Goal: Task Accomplishment & Management: Use online tool/utility

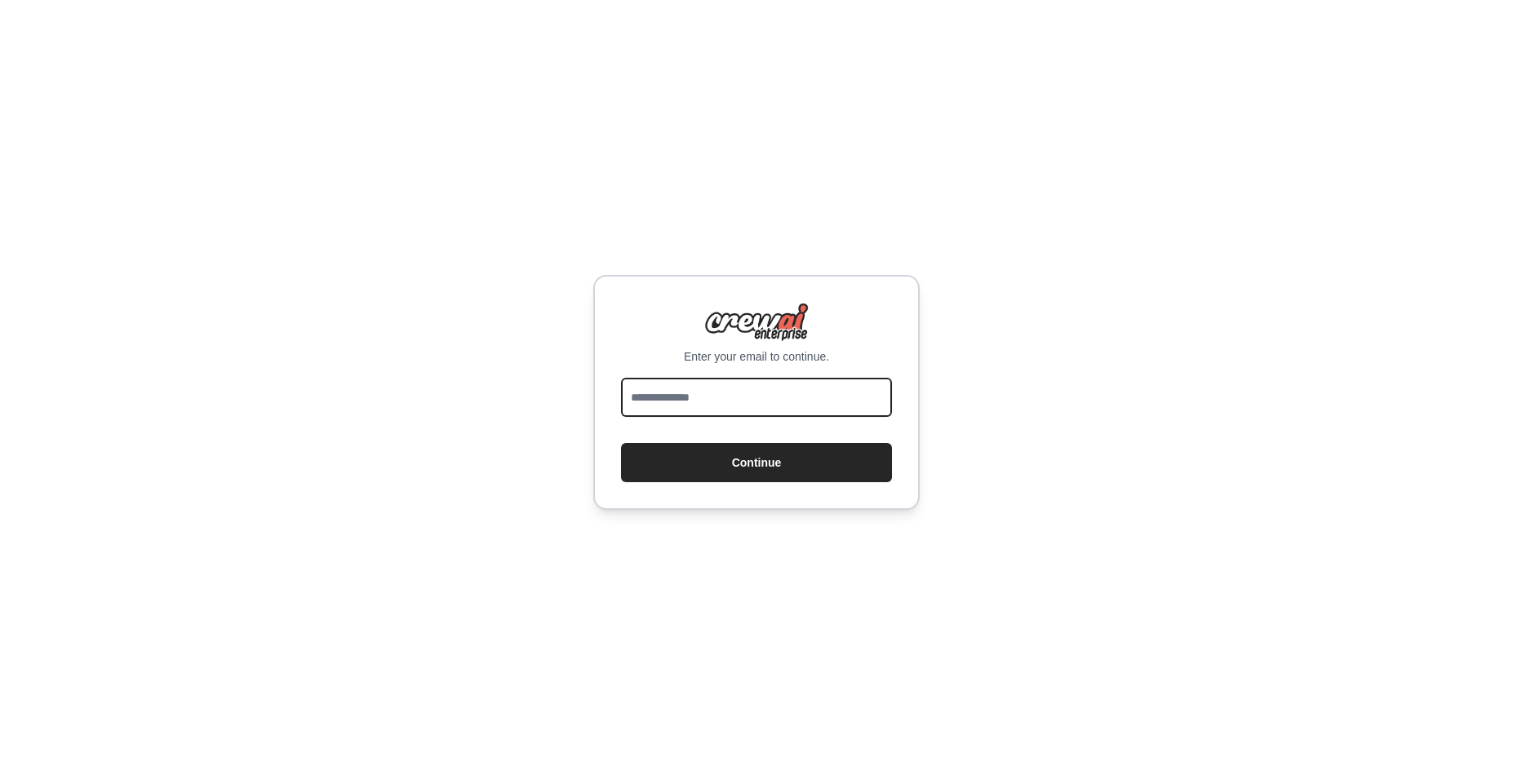
click at [703, 392] on input "email" at bounding box center [756, 397] width 271 height 39
drag, startPoint x: 785, startPoint y: 395, endPoint x: 605, endPoint y: 399, distance: 180.0
click at [605, 399] on div "**********" at bounding box center [756, 392] width 326 height 235
paste input "***"
type input "**********"
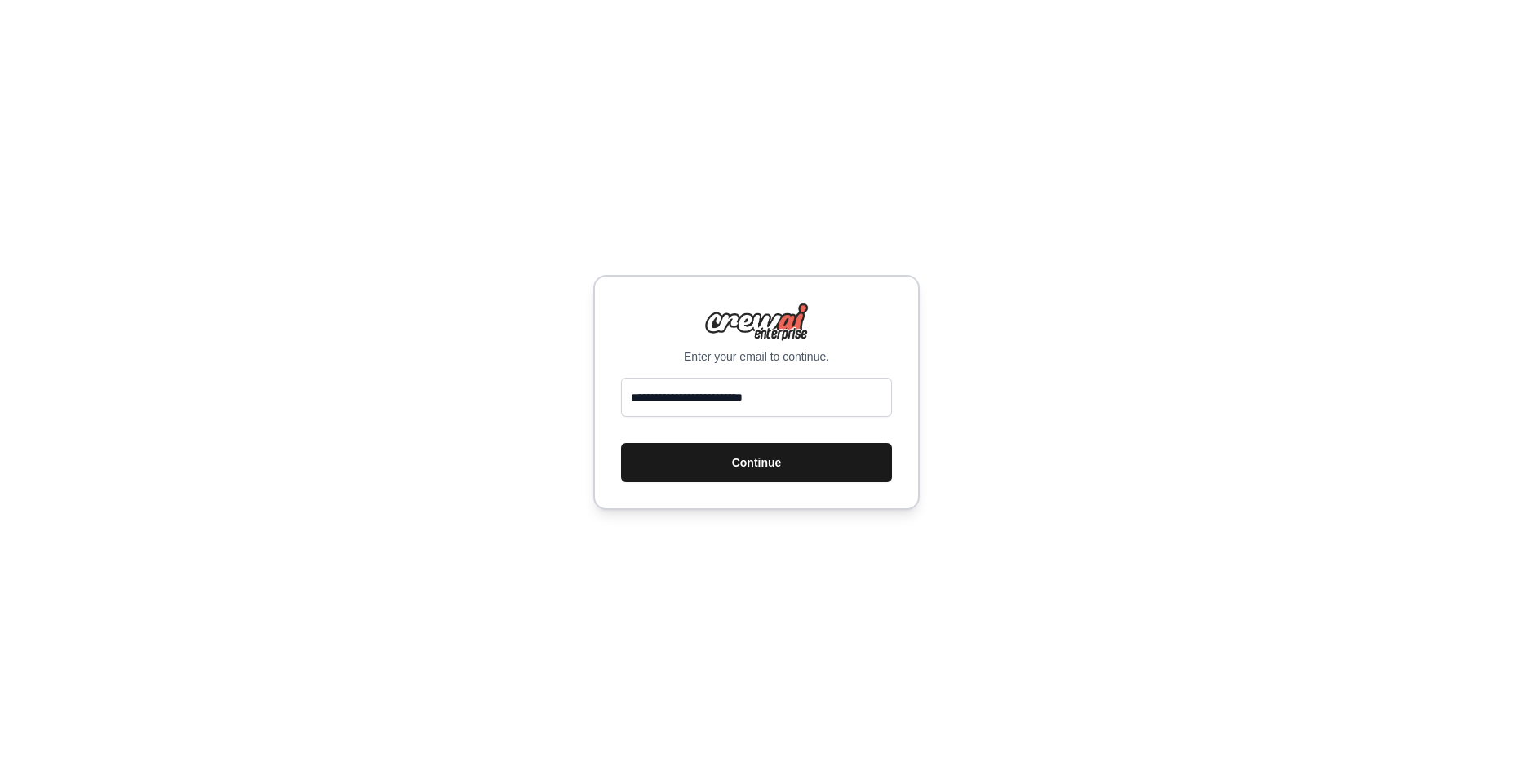
click at [709, 457] on button "Continue" at bounding box center [756, 462] width 271 height 39
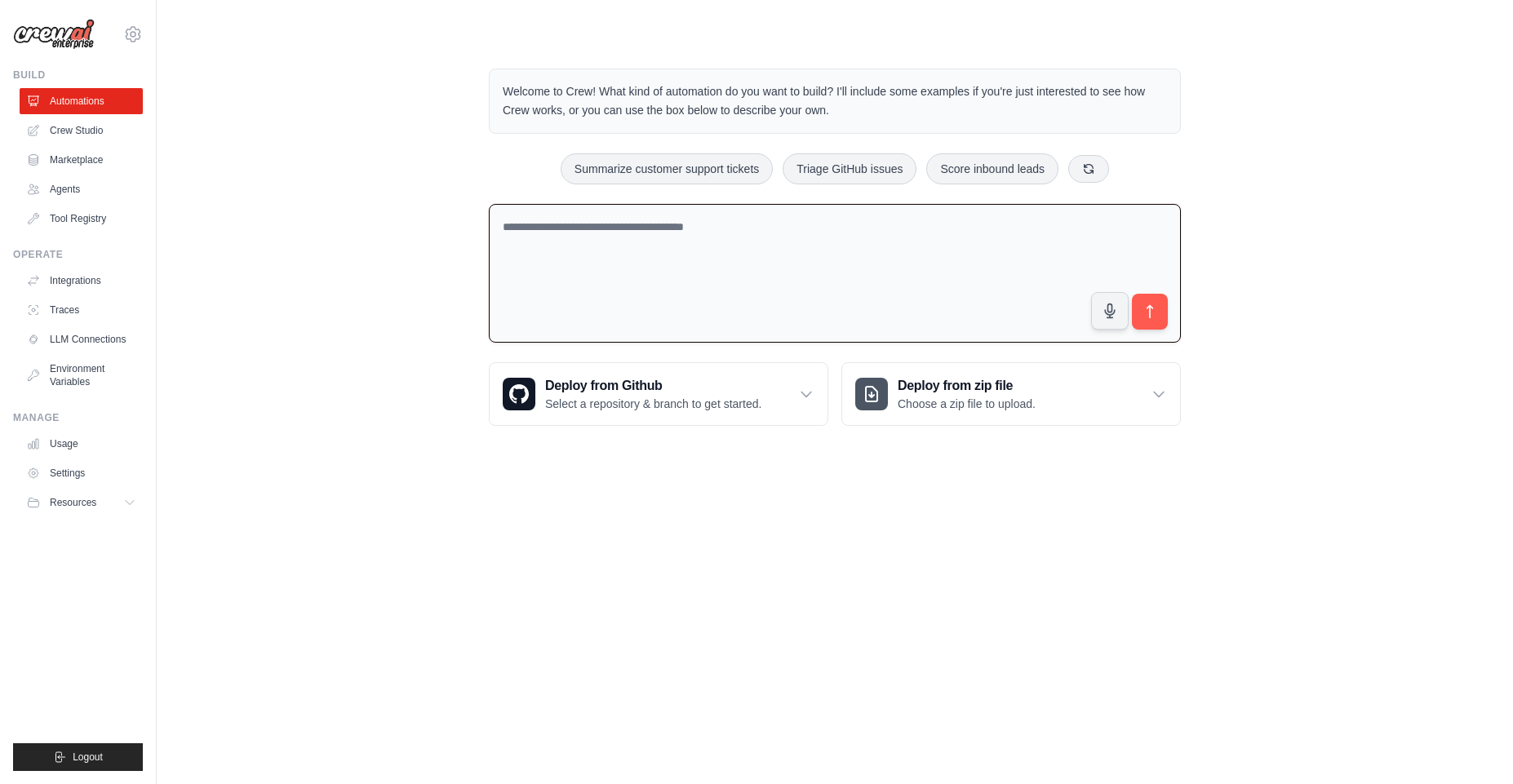
click at [631, 248] on textarea at bounding box center [834, 273] width 691 height 139
click at [564, 255] on textarea at bounding box center [834, 273] width 691 height 139
paste textarea "**********"
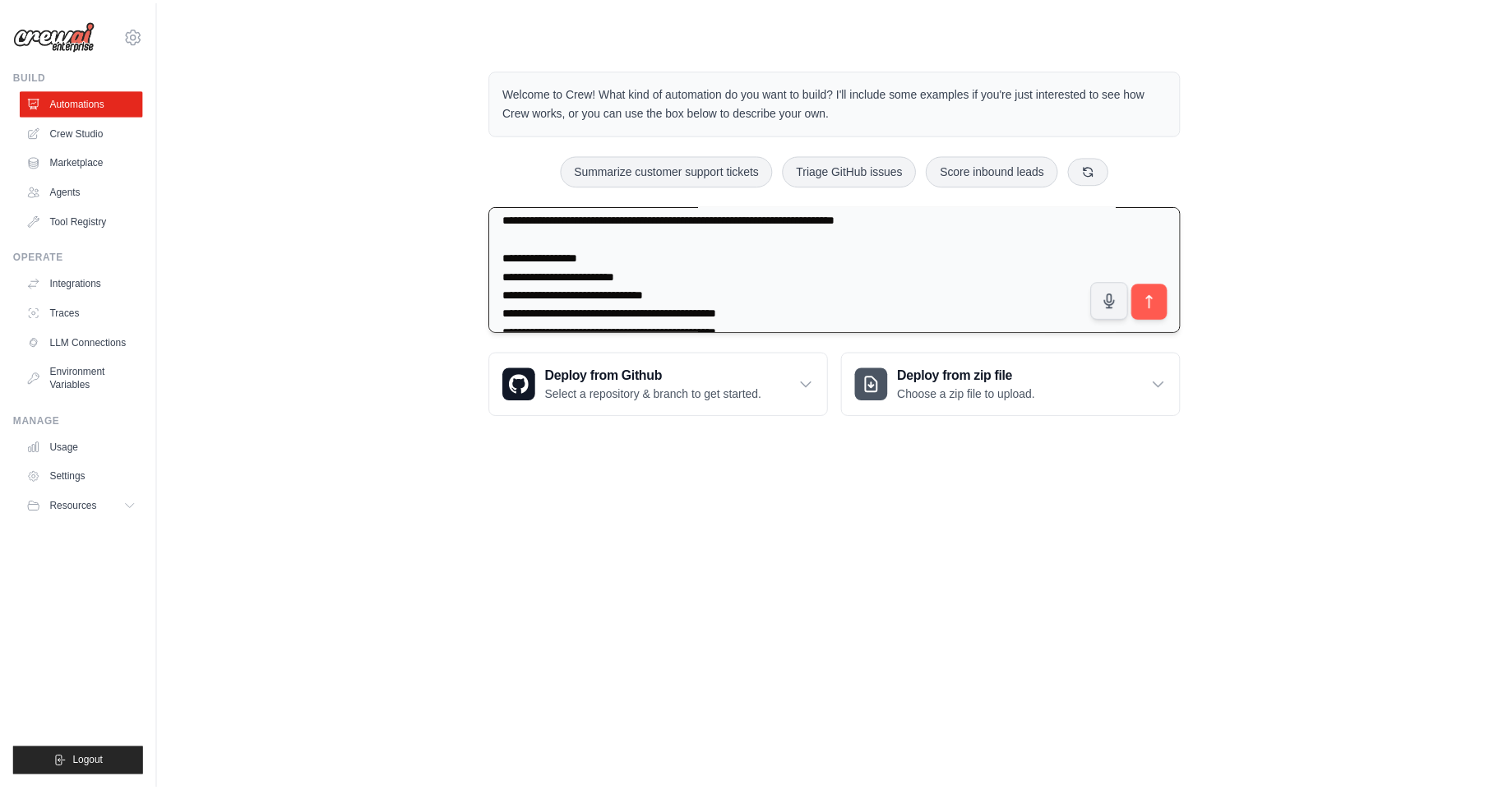
scroll to position [5950, 0]
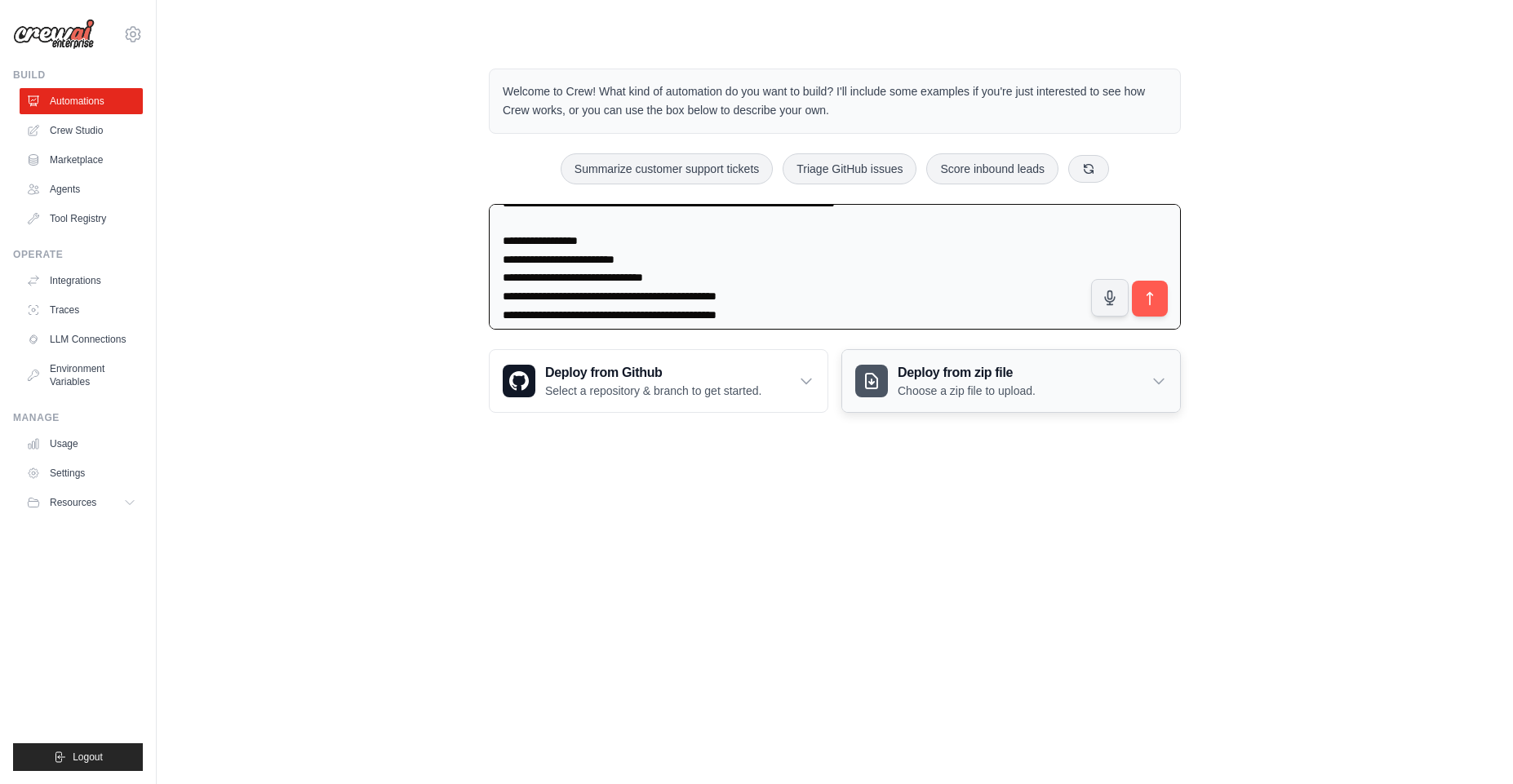
click at [933, 399] on p "Choose a zip file to upload." at bounding box center [966, 391] width 137 height 17
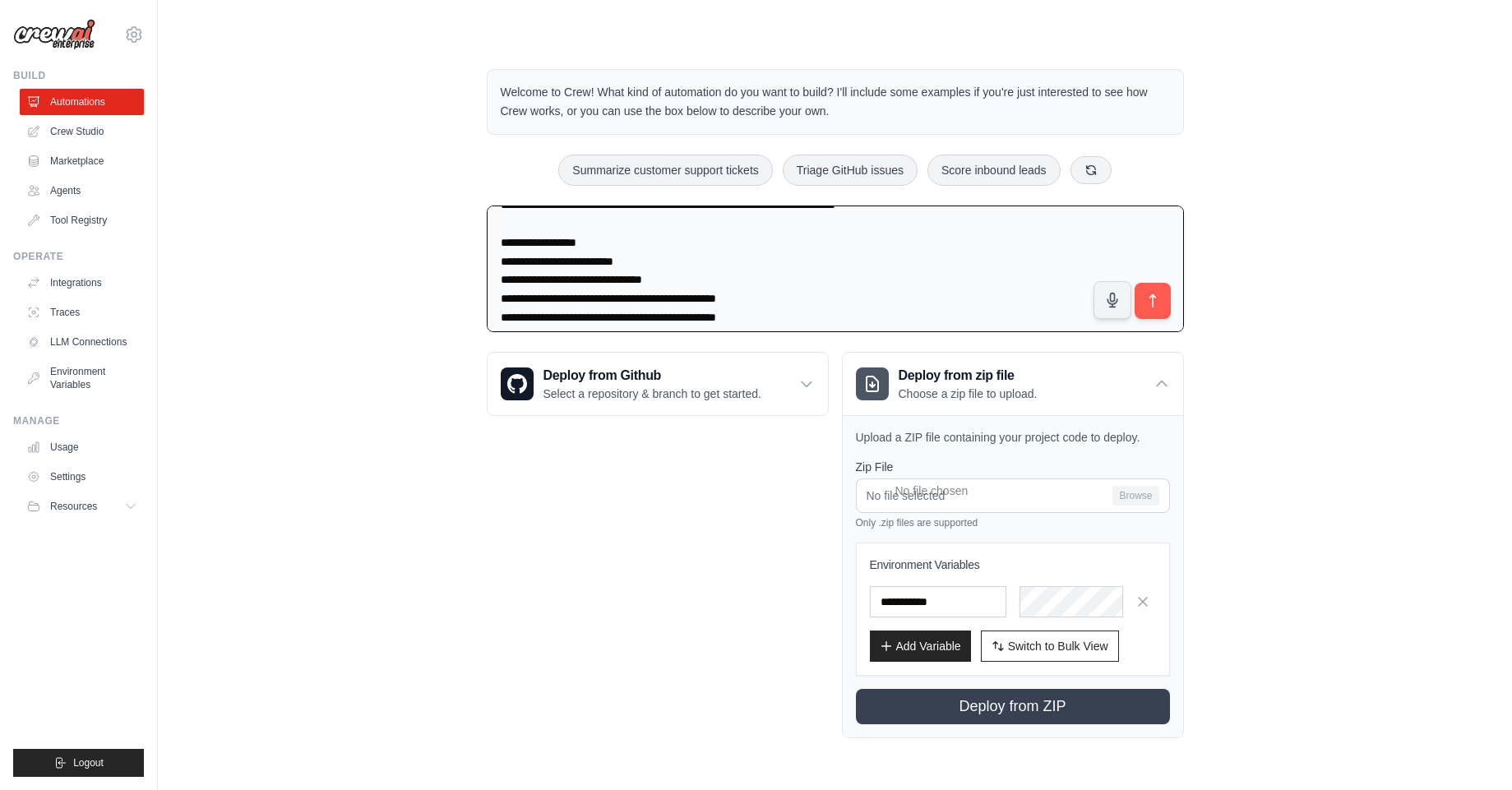
click at [1286, 447] on div "Welcome to Crew! What kind of automation do you want to build? I'll include som…" at bounding box center [835, 403] width 1302 height 722
click at [1162, 304] on button "submit" at bounding box center [1152, 299] width 38 height 38
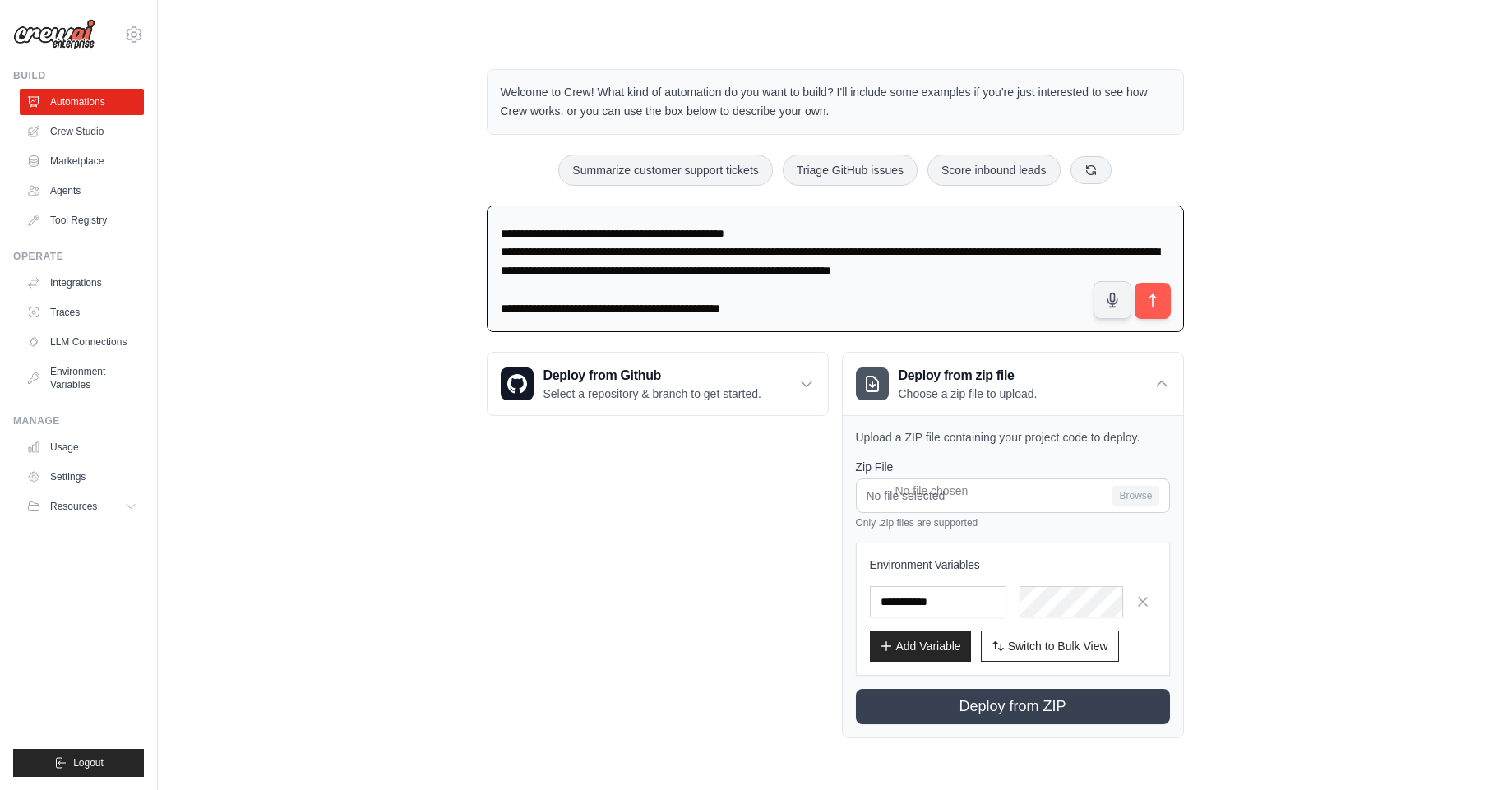
scroll to position [0, 0]
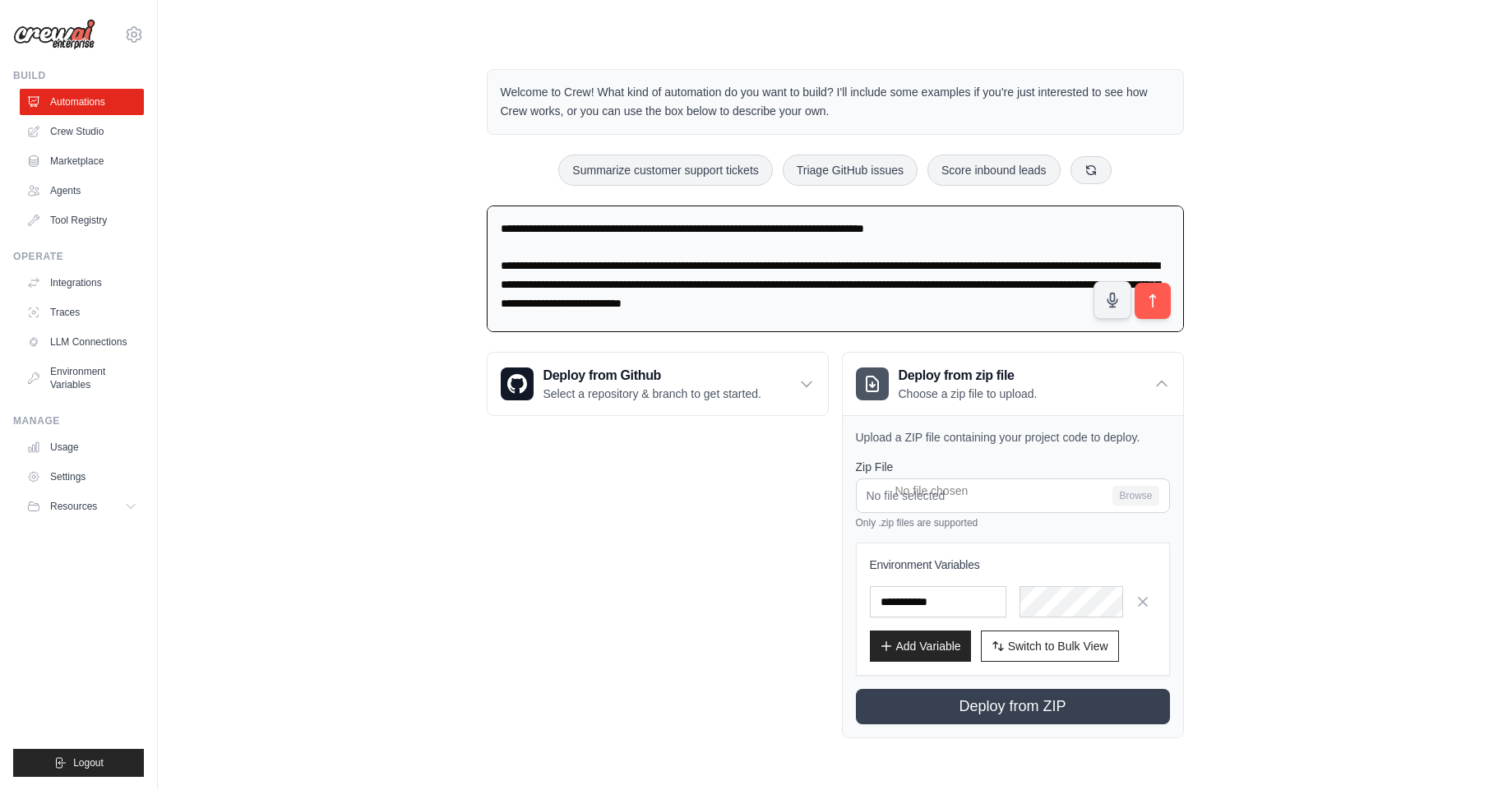
drag, startPoint x: 786, startPoint y: 289, endPoint x: 736, endPoint y: 97, distance: 198.4
click at [736, 97] on div "Welcome to Crew! What kind of automation do you want to build? I'll include som…" at bounding box center [835, 403] width 737 height 722
type textarea "**********"
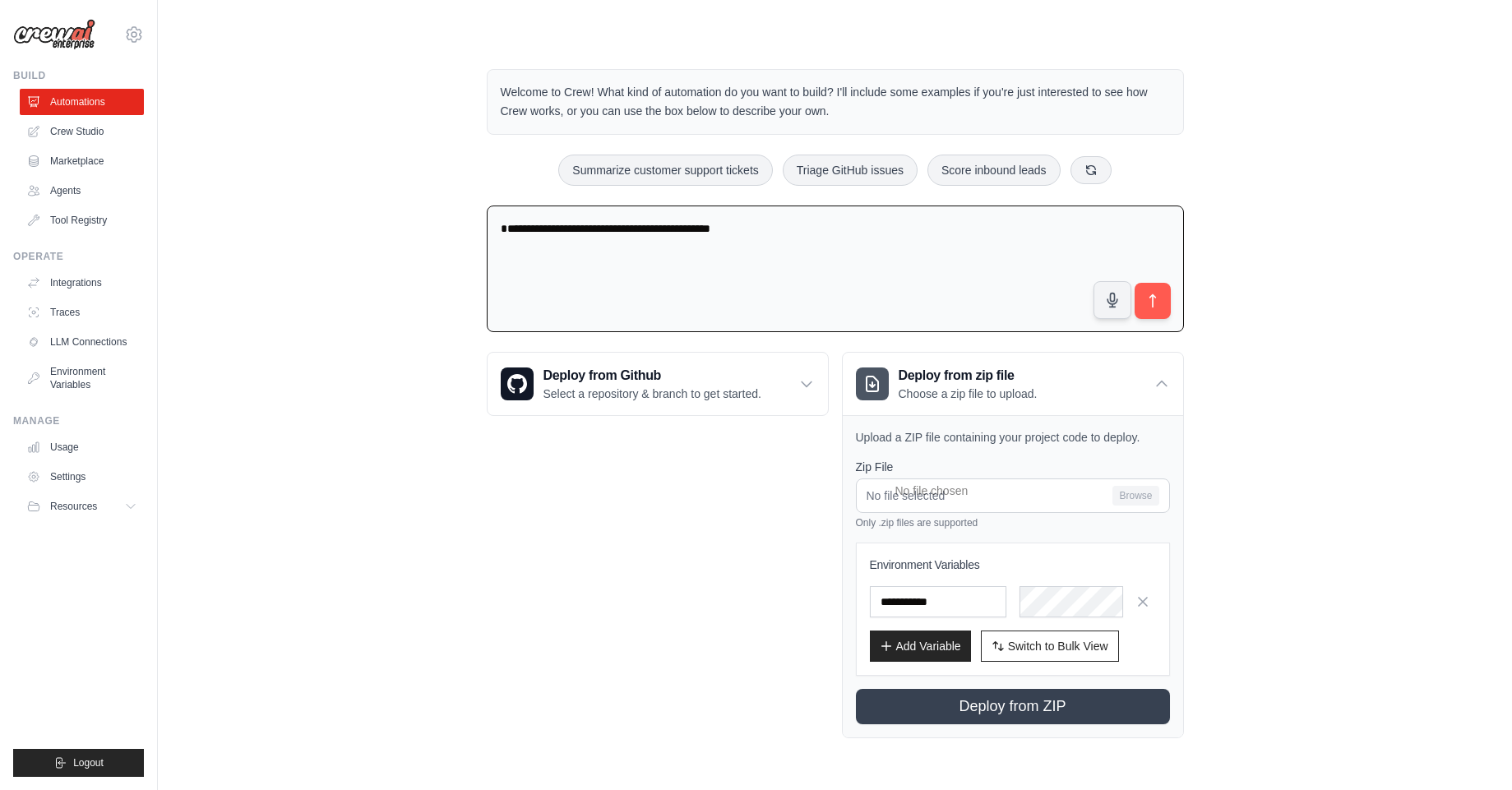
drag, startPoint x: 779, startPoint y: 266, endPoint x: 622, endPoint y: 3, distance: 306.3
click at [624, 9] on main "**********" at bounding box center [834, 390] width 1354 height 781
click at [709, 234] on textarea at bounding box center [834, 269] width 697 height 127
paste textarea "**********"
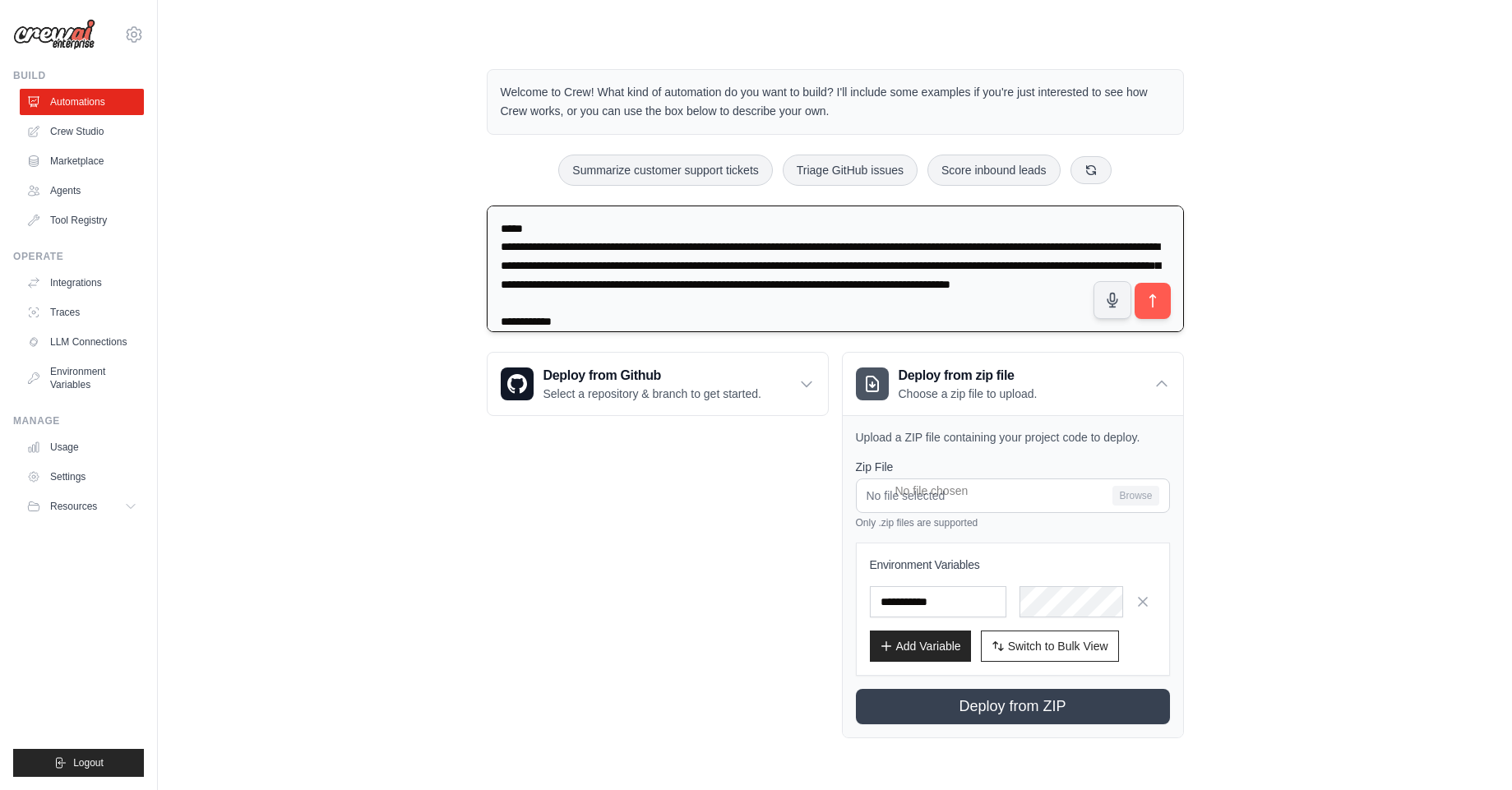
scroll to position [15074, 0]
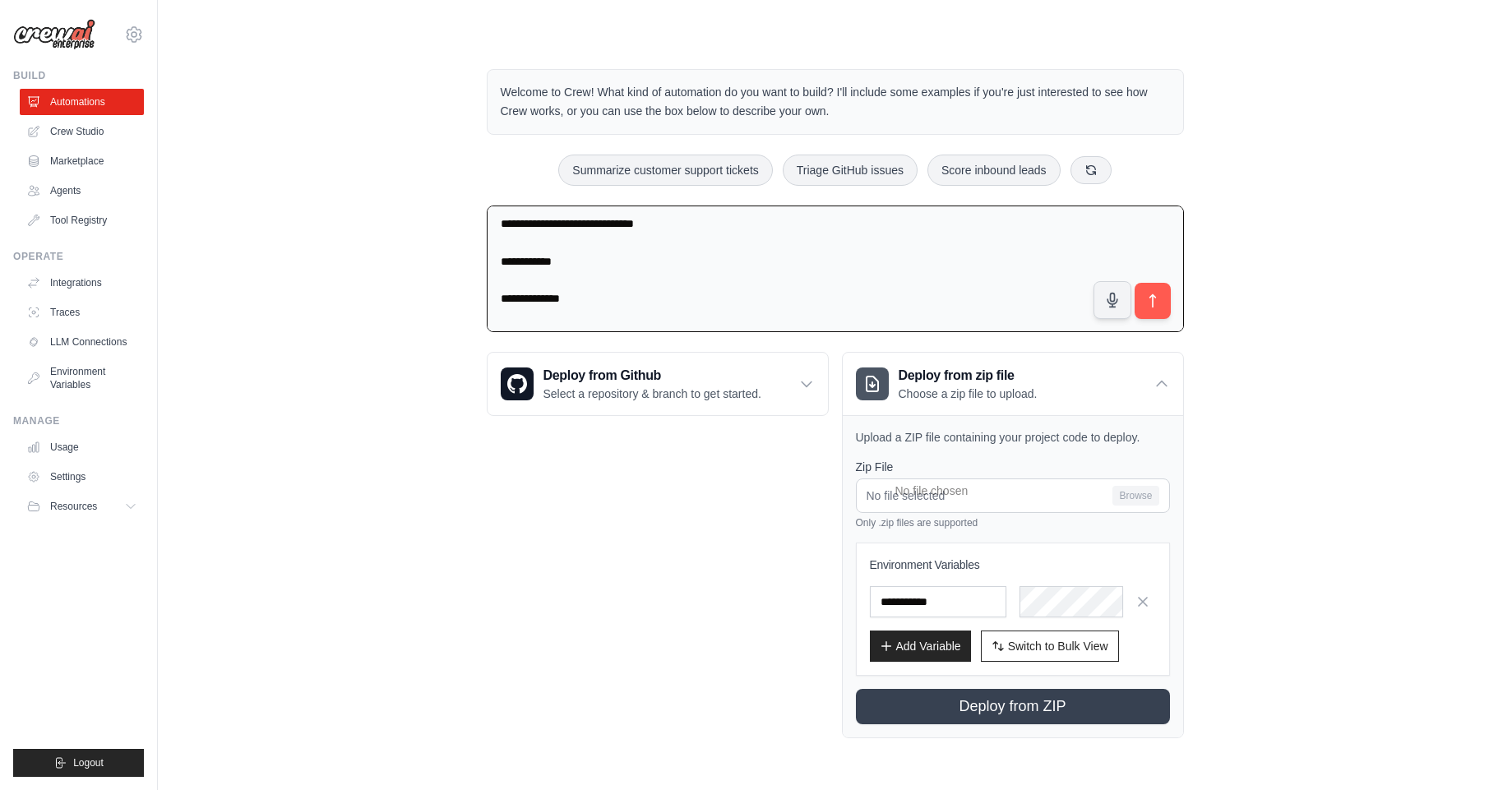
type textarea "**********"
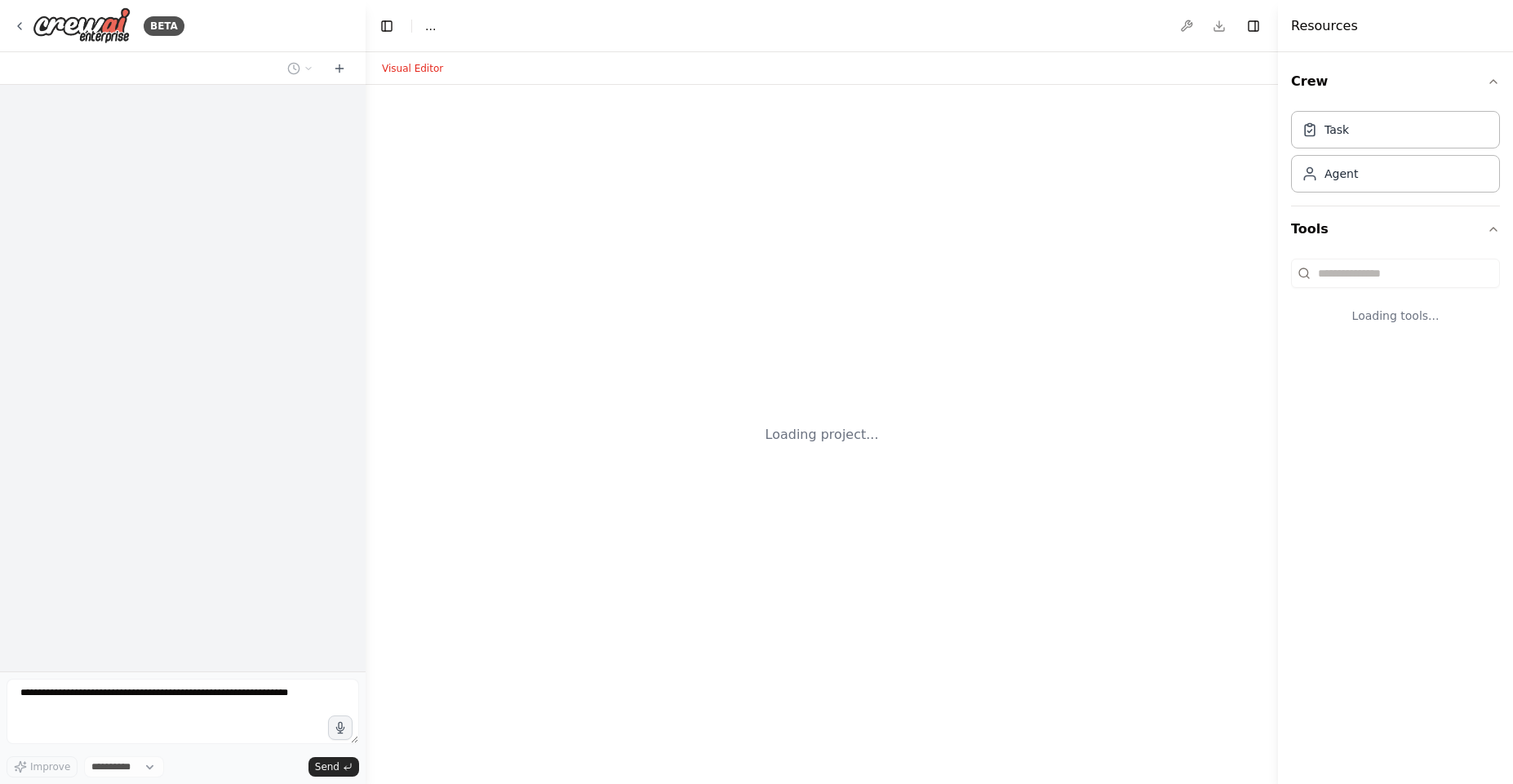
select select "****"
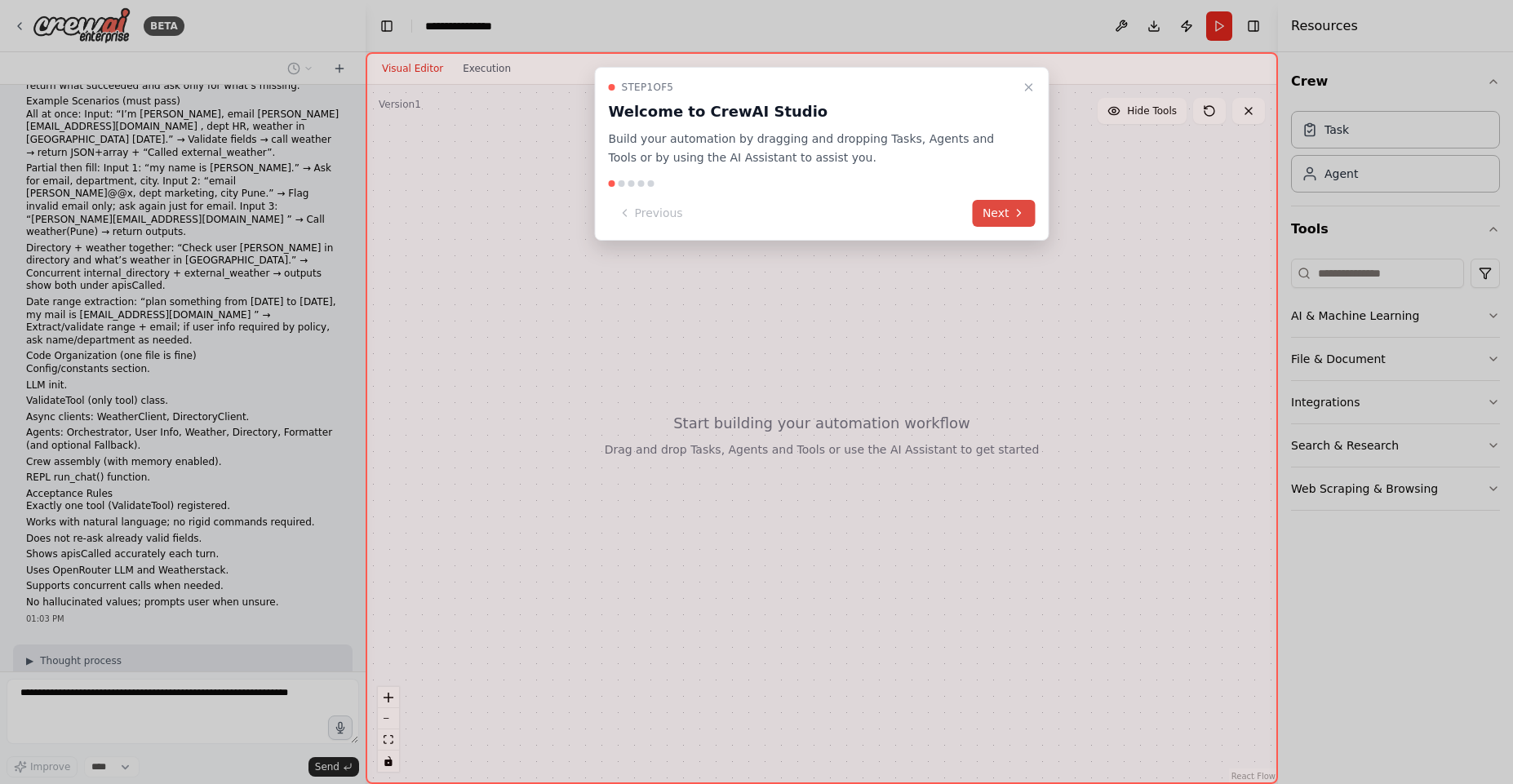
scroll to position [2999, 0]
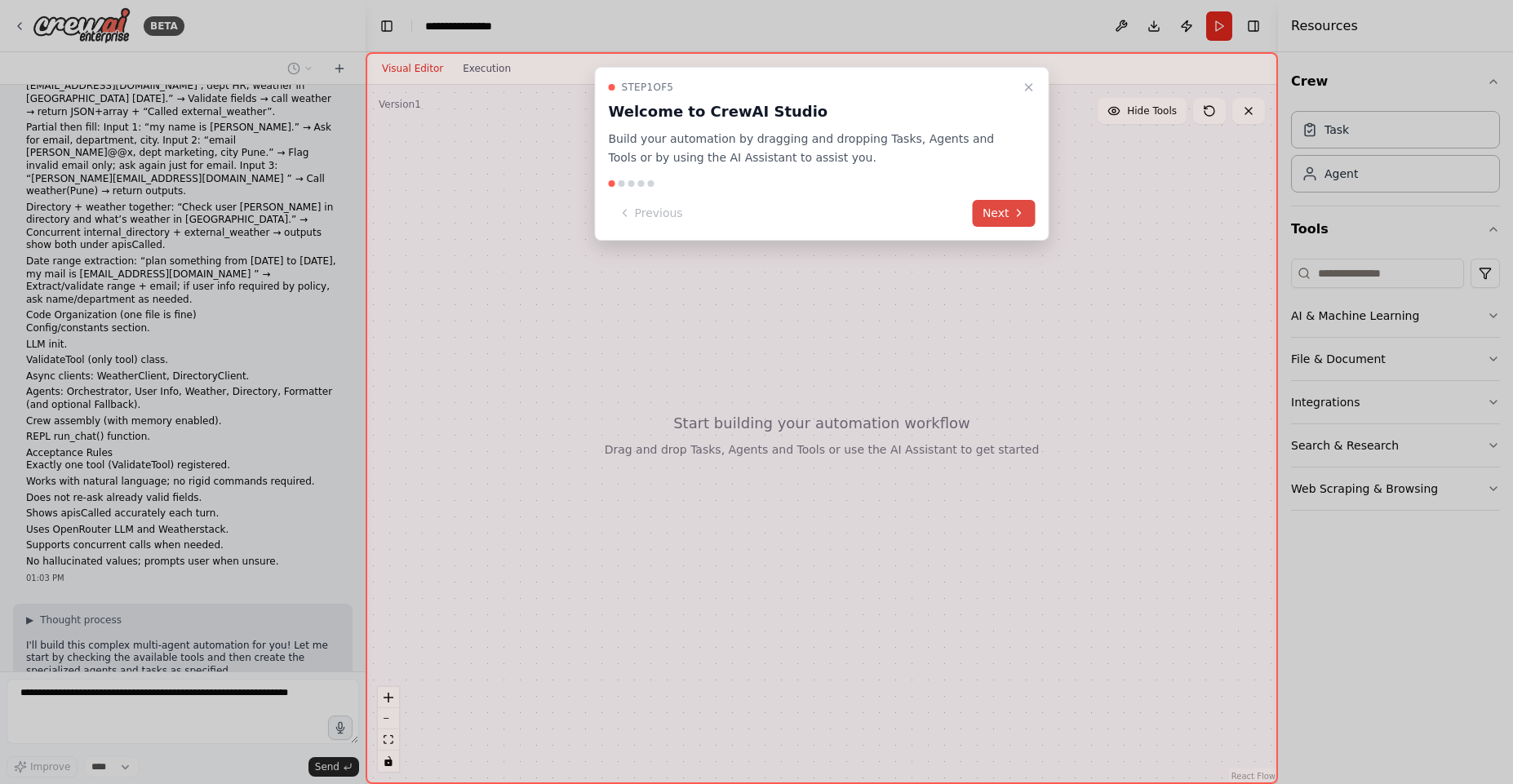
click at [1018, 202] on button "Next" at bounding box center [1004, 213] width 63 height 27
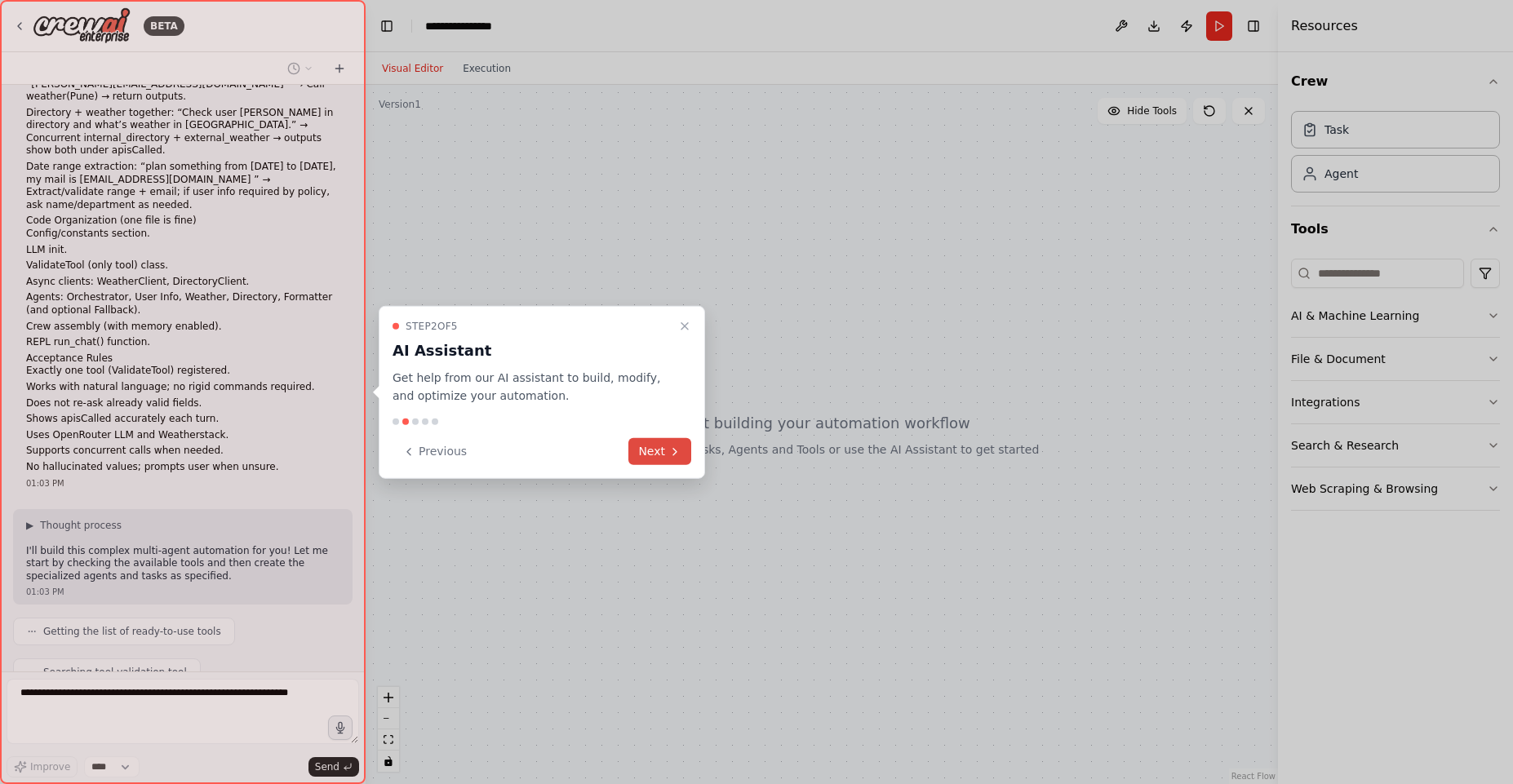
scroll to position [3106, 0]
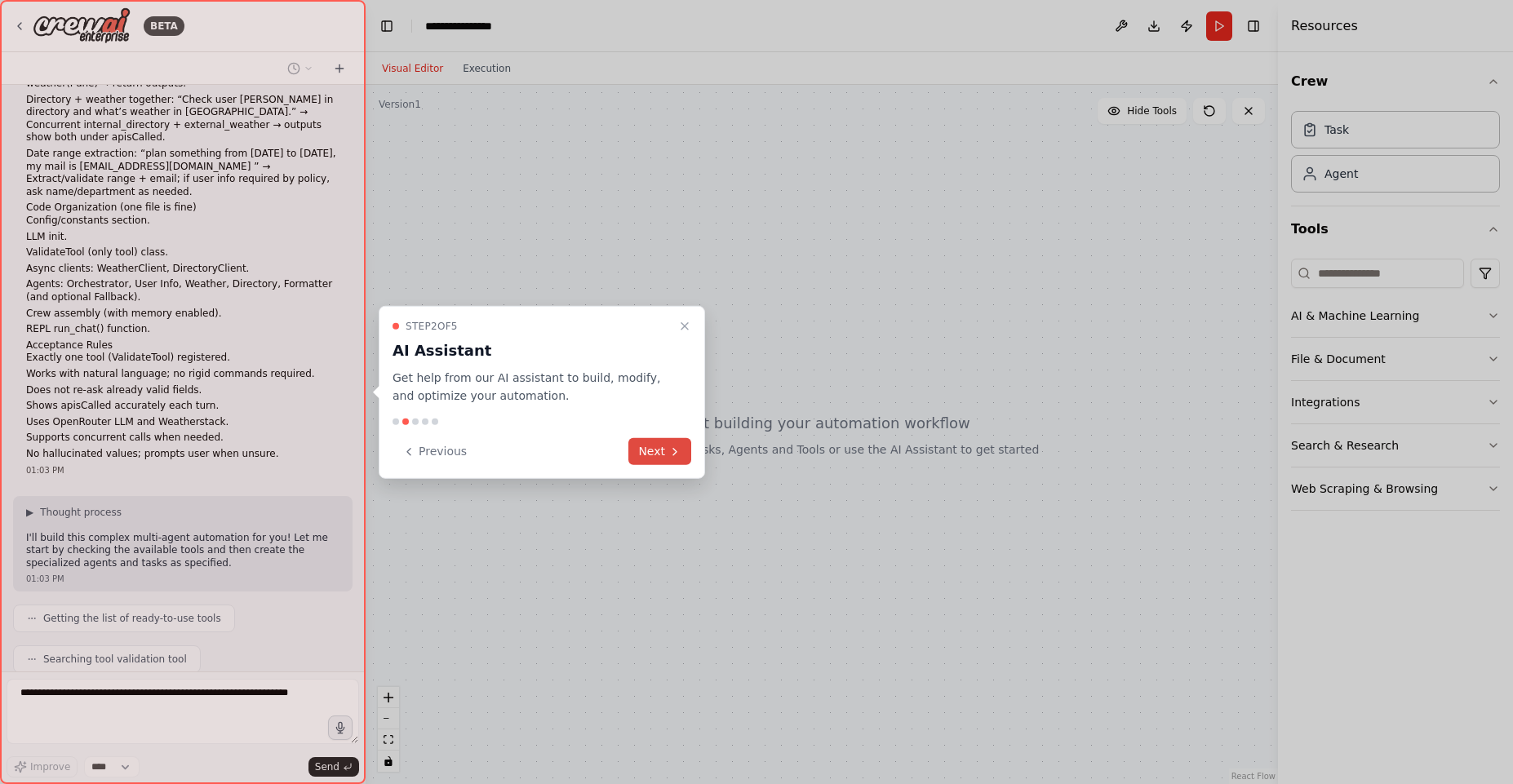
click at [664, 455] on button "Next" at bounding box center [660, 451] width 63 height 27
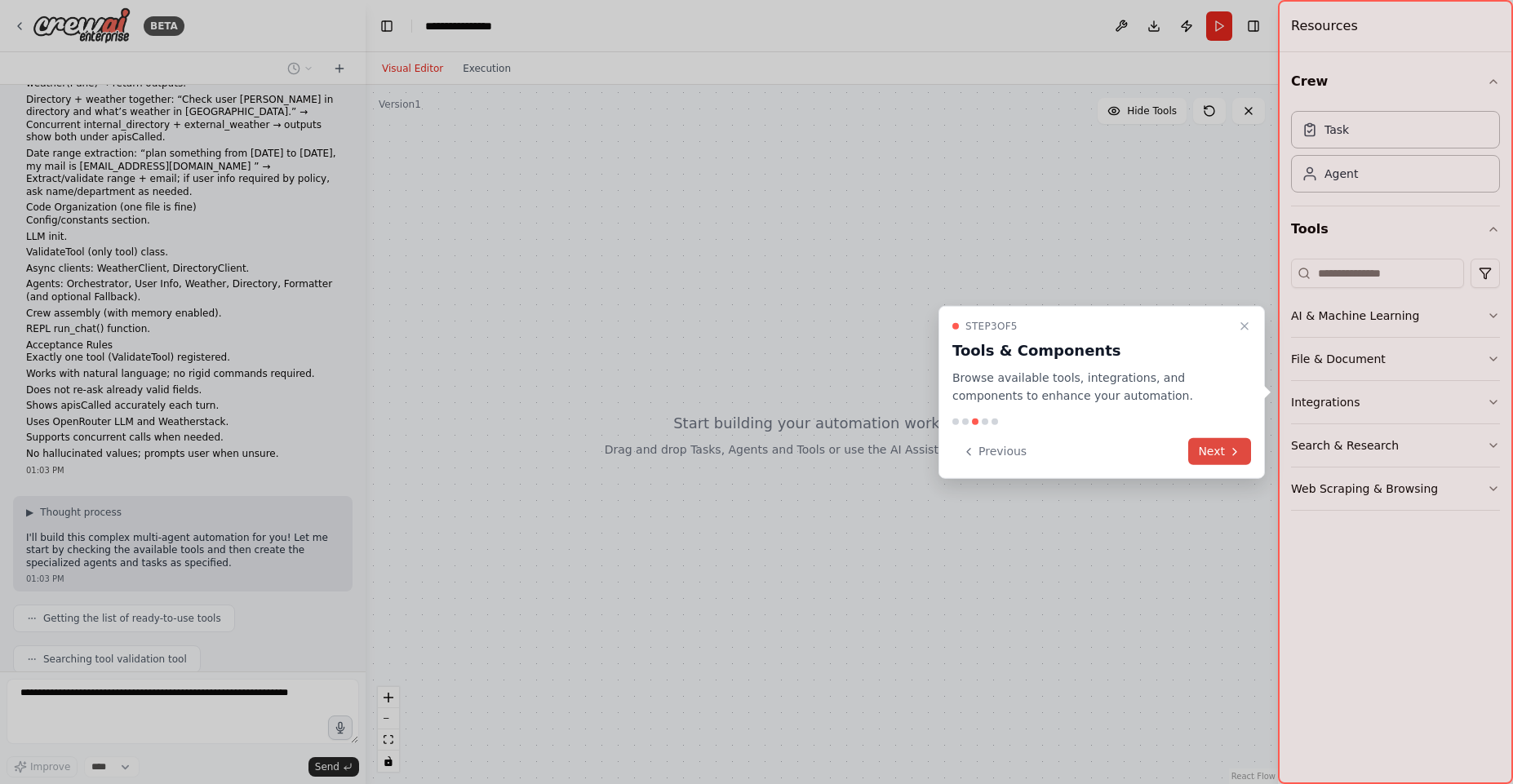
click at [1244, 454] on button "Next" at bounding box center [1219, 451] width 63 height 27
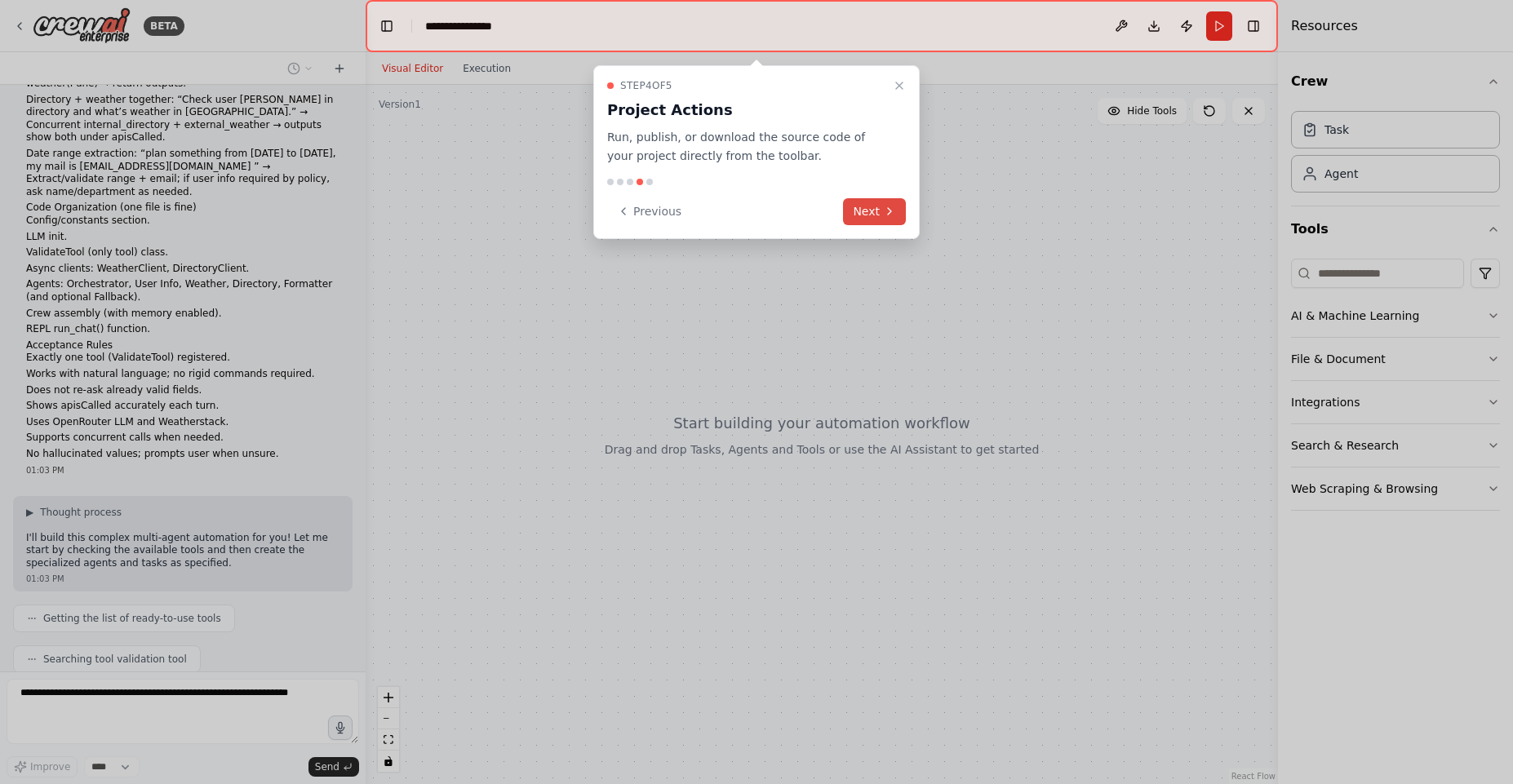
click at [870, 205] on button "Next" at bounding box center [875, 211] width 63 height 27
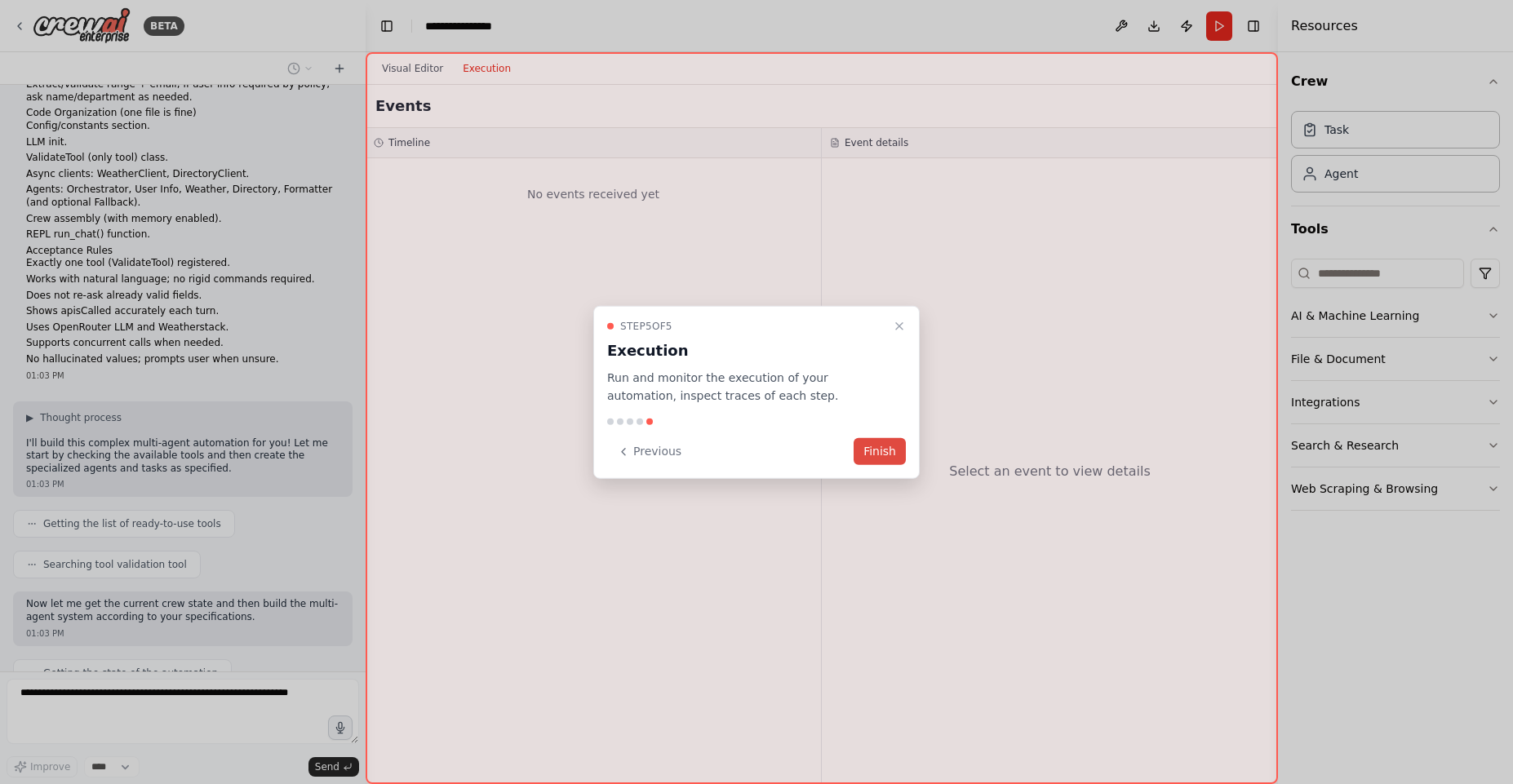
click at [882, 453] on button "Finish" at bounding box center [879, 451] width 52 height 27
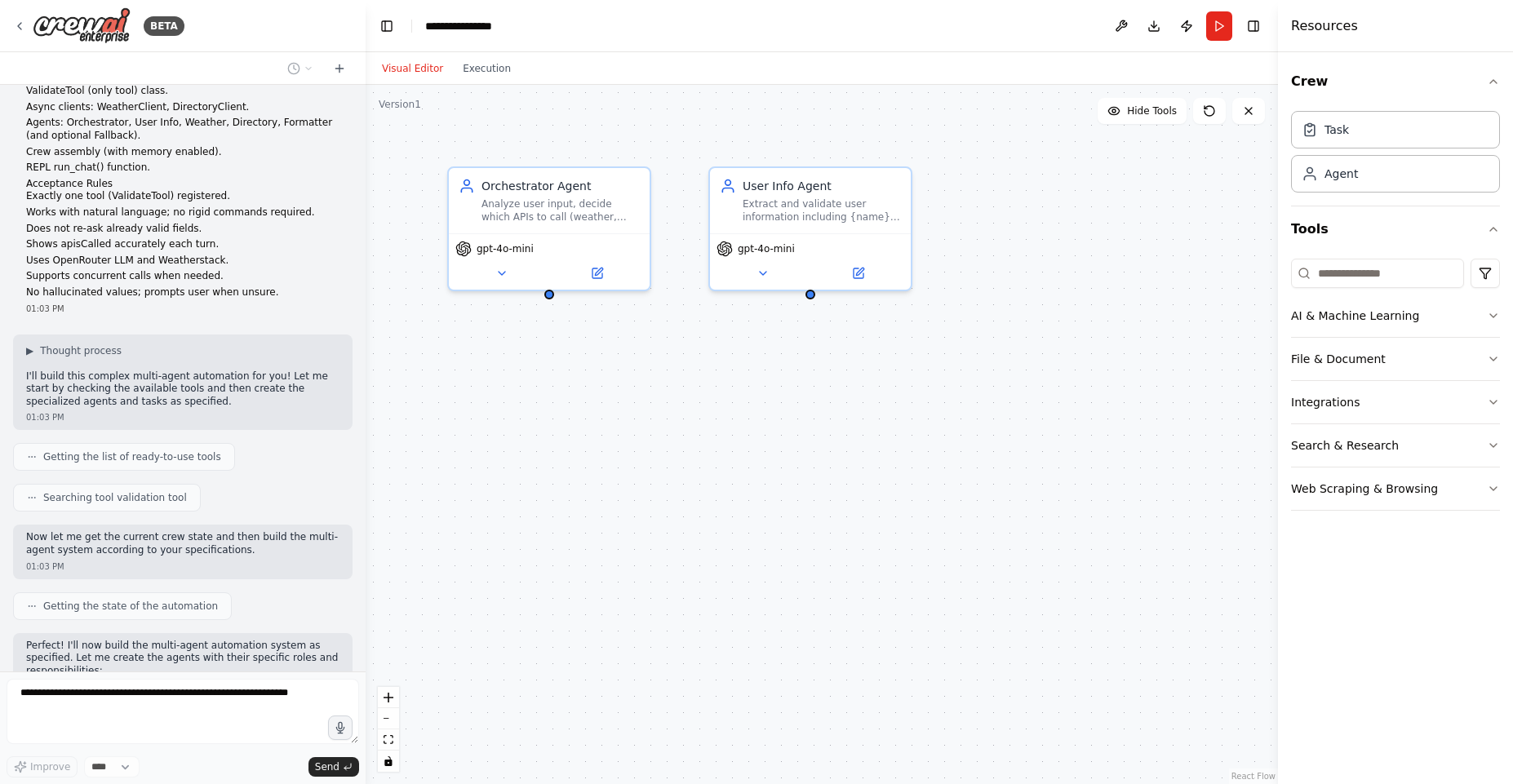
scroll to position [3308, 0]
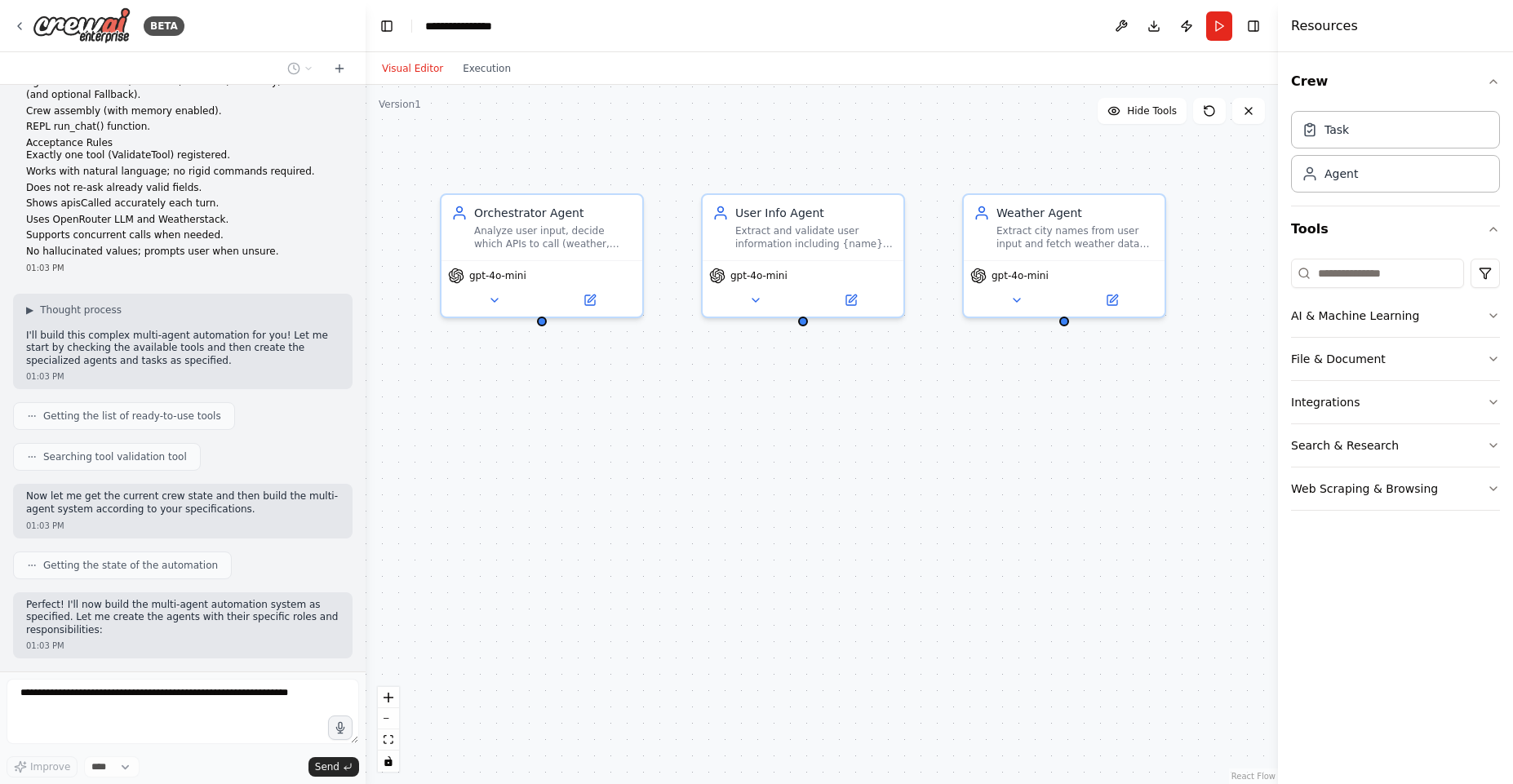
drag, startPoint x: 681, startPoint y: 426, endPoint x: 671, endPoint y: 449, distance: 25.1
click at [671, 449] on div "Orchestrator Agent Analyze user input, decide which APIs to call (weather, dire…" at bounding box center [821, 434] width 912 height 699
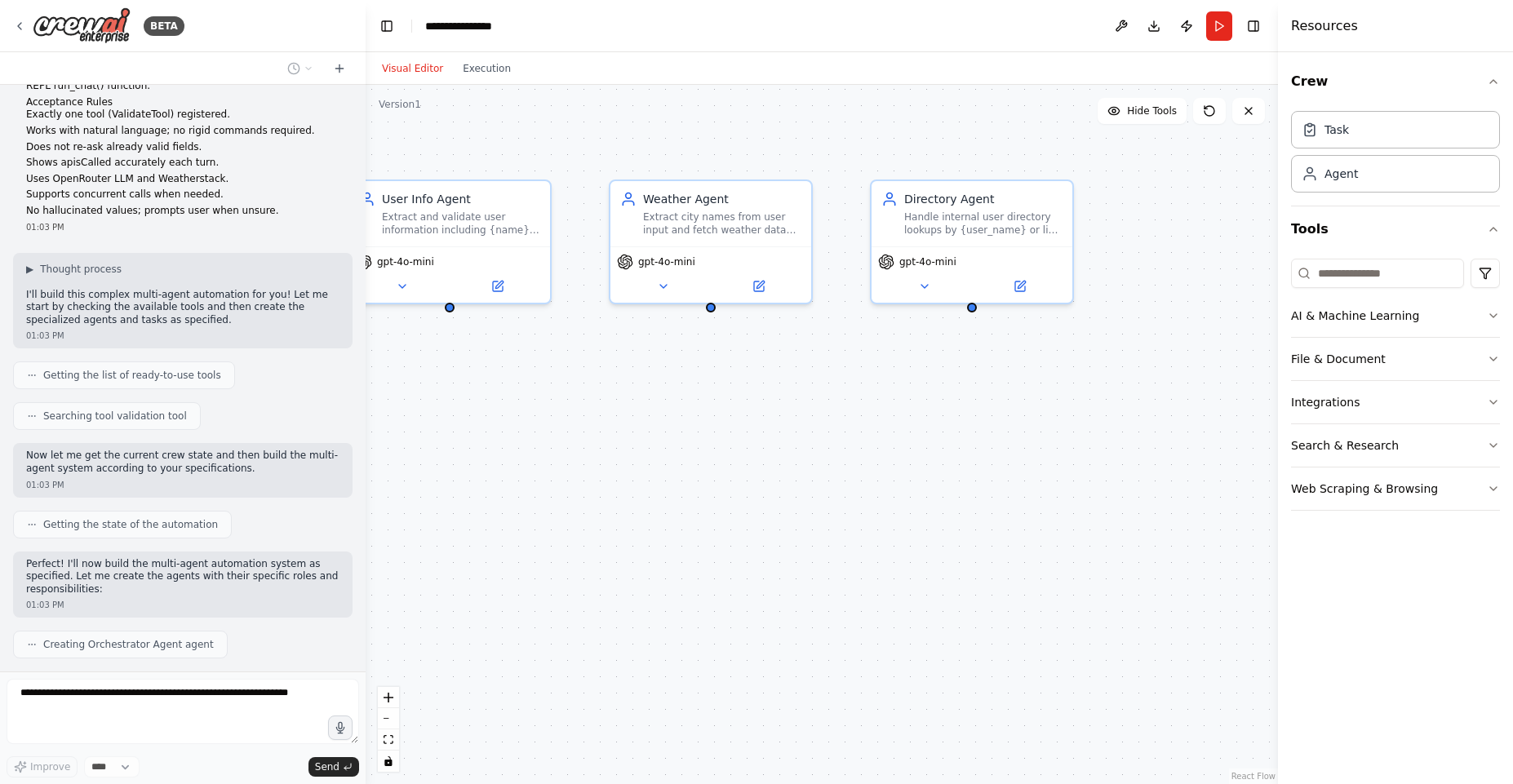
scroll to position [3389, 0]
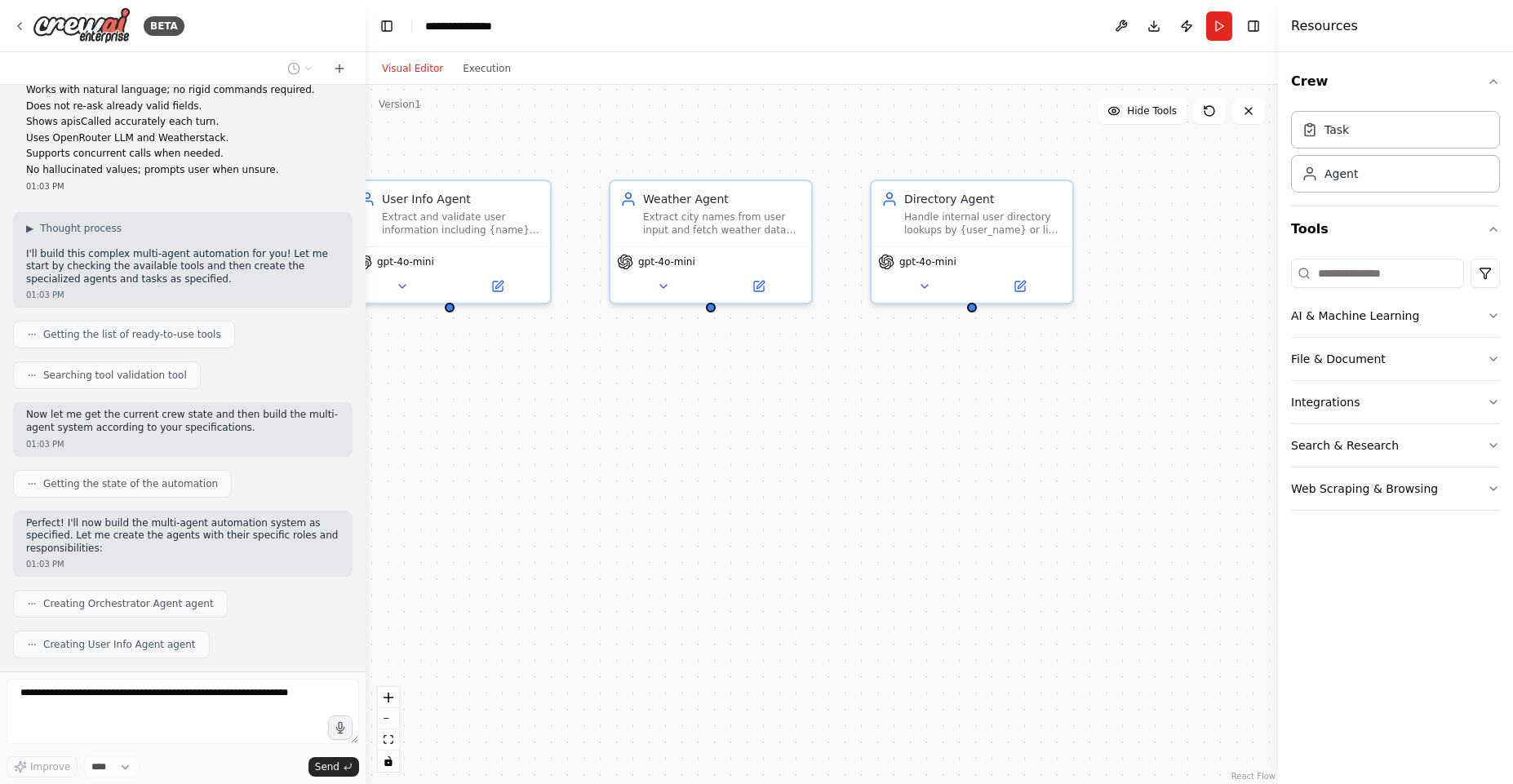
drag, startPoint x: 813, startPoint y: 477, endPoint x: 463, endPoint y: 468, distance: 350.1
click at [463, 468] on div "Orchestrator Agent Analyze user input, decide which APIs to call (weather, dire…" at bounding box center [821, 434] width 912 height 699
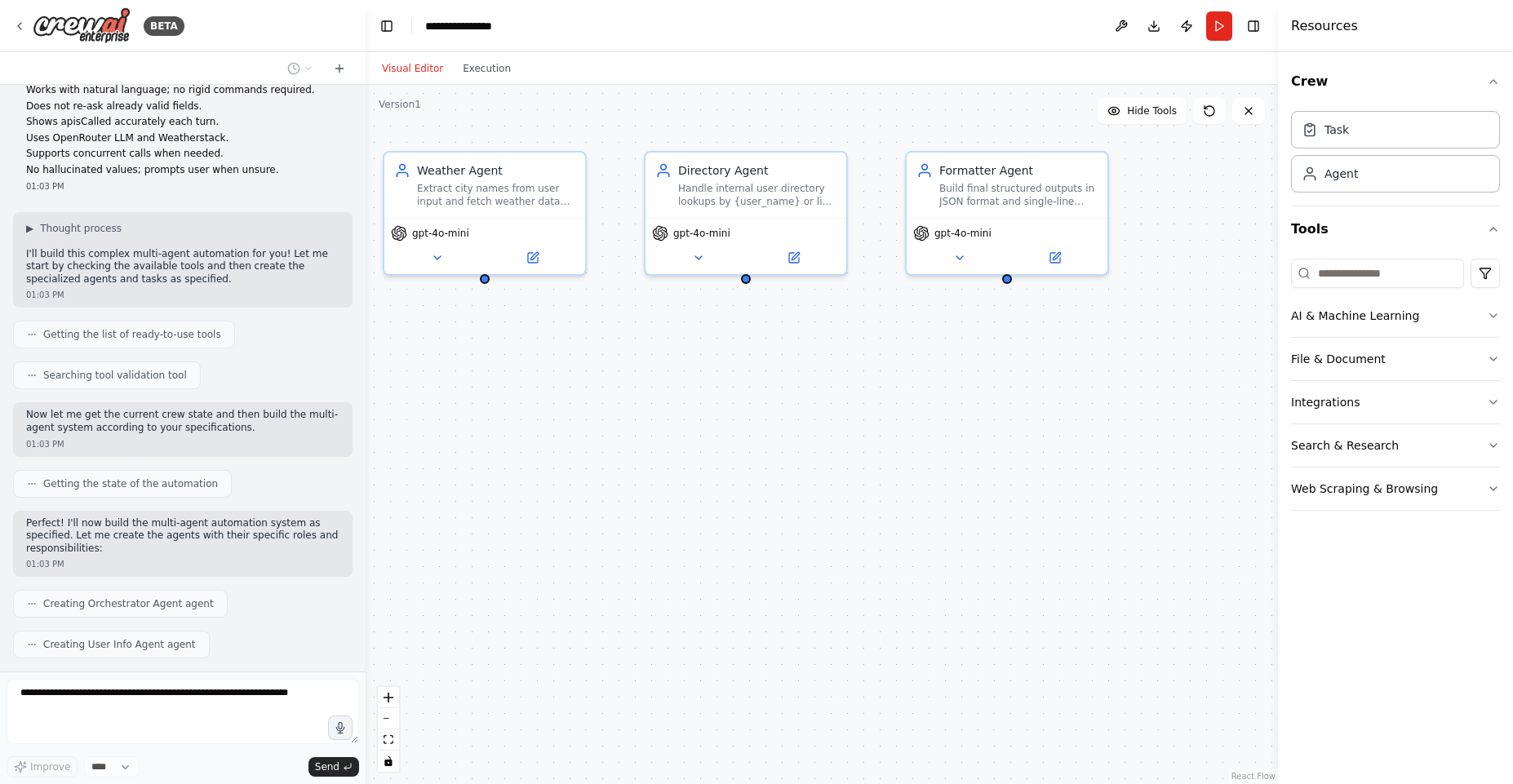
drag, startPoint x: 629, startPoint y: 542, endPoint x: 402, endPoint y: 514, distance: 228.7
click at [402, 514] on div "Orchestrator Agent Analyze user input, decide which APIs to call (weather, dire…" at bounding box center [821, 434] width 912 height 699
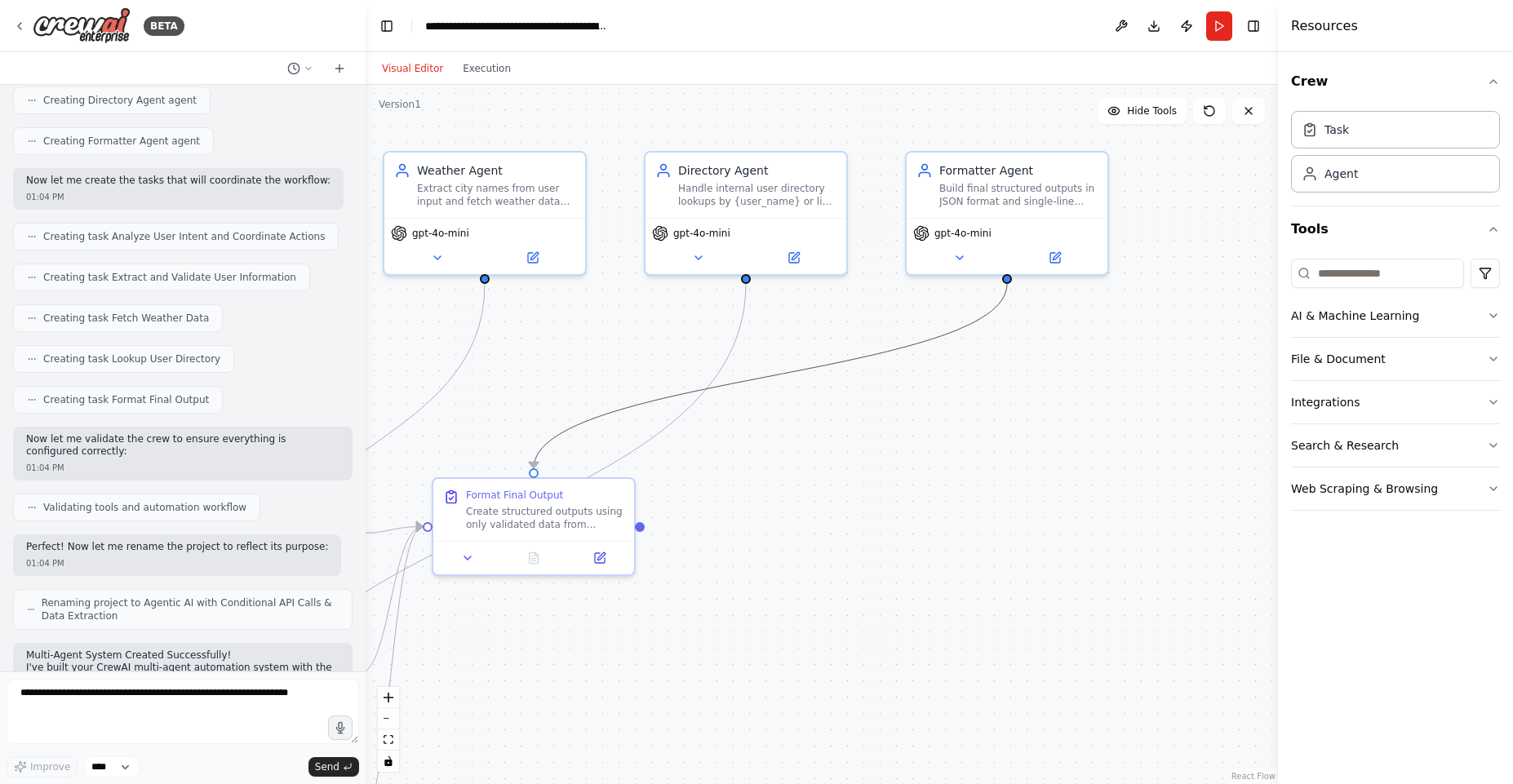
drag, startPoint x: 965, startPoint y: 321, endPoint x: 1053, endPoint y: 287, distance: 94.3
click at [1053, 287] on div ".deletable-edge-delete-btn { width: 20px; height: 20px; border: 0px solid #ffff…" at bounding box center [821, 434] width 912 height 699
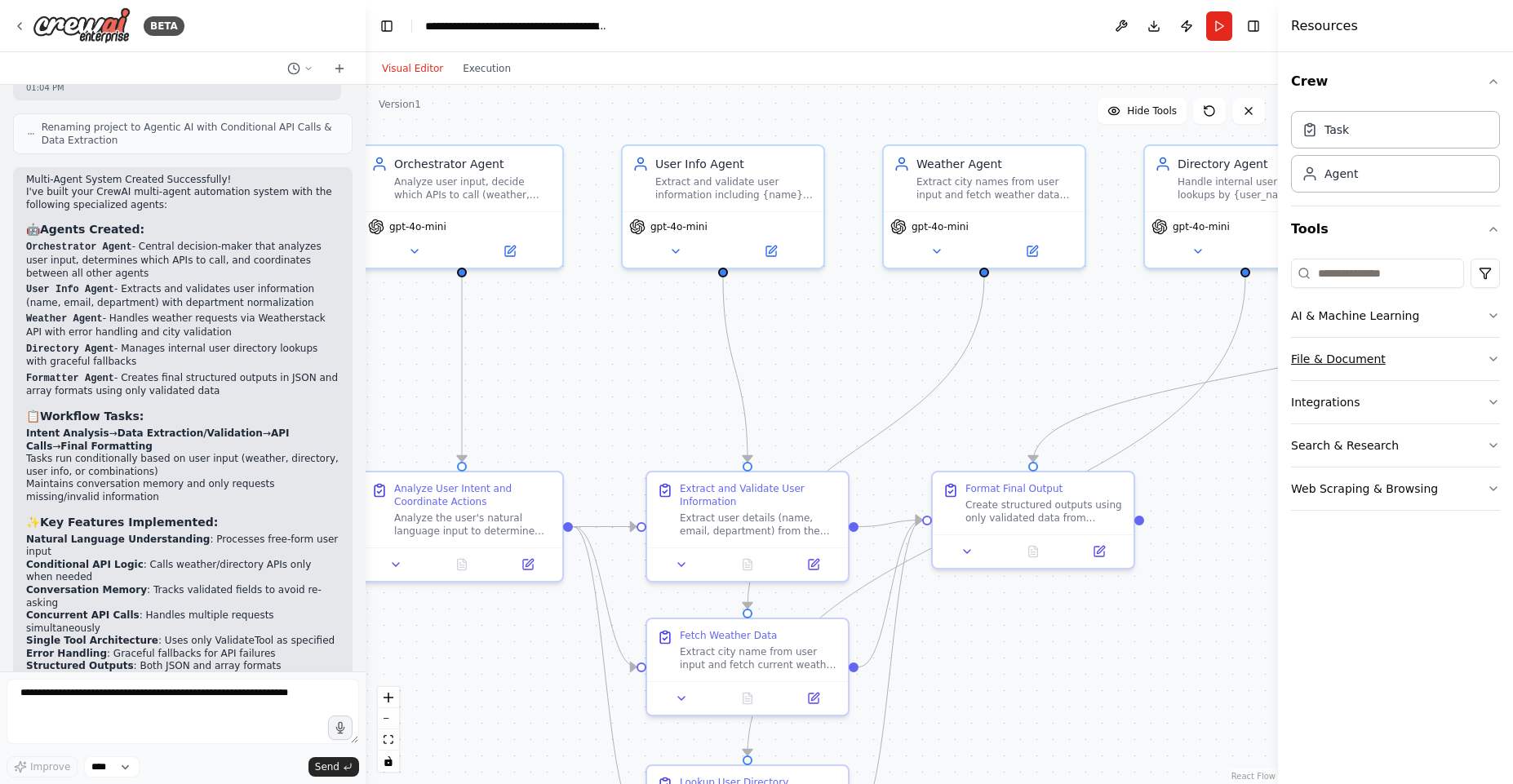
drag, startPoint x: 996, startPoint y: 382, endPoint x: 1496, endPoint y: 376, distance: 500.0
click at [1496, 376] on div "BETA Build Spec: CrewAI Multi-Agent “Agentic AI with Conditional API Calls & Da…" at bounding box center [756, 392] width 1513 height 784
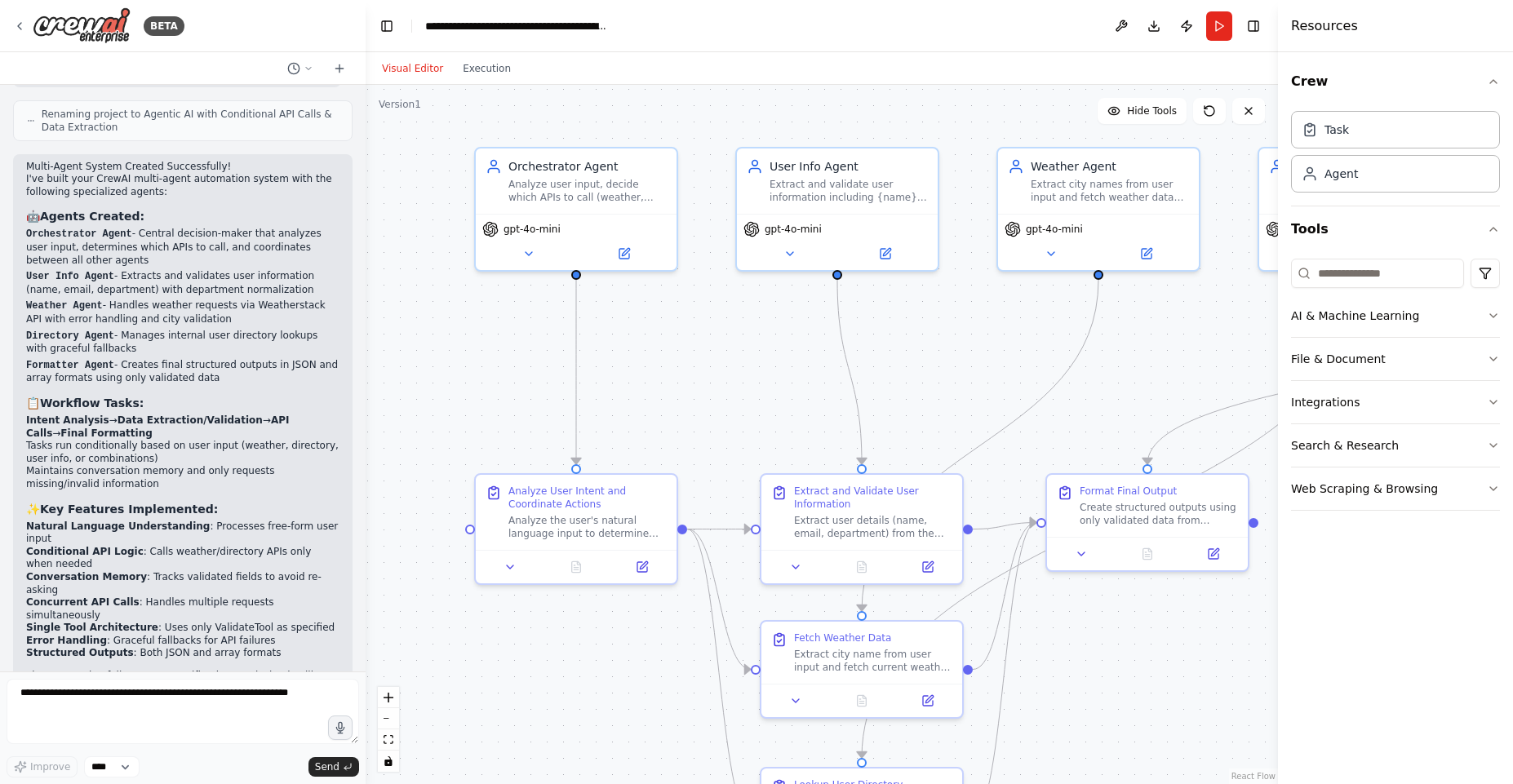
drag, startPoint x: 1068, startPoint y: 368, endPoint x: 1183, endPoint y: 371, distance: 115.0
click at [1183, 371] on div ".deletable-edge-delete-btn { width: 20px; height: 20px; border: 0px solid #ffff…" at bounding box center [821, 434] width 912 height 699
click at [889, 252] on icon at bounding box center [885, 251] width 10 height 10
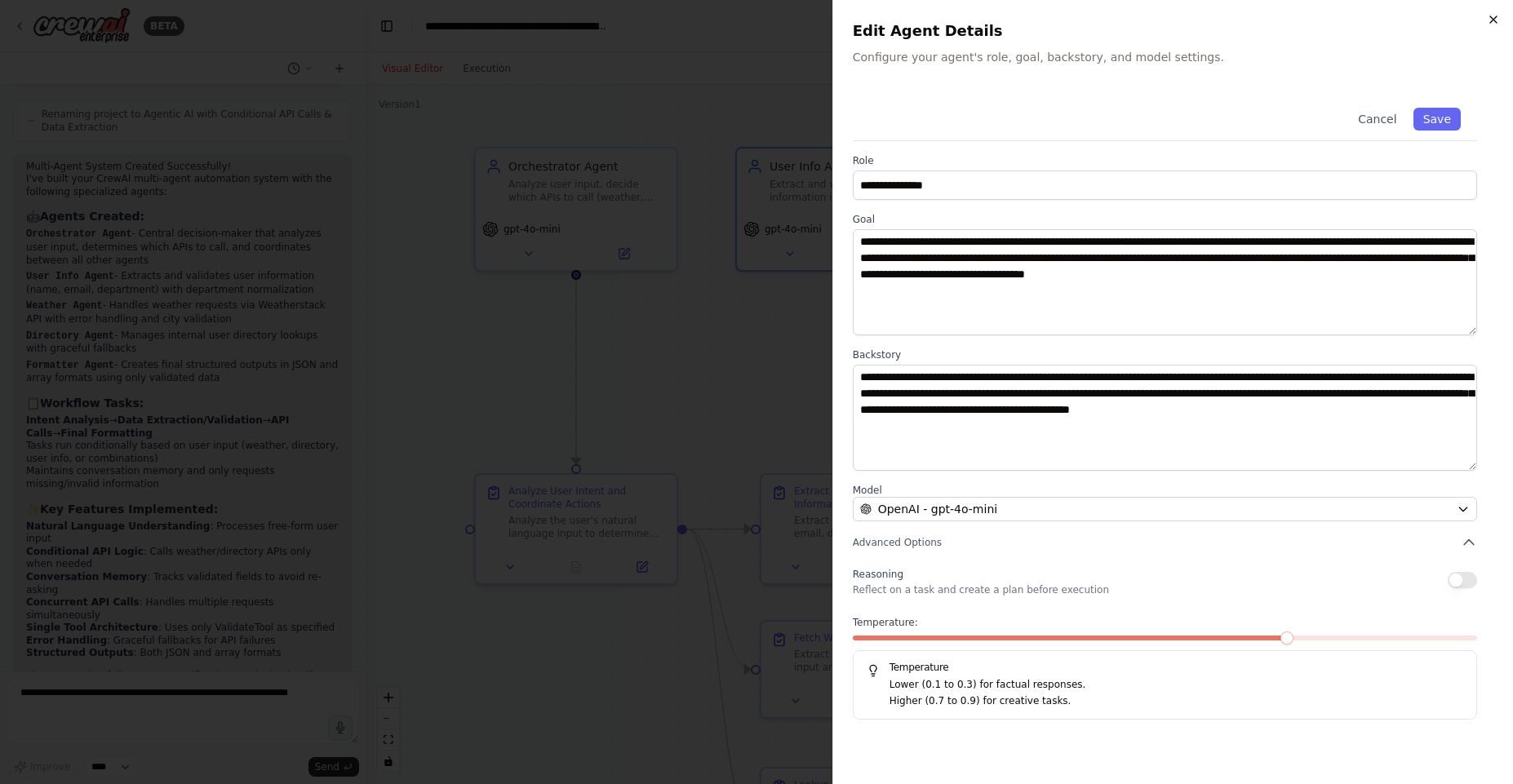
click at [1495, 17] on icon "button" at bounding box center [1493, 20] width 13 height 13
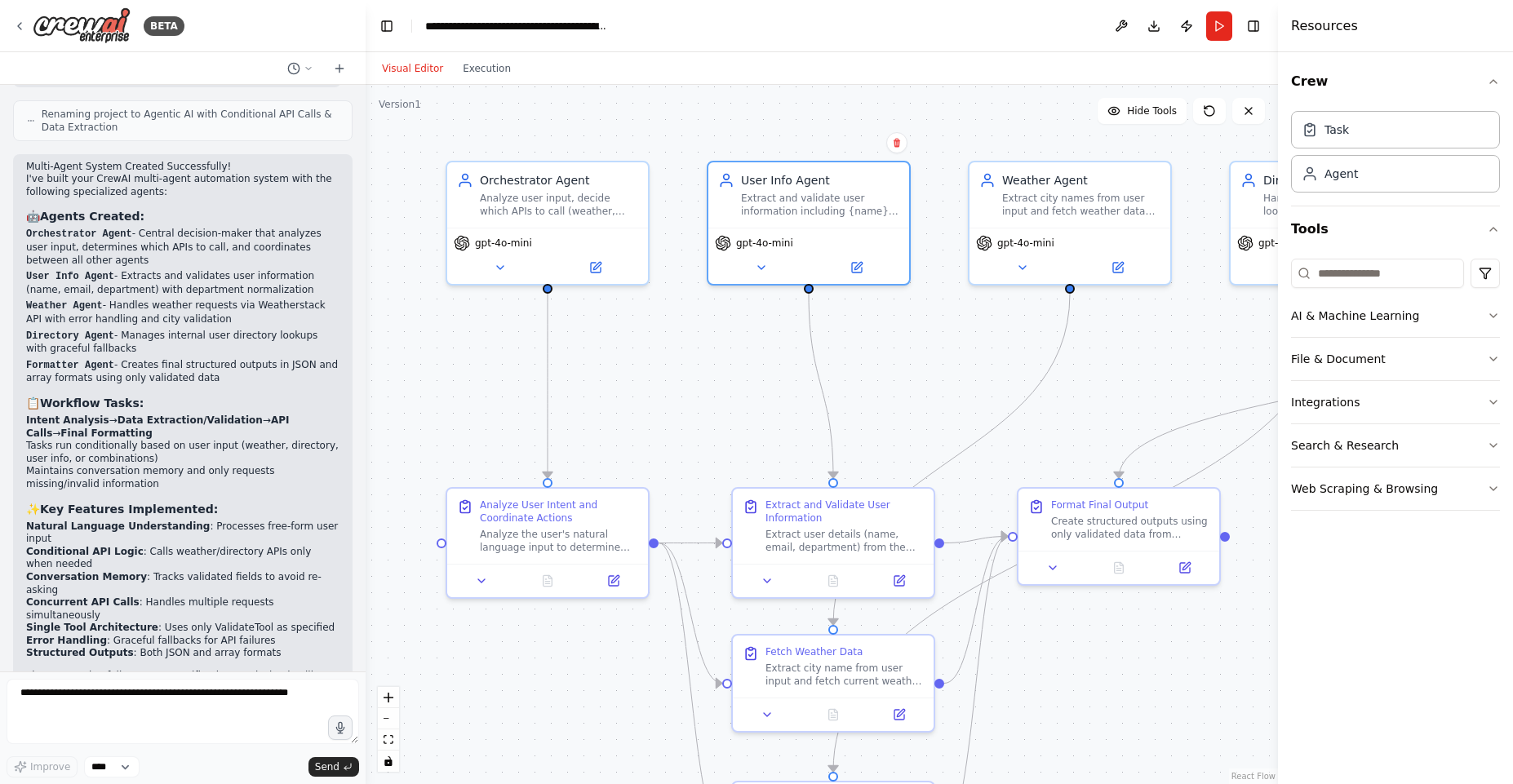
drag, startPoint x: 1061, startPoint y: 307, endPoint x: 1011, endPoint y: 331, distance: 55.5
click at [1011, 331] on div ".deletable-edge-delete-btn { width: 20px; height: 20px; border: 0px solid #ffff…" at bounding box center [821, 434] width 912 height 699
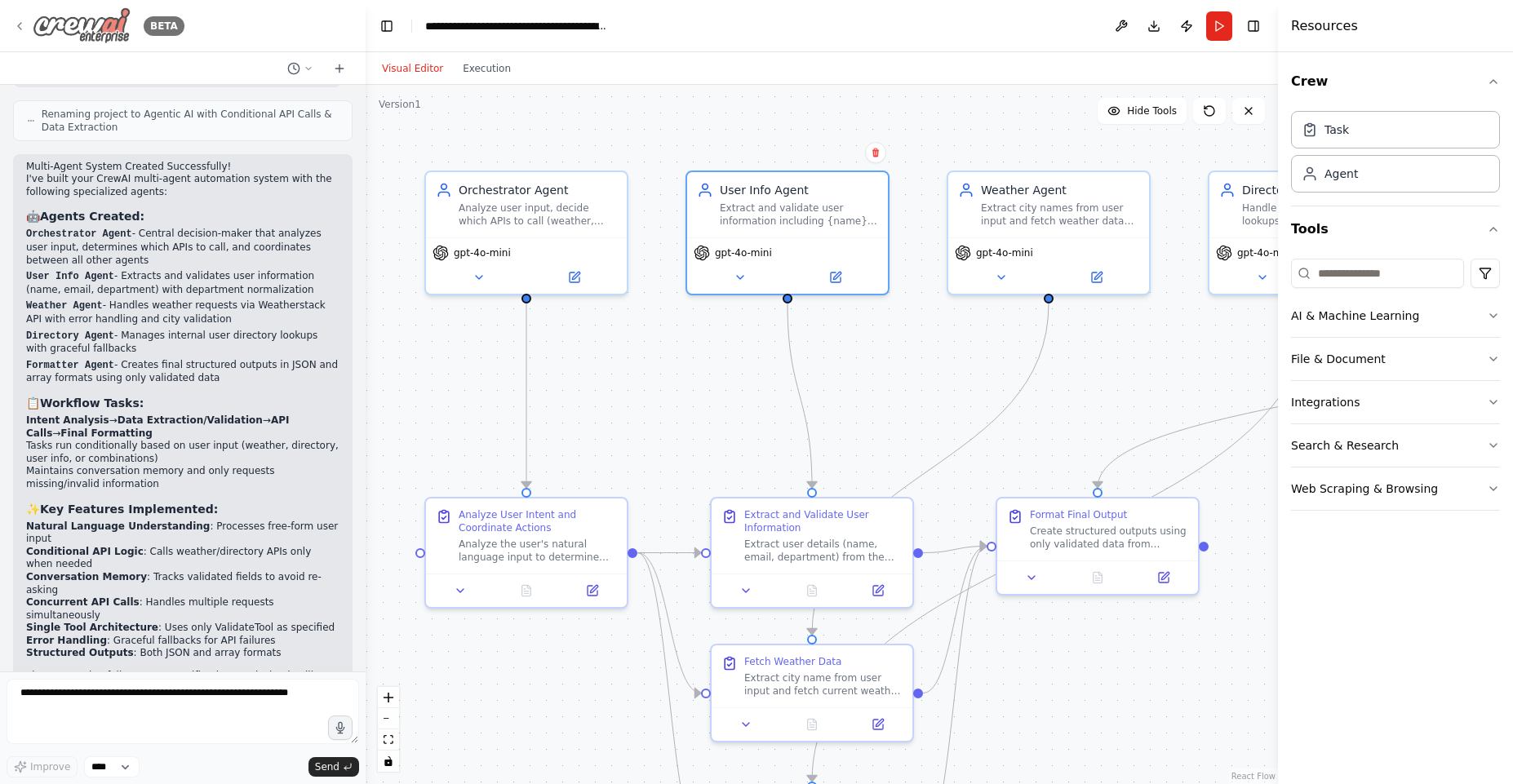
click at [17, 24] on icon at bounding box center [20, 26] width 13 height 13
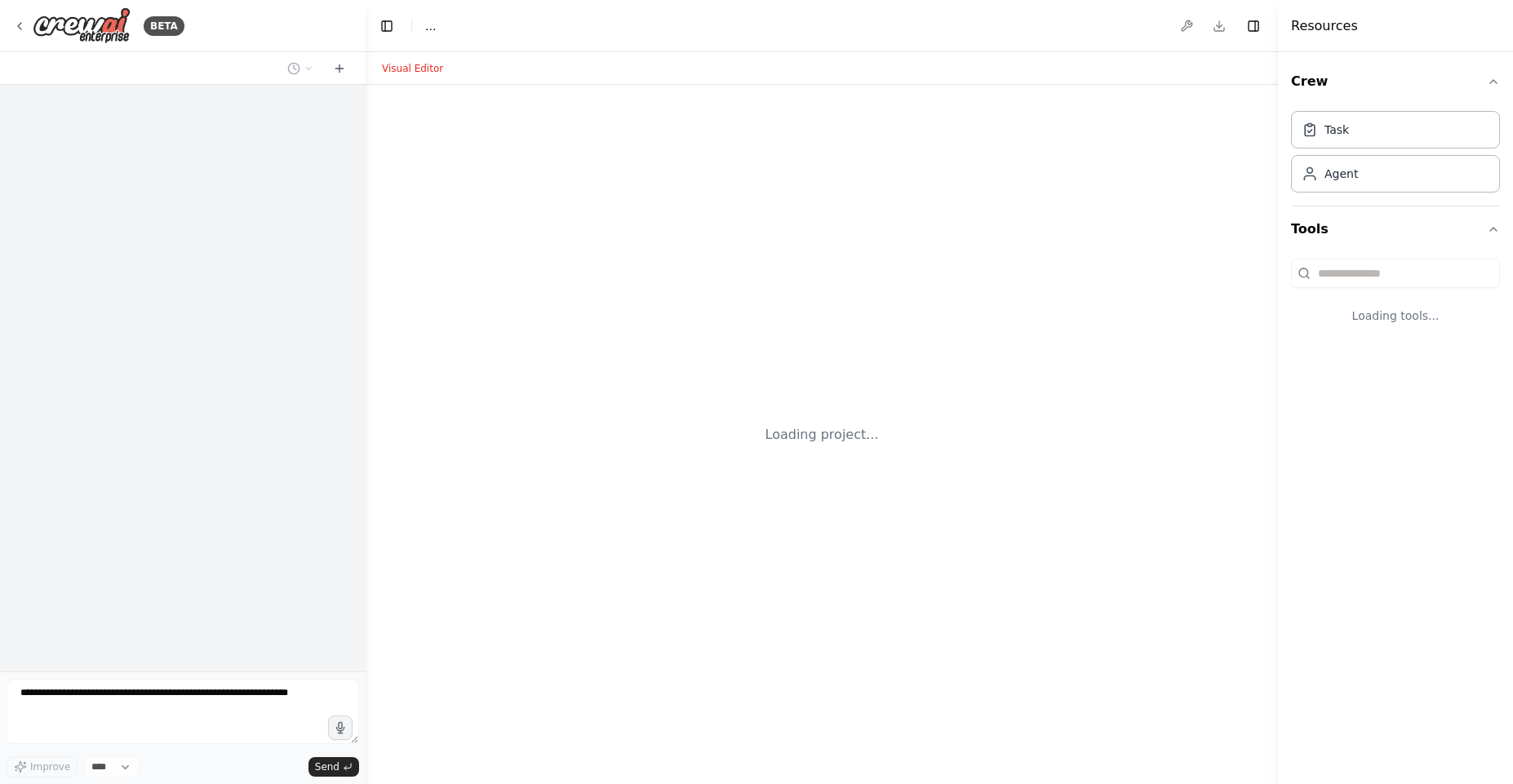
select select "****"
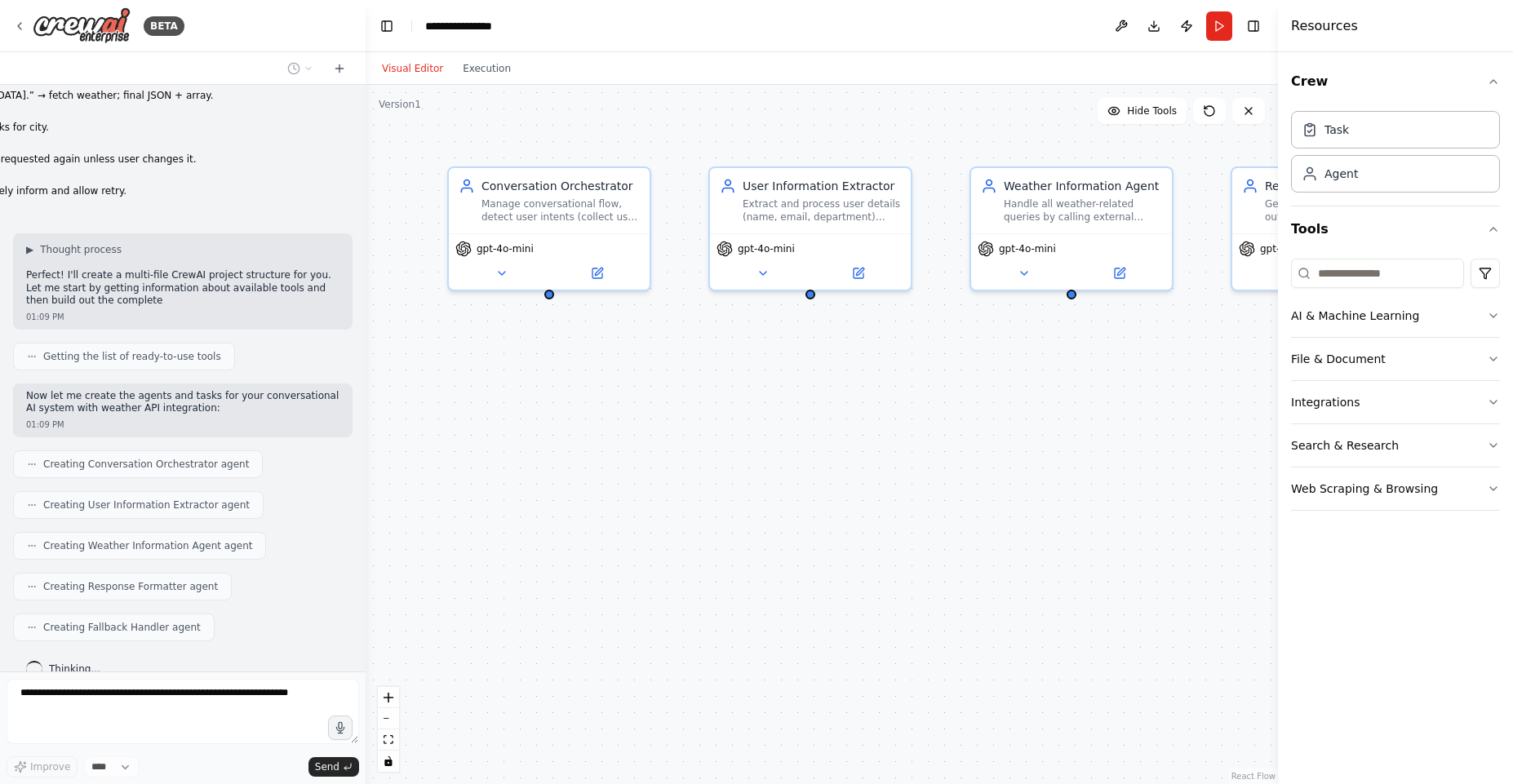
scroll to position [6929, 0]
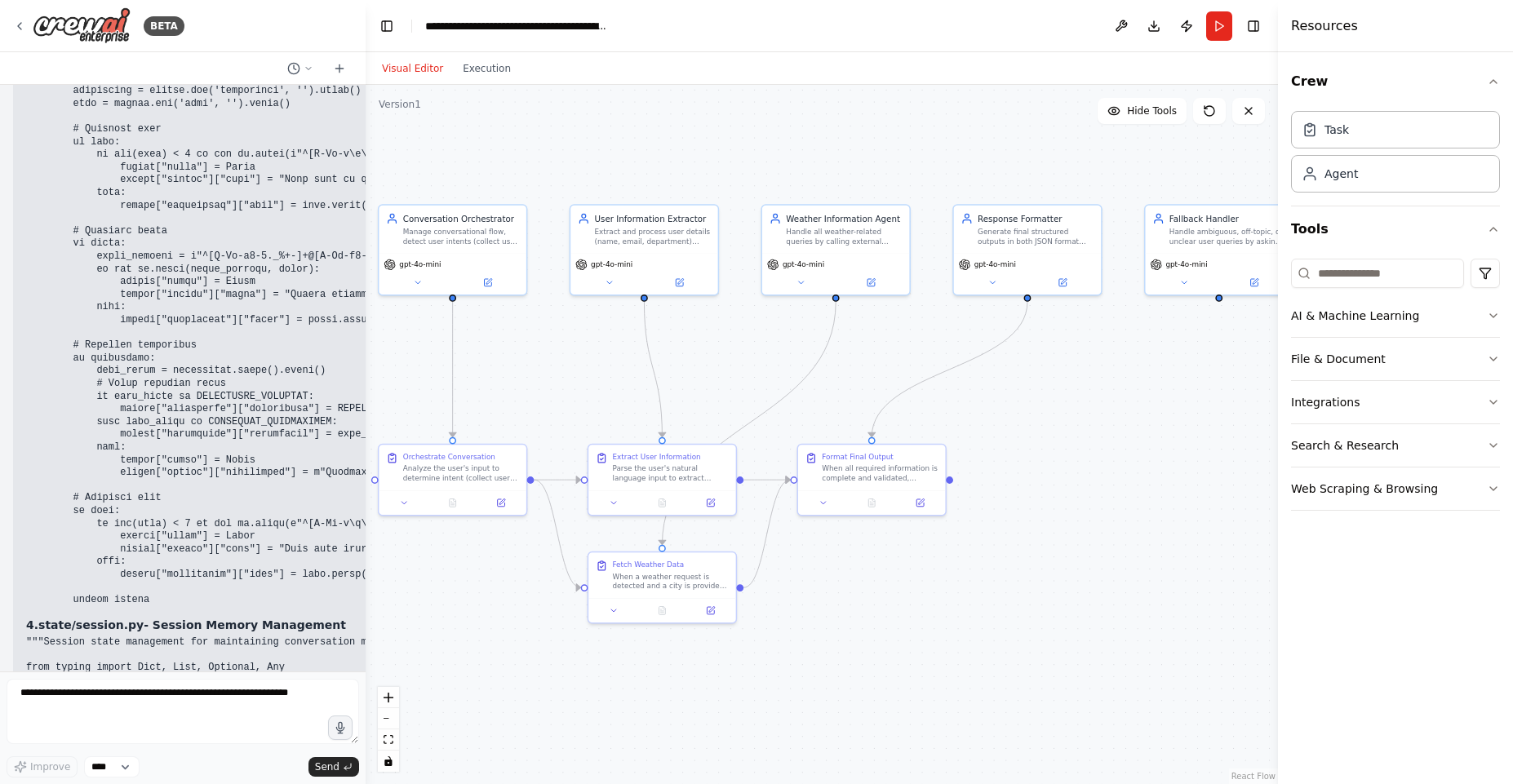
drag, startPoint x: 931, startPoint y: 455, endPoint x: 733, endPoint y: 416, distance: 201.8
click at [733, 416] on div ".deletable-edge-delete-btn { width: 20px; height: 20px; border: 0px solid #ffff…" at bounding box center [821, 434] width 912 height 699
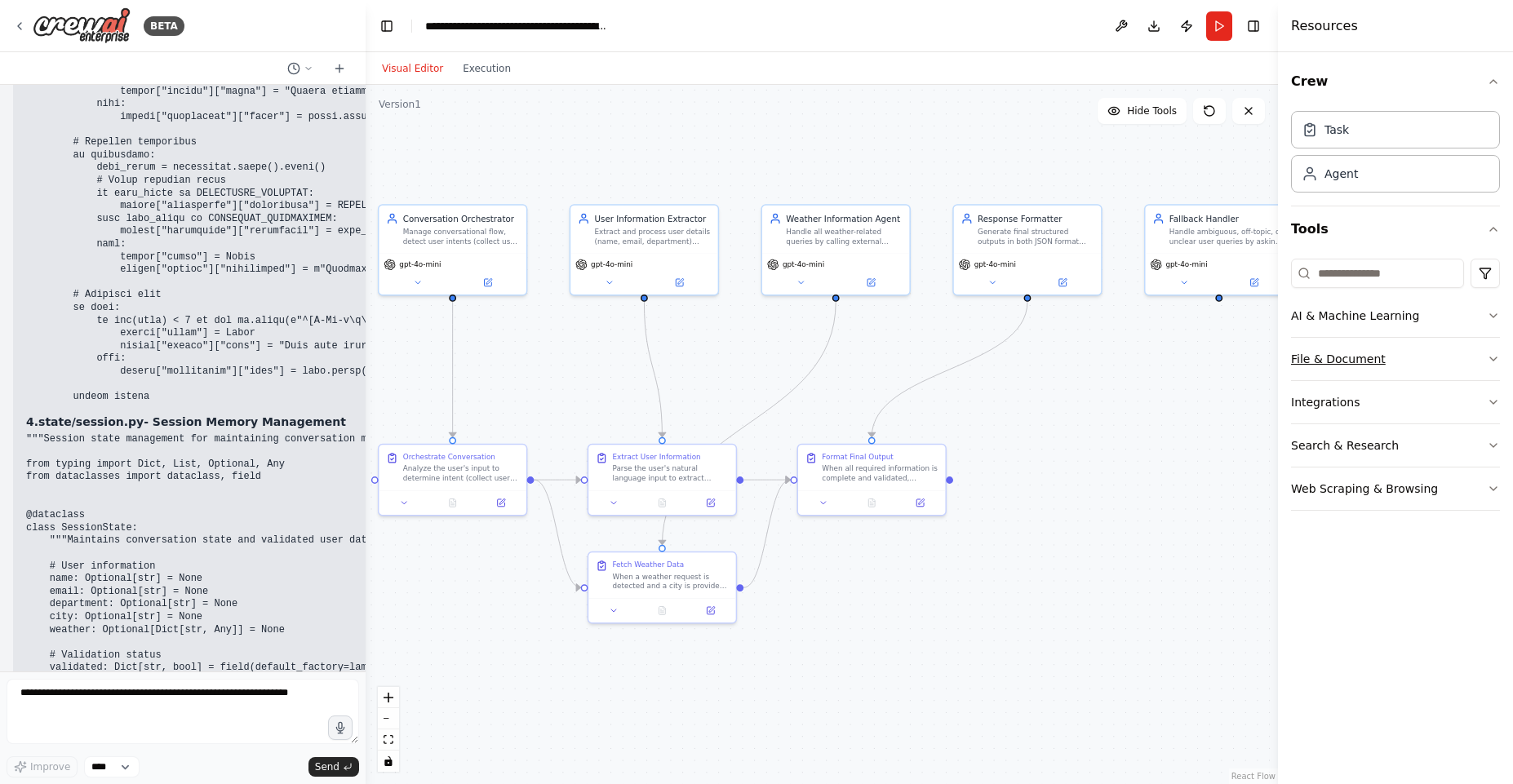
click at [1431, 358] on button "File & Document" at bounding box center [1395, 358] width 209 height 42
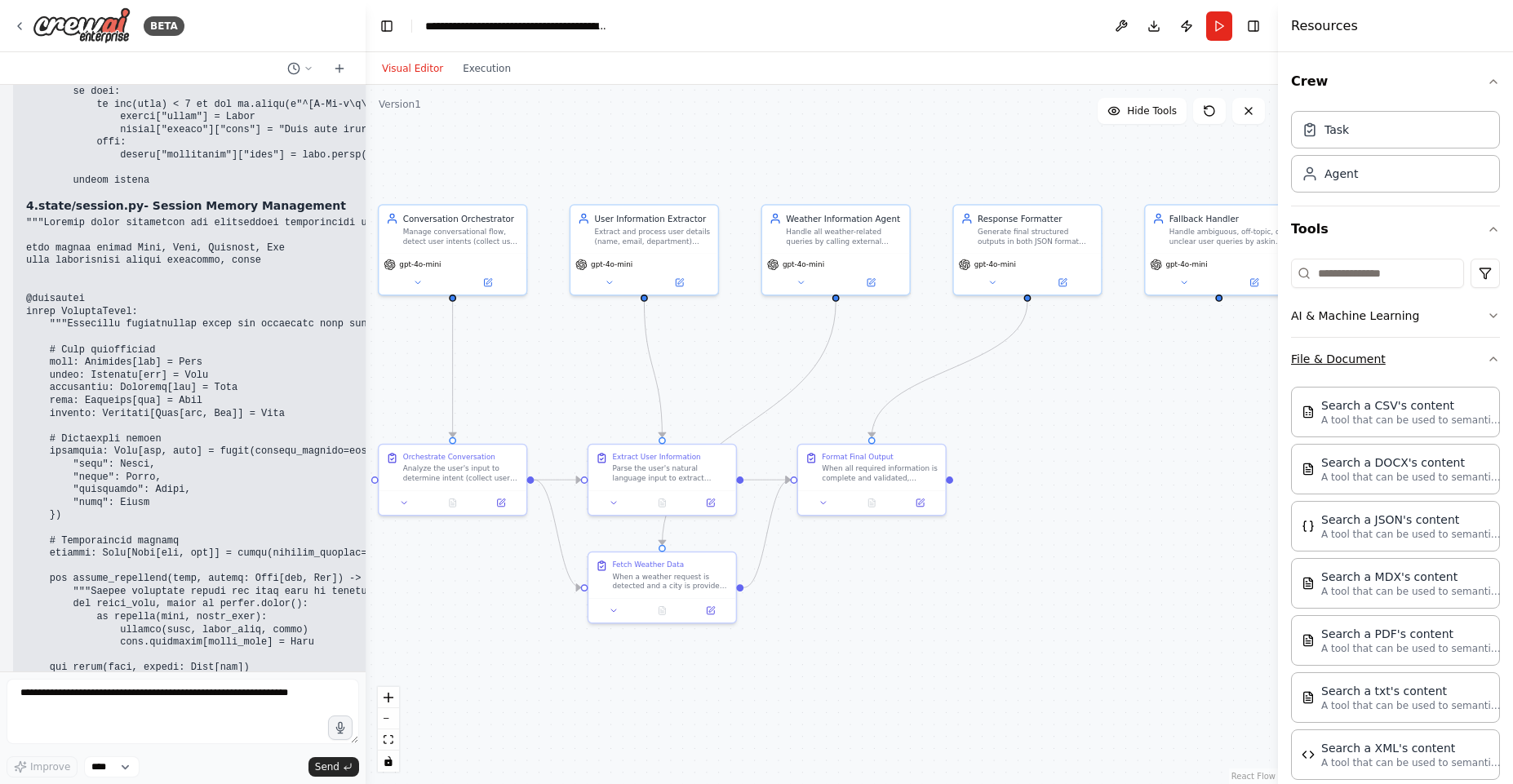
click at [1431, 358] on button "File & Document" at bounding box center [1395, 358] width 209 height 42
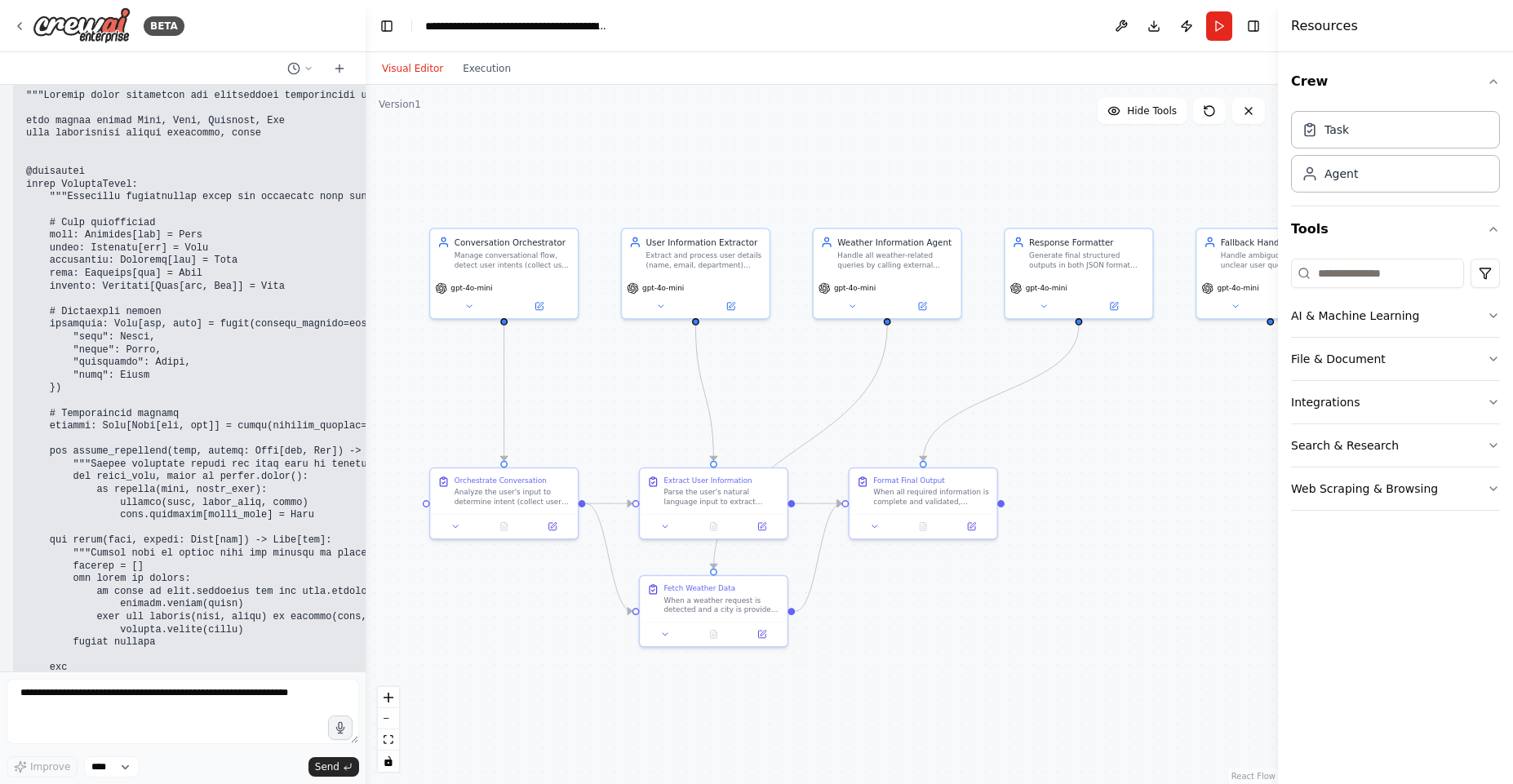
drag, startPoint x: 1115, startPoint y: 395, endPoint x: 1166, endPoint y: 418, distance: 55.9
click at [1166, 418] on div ".deletable-edge-delete-btn { width: 20px; height: 20px; border: 0px solid #ffff…" at bounding box center [821, 434] width 912 height 699
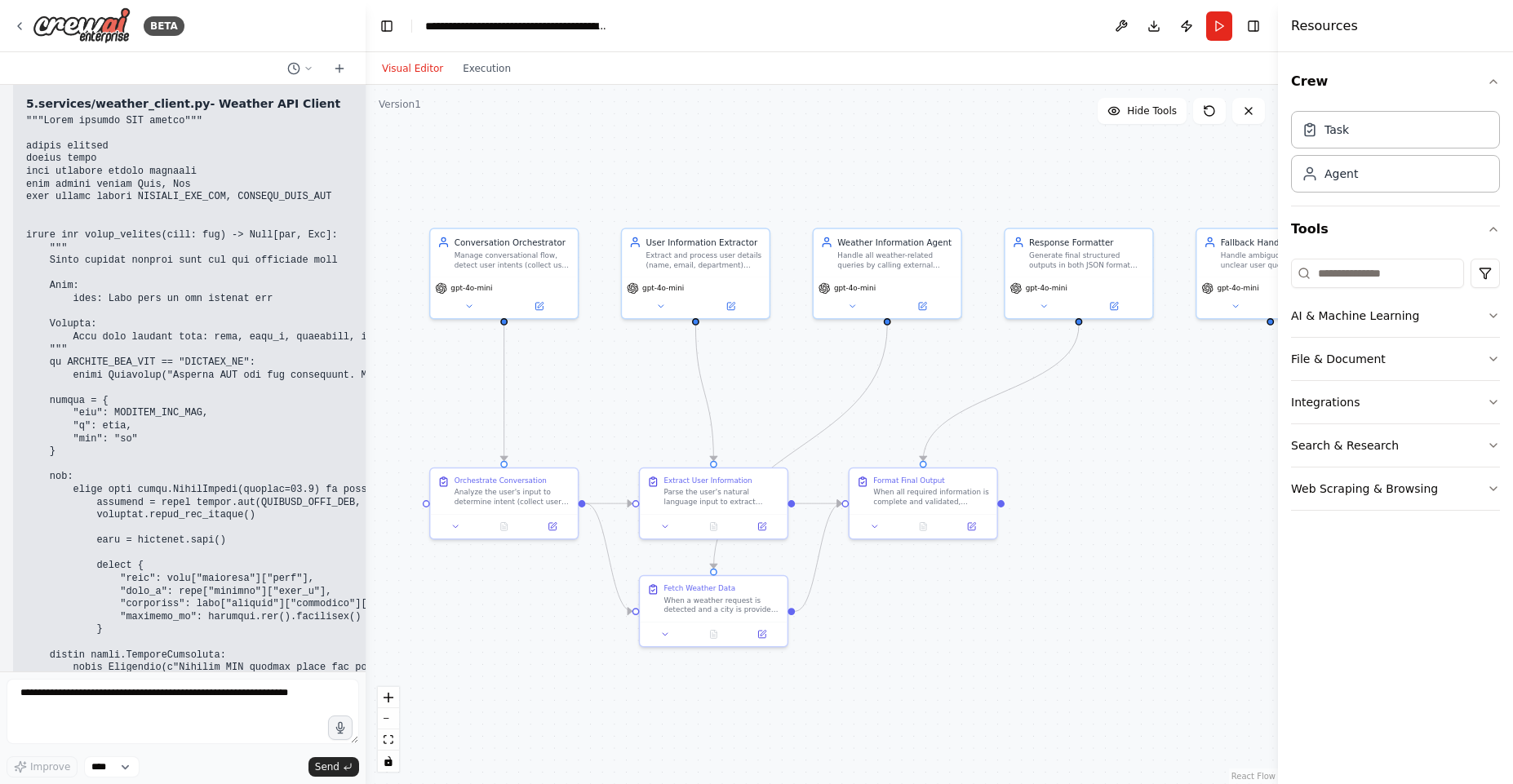
scroll to position [12085, 0]
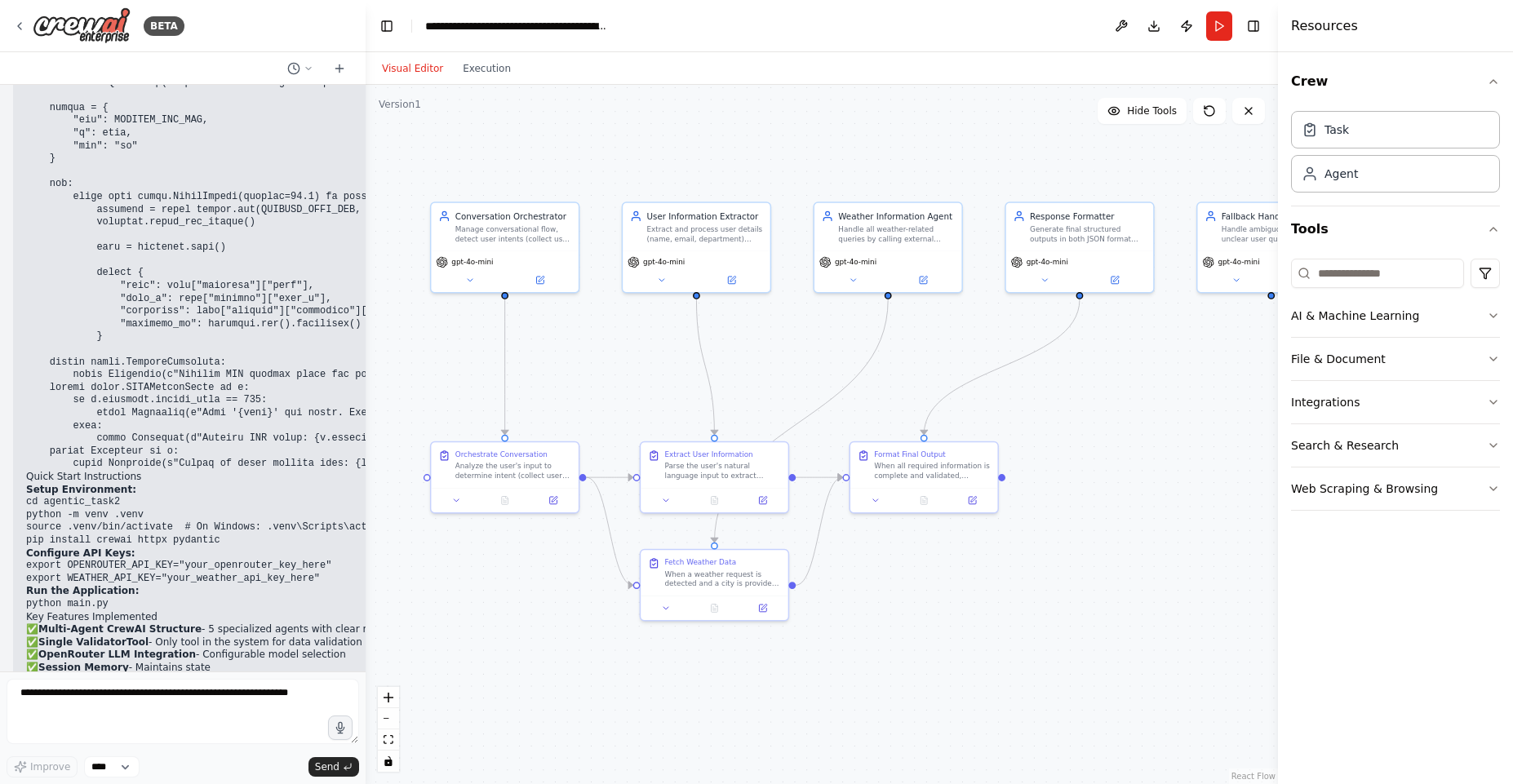
drag, startPoint x: 891, startPoint y: 399, endPoint x: 892, endPoint y: 373, distance: 26.0
click at [892, 373] on div ".deletable-edge-delete-btn { width: 20px; height: 20px; border: 0px solid #ffff…" at bounding box center [821, 434] width 912 height 699
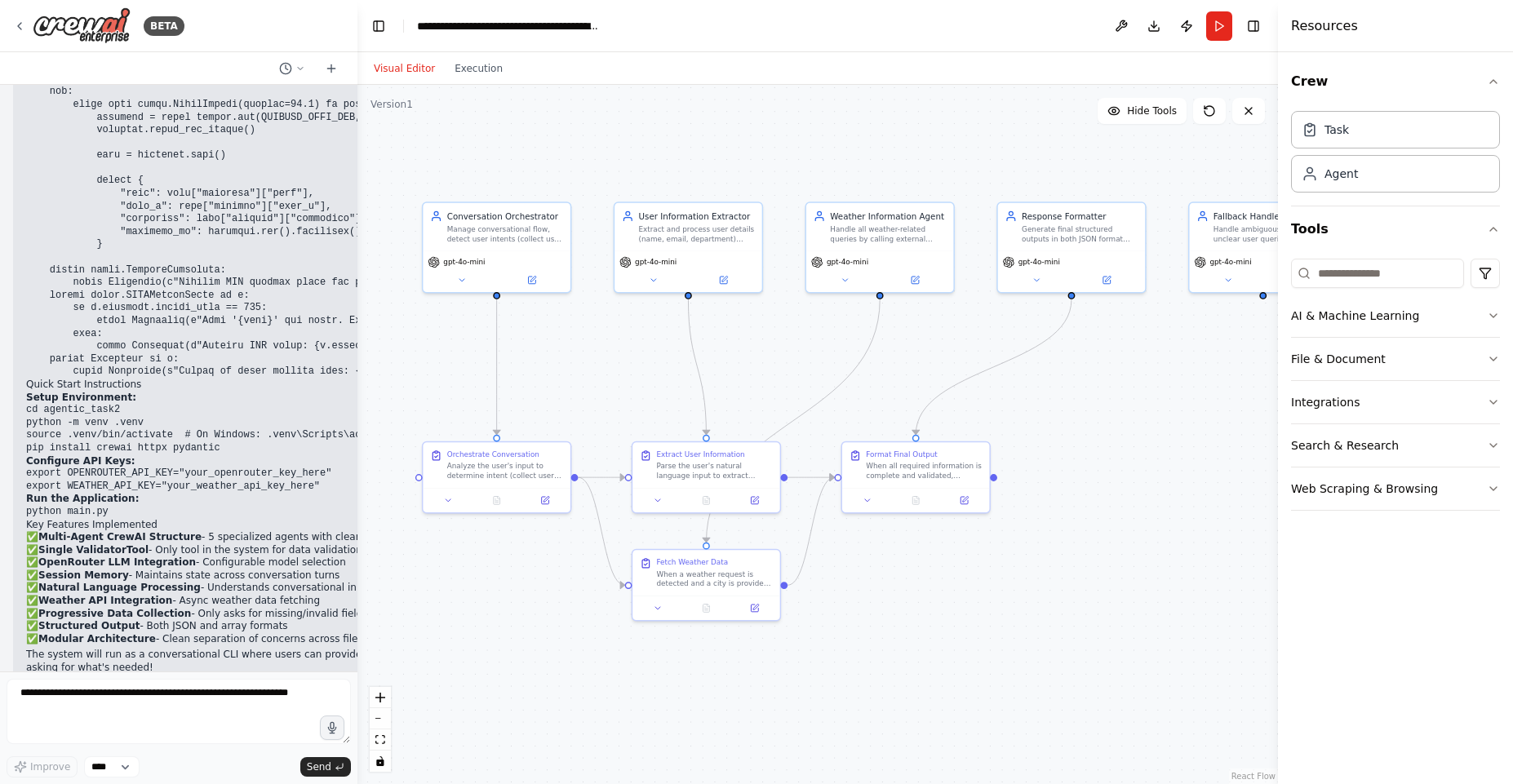
scroll to position [12419, 0]
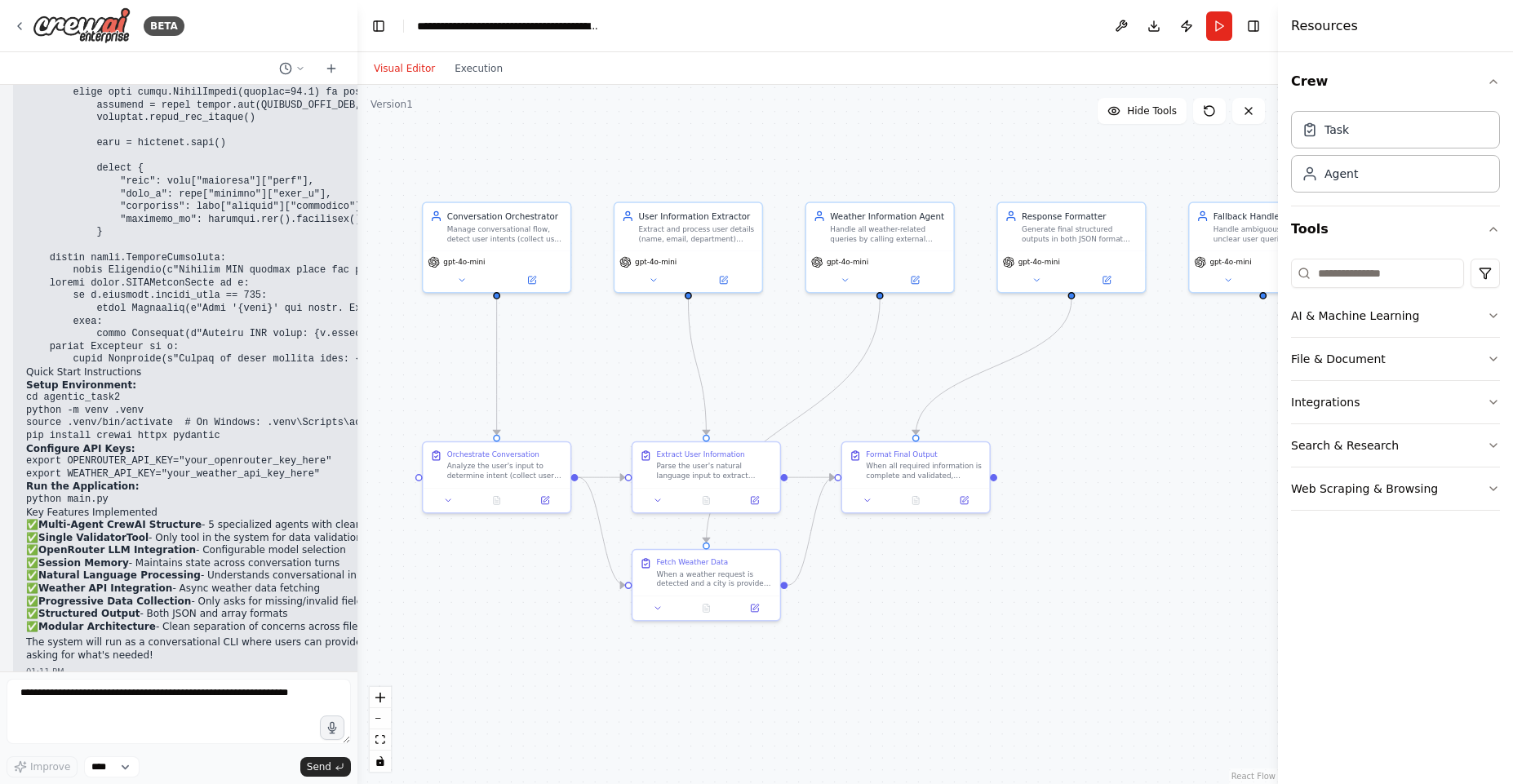
drag, startPoint x: 364, startPoint y: 578, endPoint x: 358, endPoint y: 679, distance: 101.2
click at [358, 679] on div "BETA ROLE: You are an expert Python developer and prompt engineer. Build a comp…" at bounding box center [756, 392] width 1513 height 784
drag, startPoint x: 1405, startPoint y: 314, endPoint x: 1467, endPoint y: 328, distance: 63.6
click at [1467, 328] on button "AI & Machine Learning" at bounding box center [1395, 315] width 209 height 42
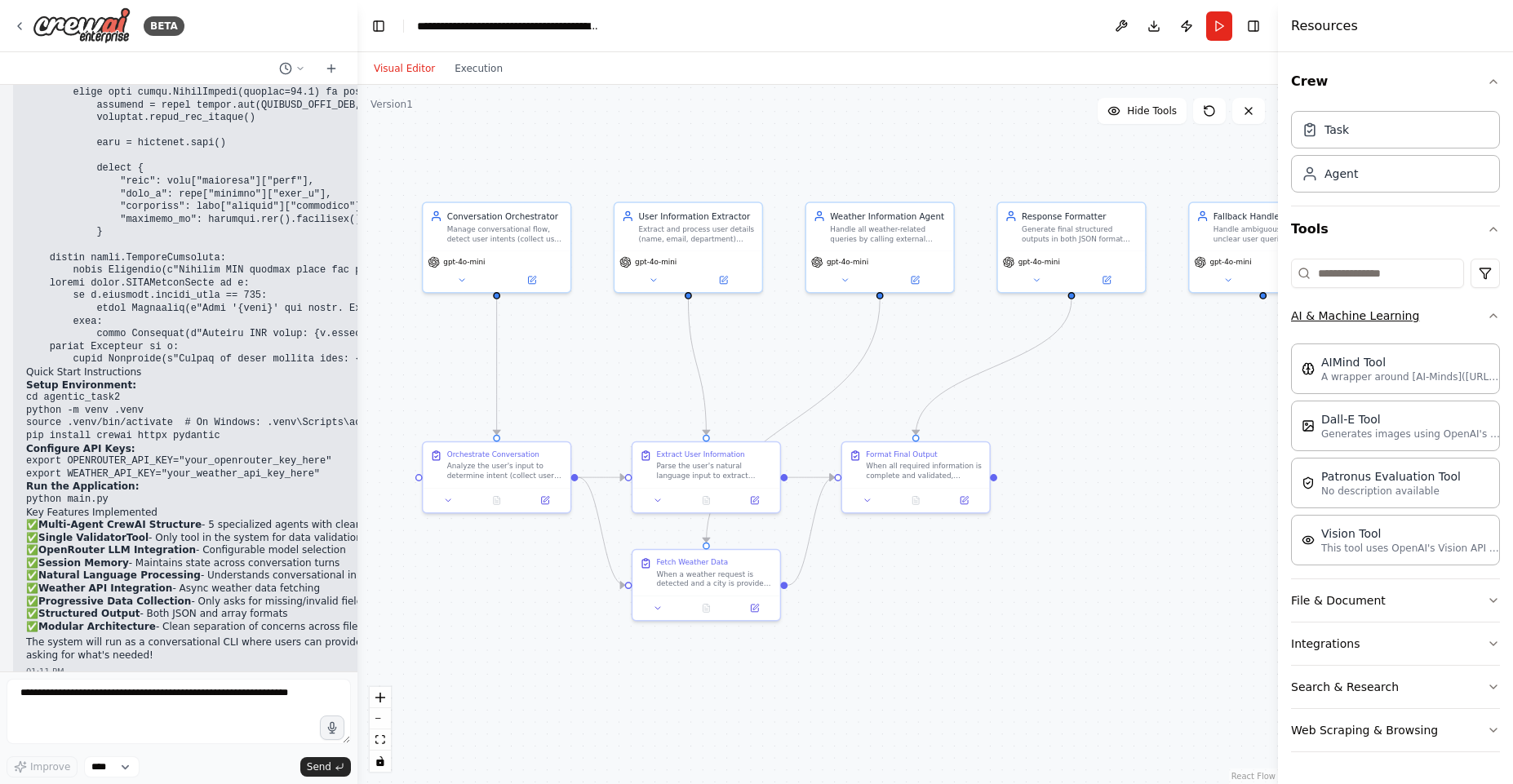
click at [1467, 328] on button "AI & Machine Learning" at bounding box center [1395, 315] width 209 height 42
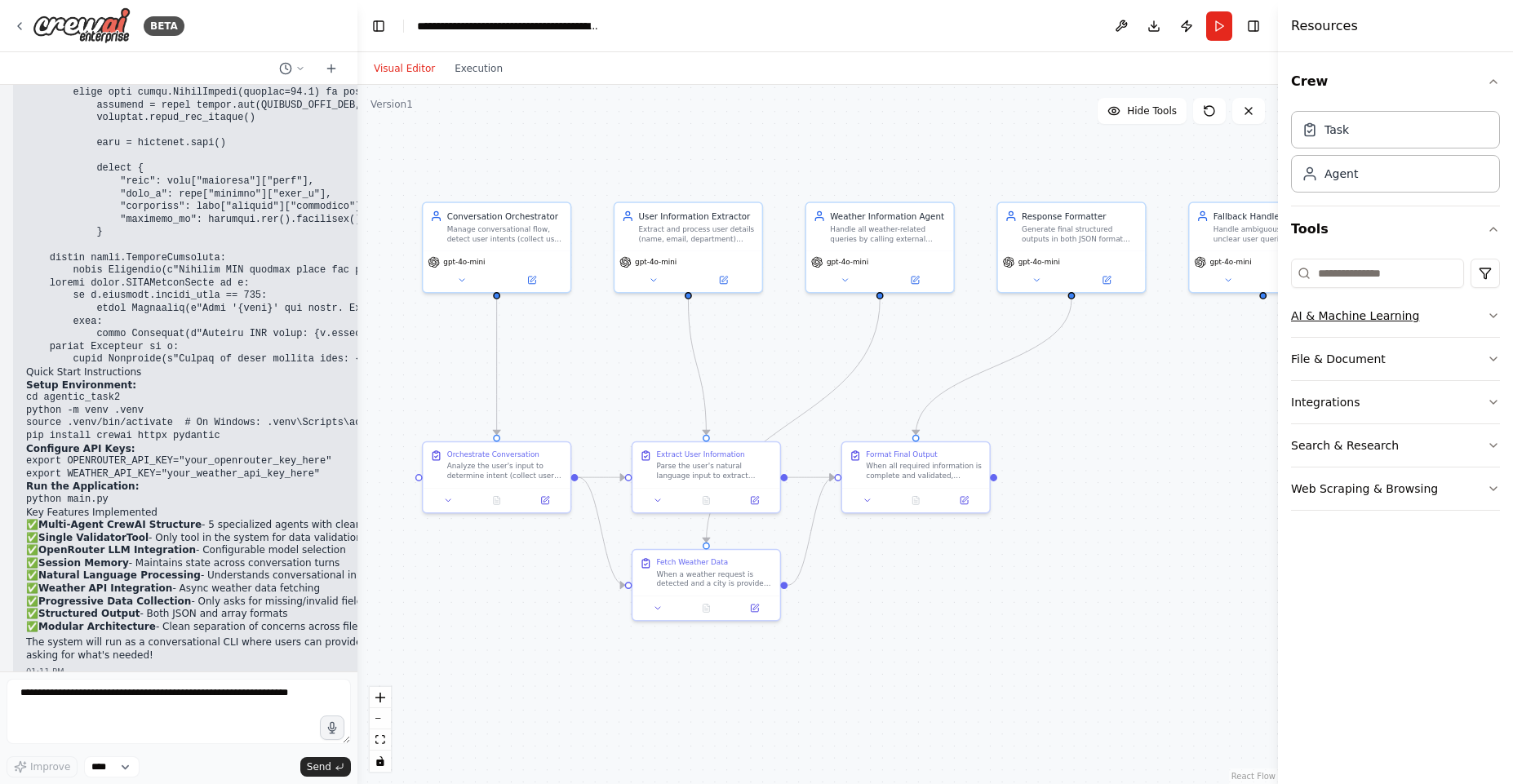
click at [1467, 328] on button "AI & Machine Learning" at bounding box center [1395, 315] width 209 height 42
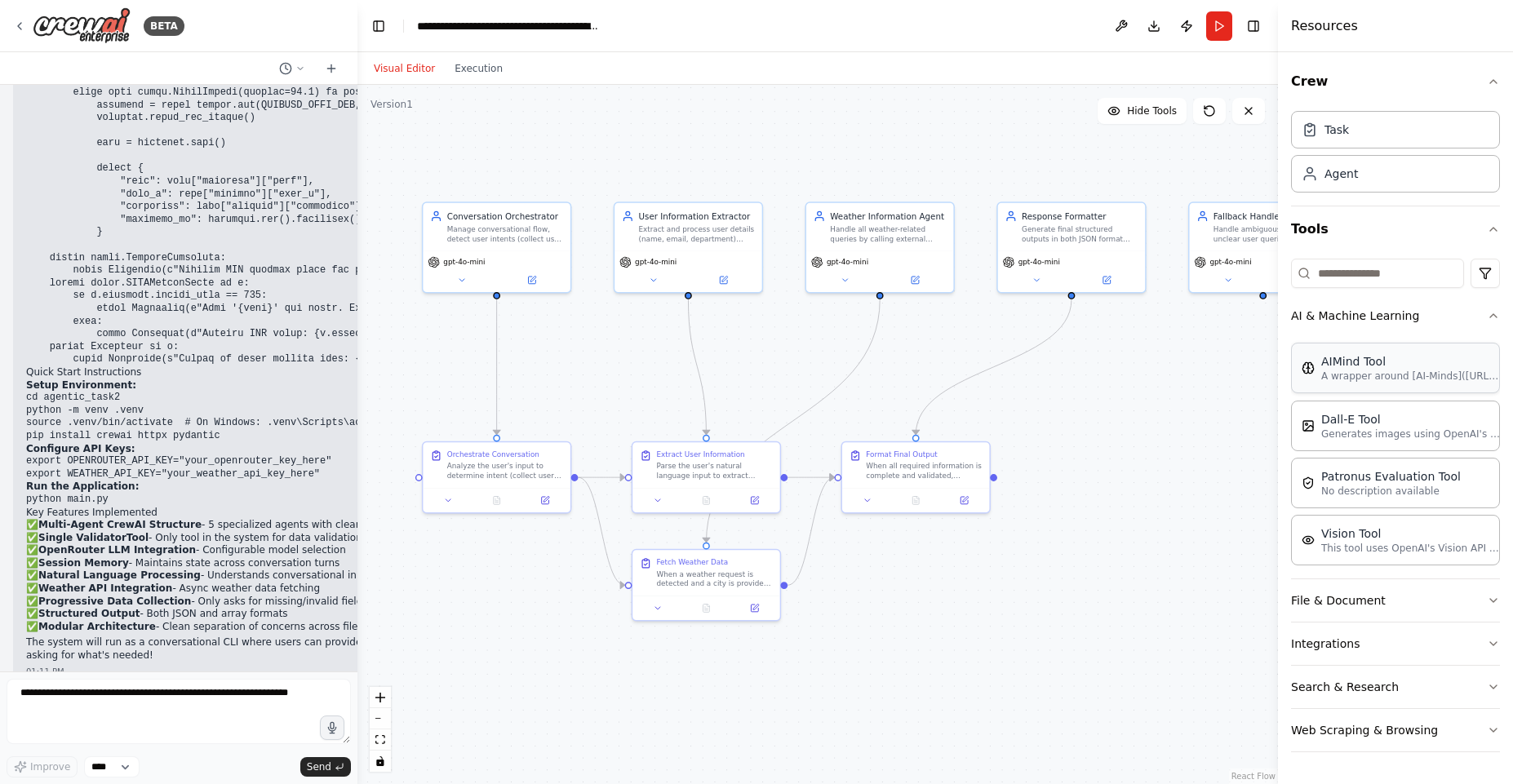
click at [1424, 368] on div "AIMind Tool" at bounding box center [1410, 362] width 180 height 17
click at [1369, 645] on button "Integrations" at bounding box center [1395, 643] width 209 height 42
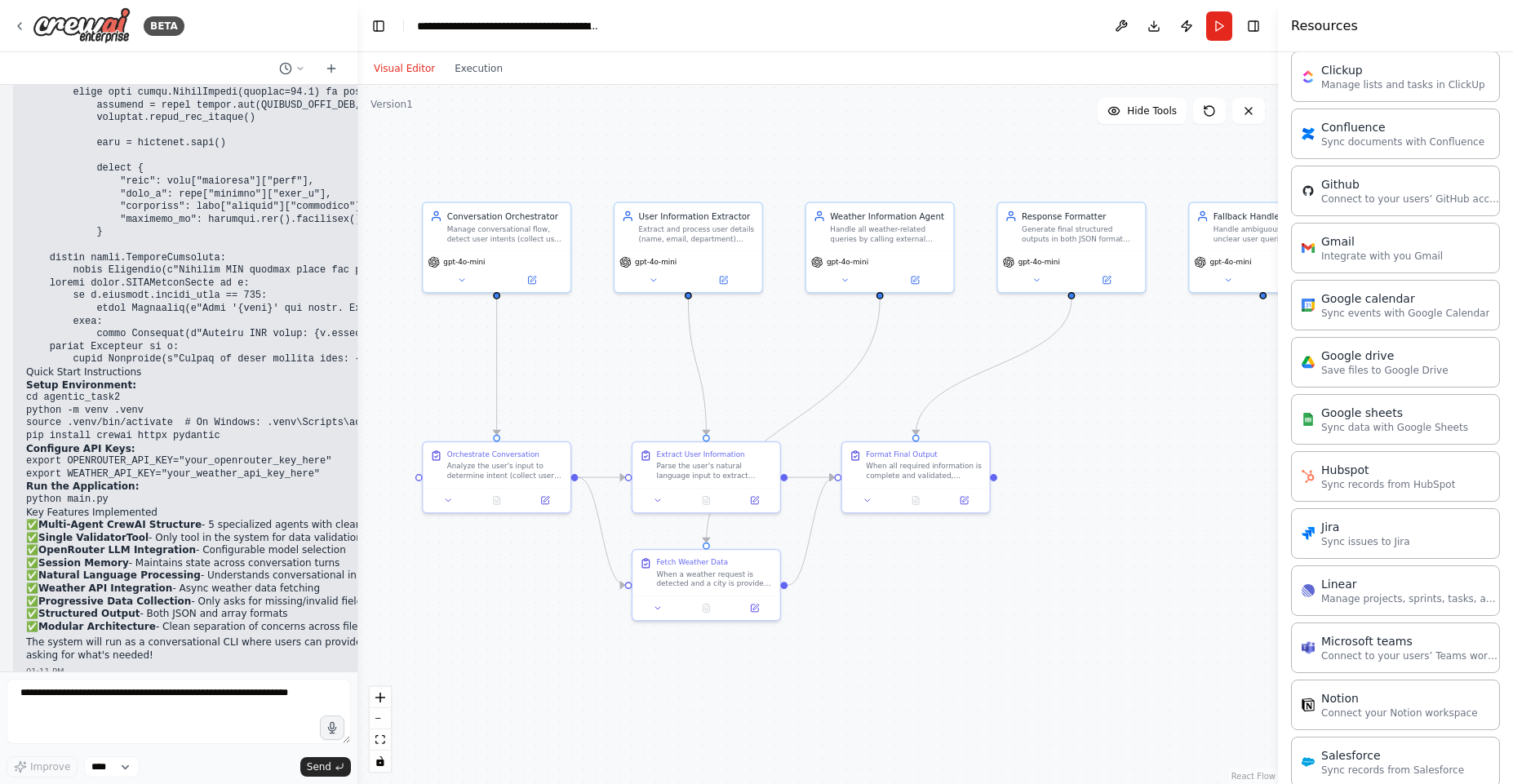
scroll to position [1092, 0]
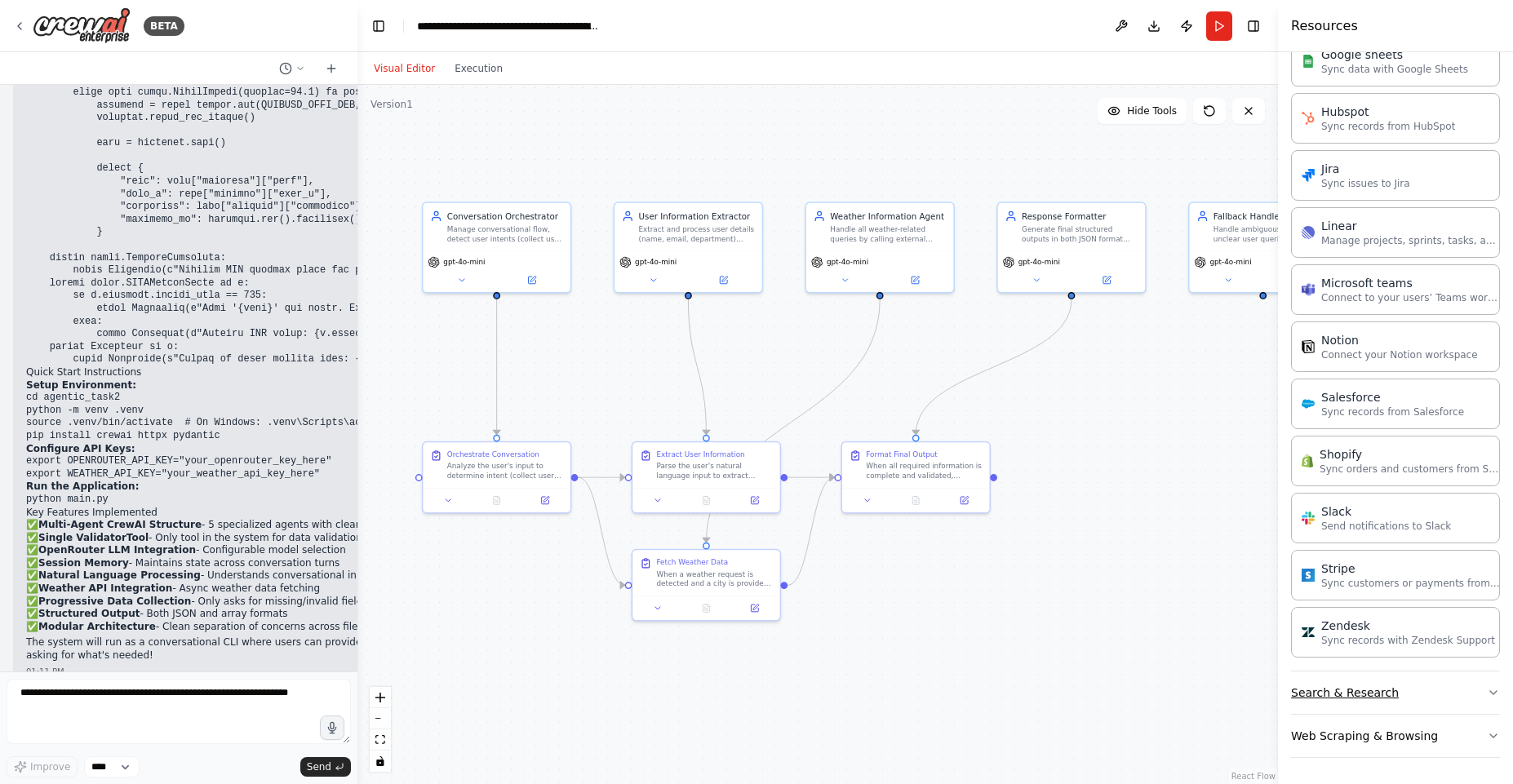
click at [1436, 700] on button "Search & Research" at bounding box center [1395, 692] width 209 height 42
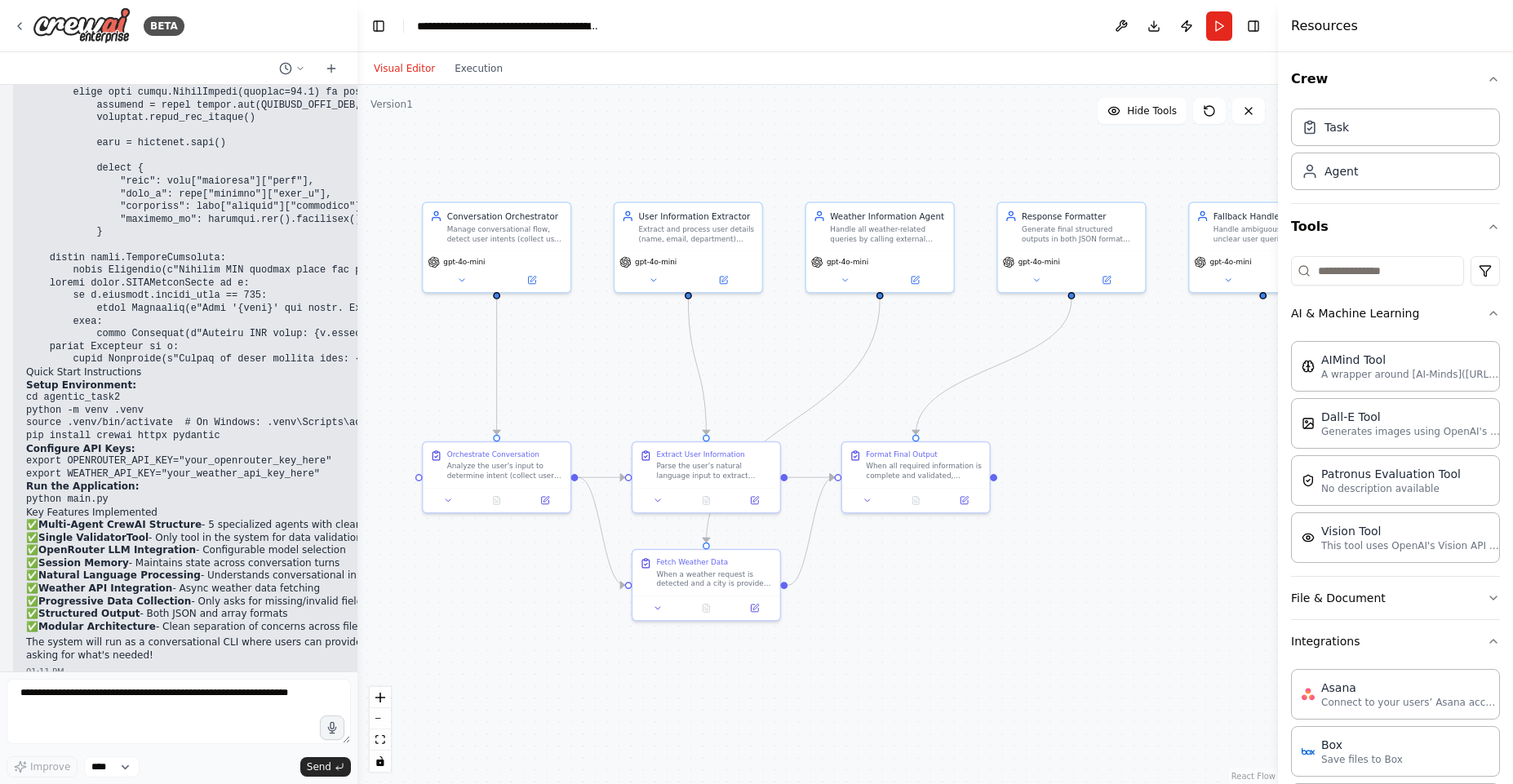
scroll to position [0, 0]
click at [1379, 137] on div "Task" at bounding box center [1395, 128] width 209 height 37
click at [895, 472] on div "When all required information is complete and validated, generate the final str…" at bounding box center [923, 469] width 116 height 19
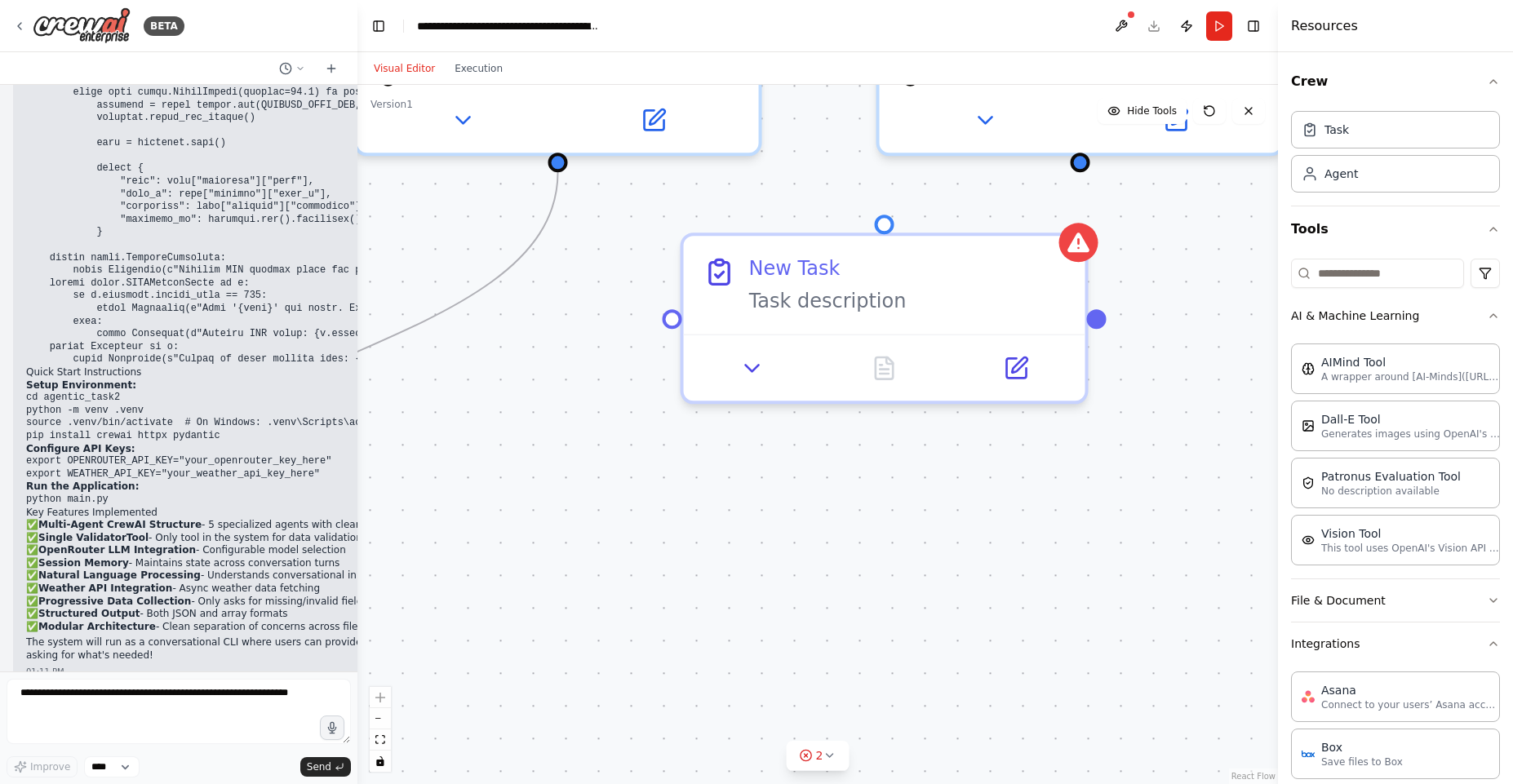
drag, startPoint x: 1012, startPoint y: 430, endPoint x: 594, endPoint y: 564, distance: 439.0
click at [594, 564] on div ".deletable-edge-delete-btn { width: 20px; height: 20px; border: 0px solid #ffff…" at bounding box center [817, 434] width 920 height 699
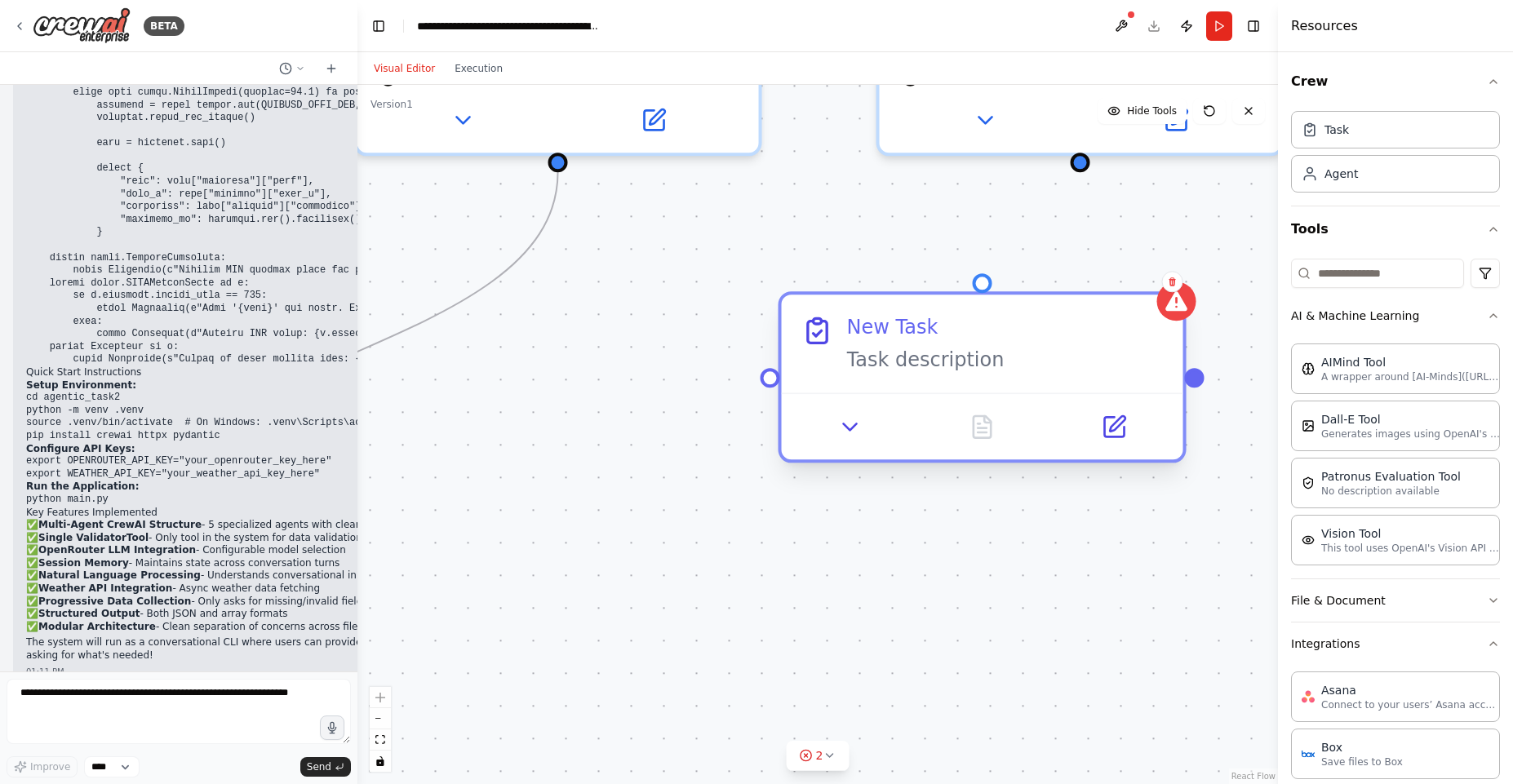
drag, startPoint x: 918, startPoint y: 313, endPoint x: 1022, endPoint y: 361, distance: 114.5
click at [1022, 361] on div "New Task Task description" at bounding box center [982, 344] width 402 height 98
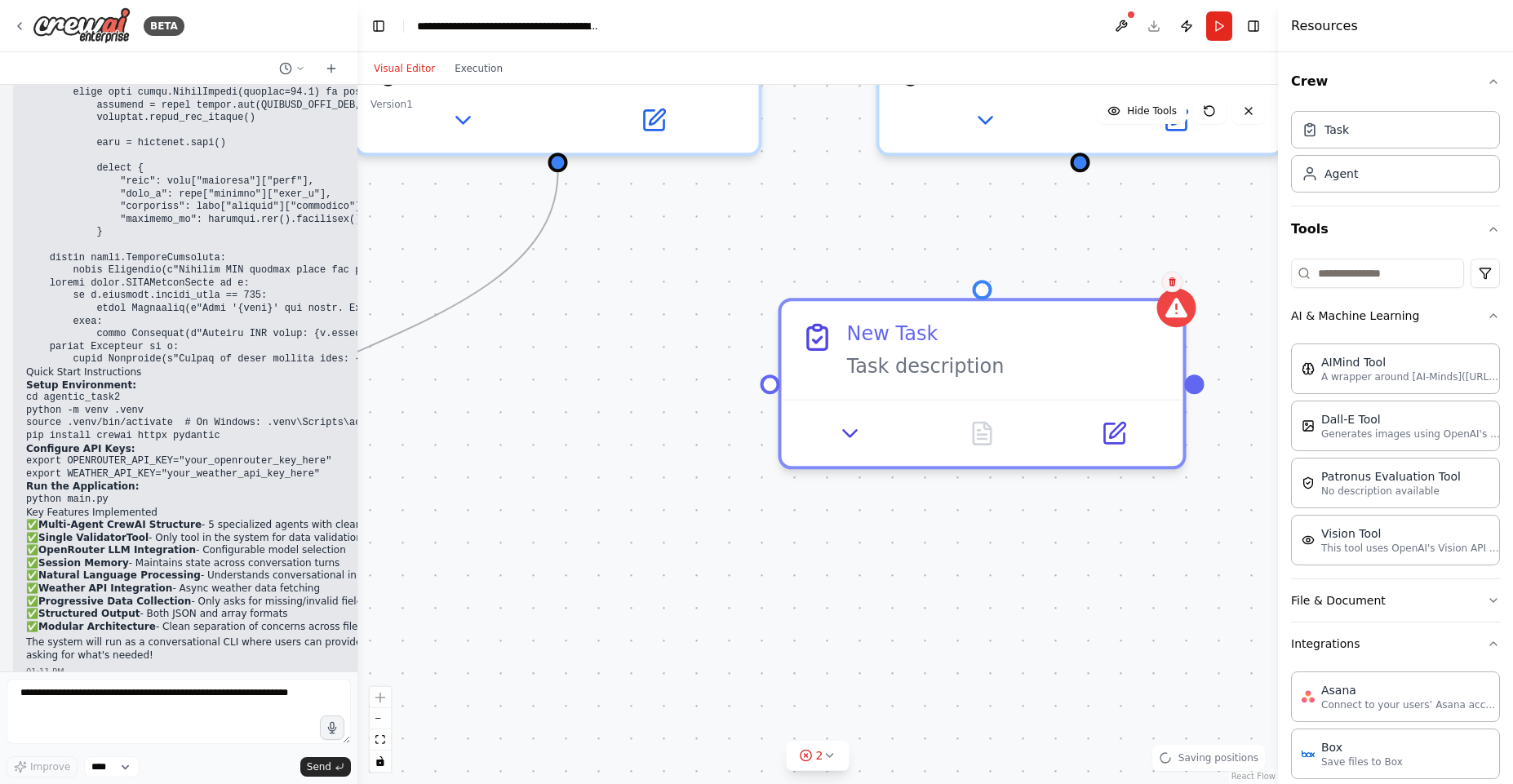
click at [1174, 287] on button at bounding box center [1173, 281] width 22 height 22
click at [1124, 282] on button "Confirm" at bounding box center [1125, 281] width 58 height 20
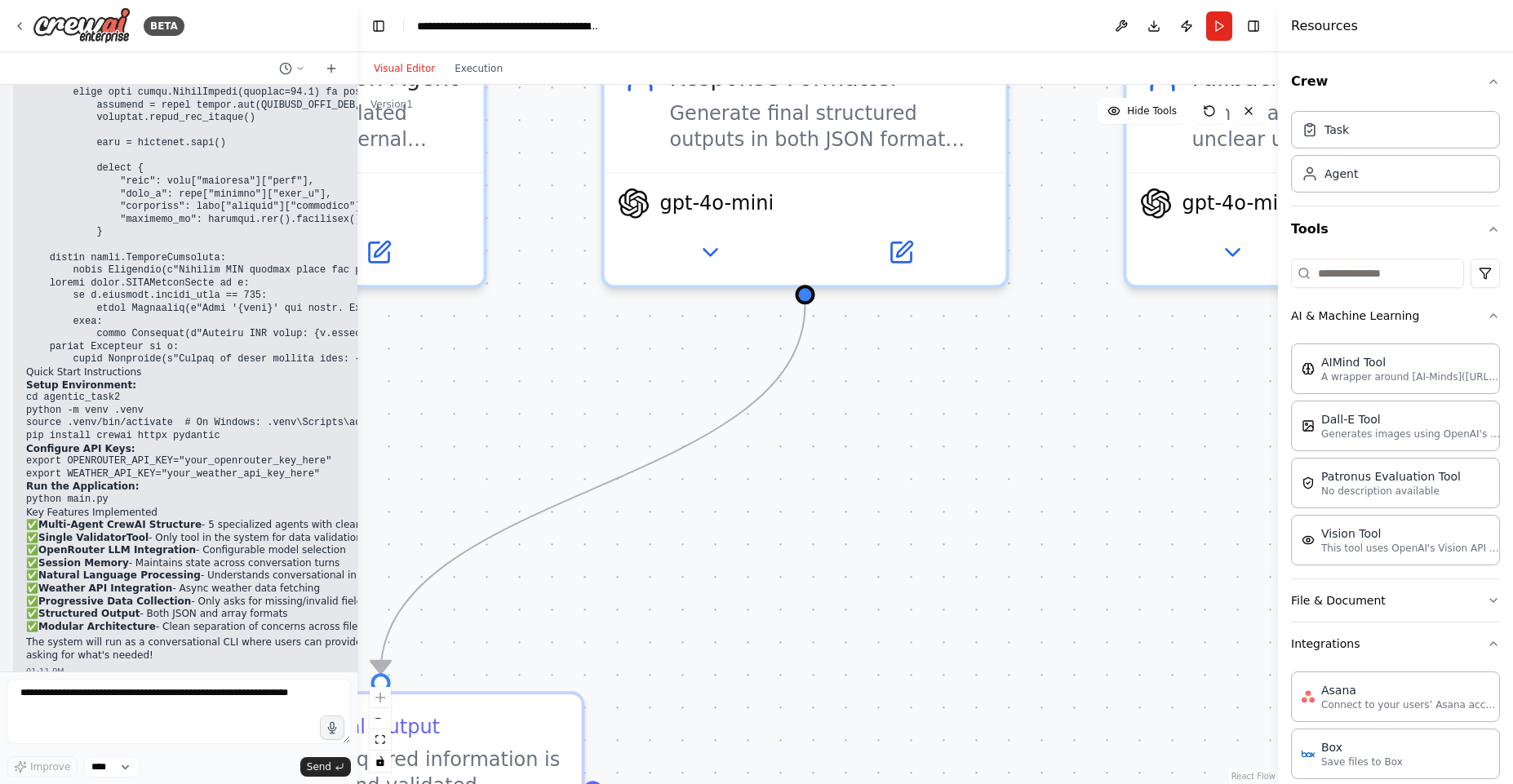
drag, startPoint x: 773, startPoint y: 398, endPoint x: 1099, endPoint y: 589, distance: 377.8
click at [1099, 589] on div ".deletable-edge-delete-btn { width: 20px; height: 20px; border: 0px solid #ffff…" at bounding box center [817, 434] width 920 height 699
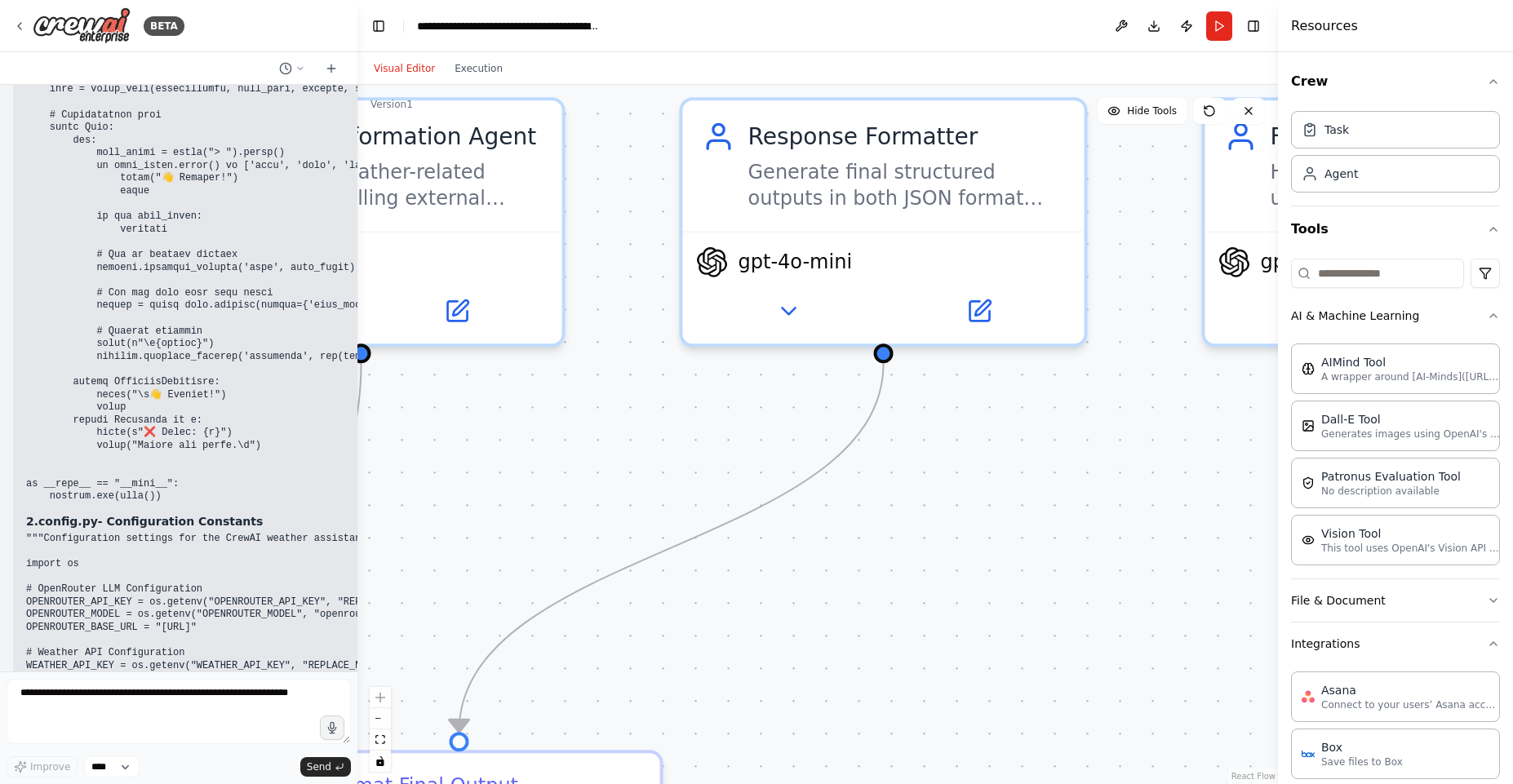
scroll to position [9494, 0]
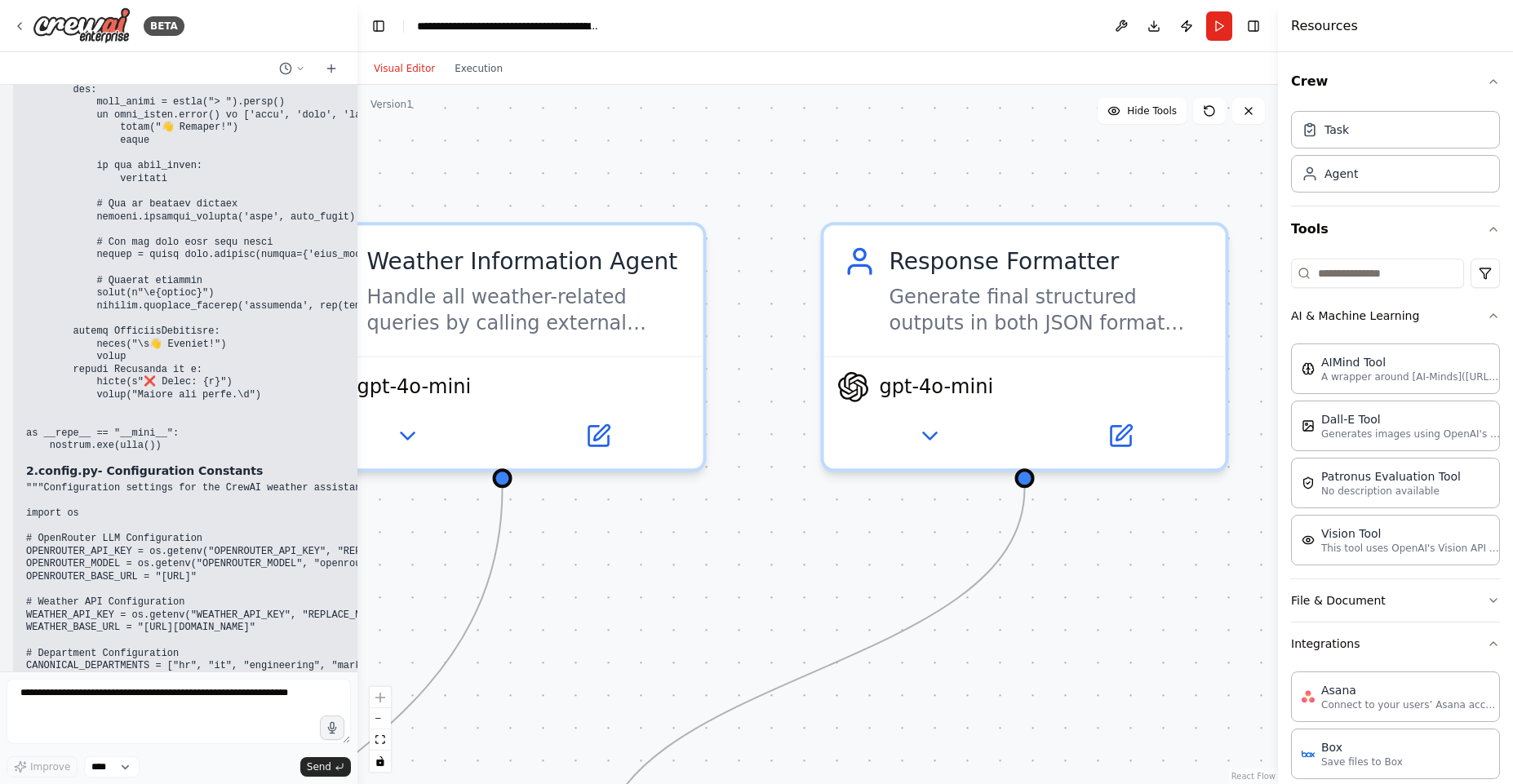
drag, startPoint x: 580, startPoint y: 379, endPoint x: 721, endPoint y: 504, distance: 188.4
click at [721, 504] on div ".deletable-edge-delete-btn { width: 20px; height: 20px; border: 0px solid #ffff…" at bounding box center [817, 434] width 920 height 699
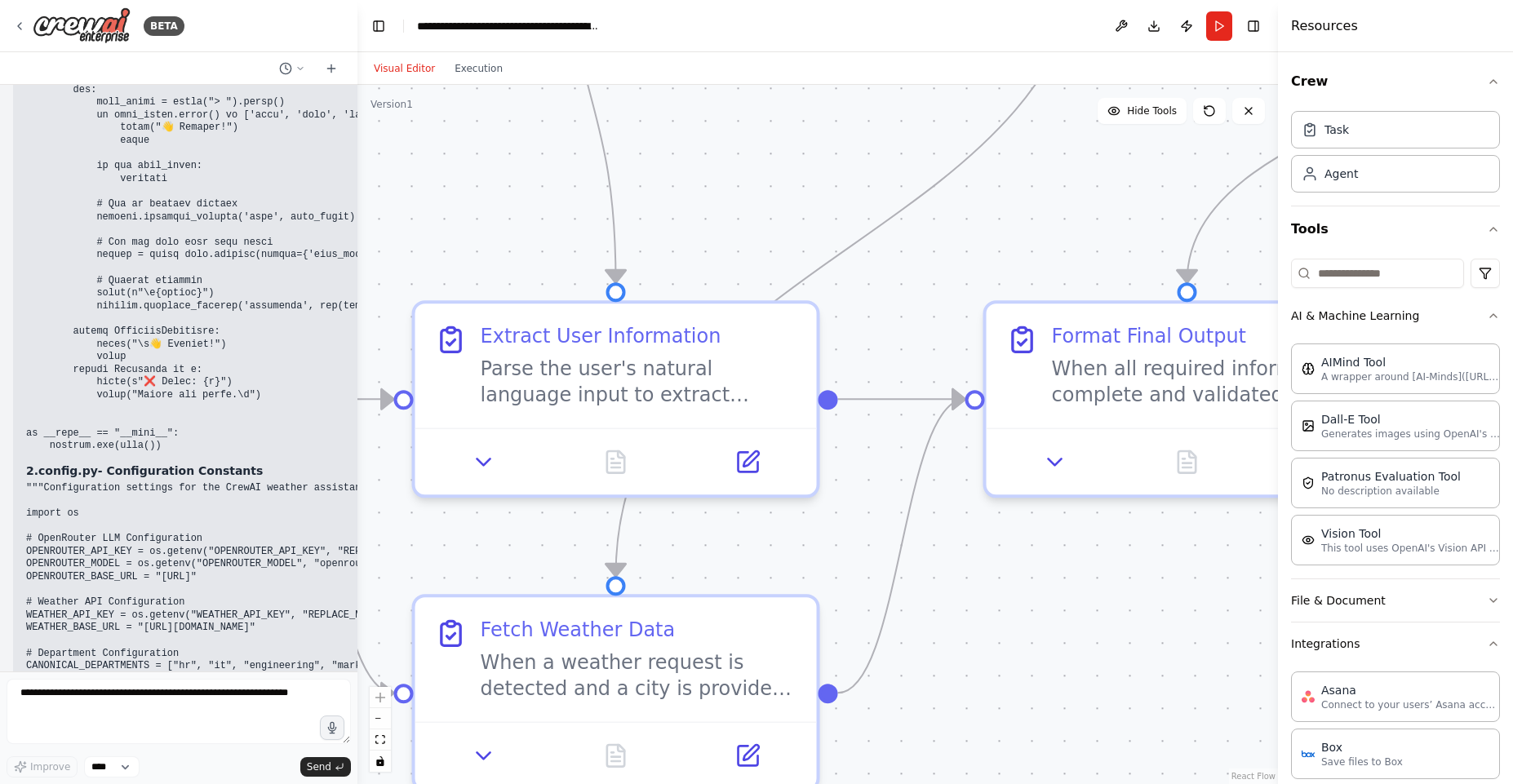
drag, startPoint x: 731, startPoint y: 623, endPoint x: 1371, endPoint y: 25, distance: 875.9
click at [1371, 25] on div "BETA ROLE: You are an expert Python developer and prompt engineer. Build a comp…" at bounding box center [756, 392] width 1513 height 784
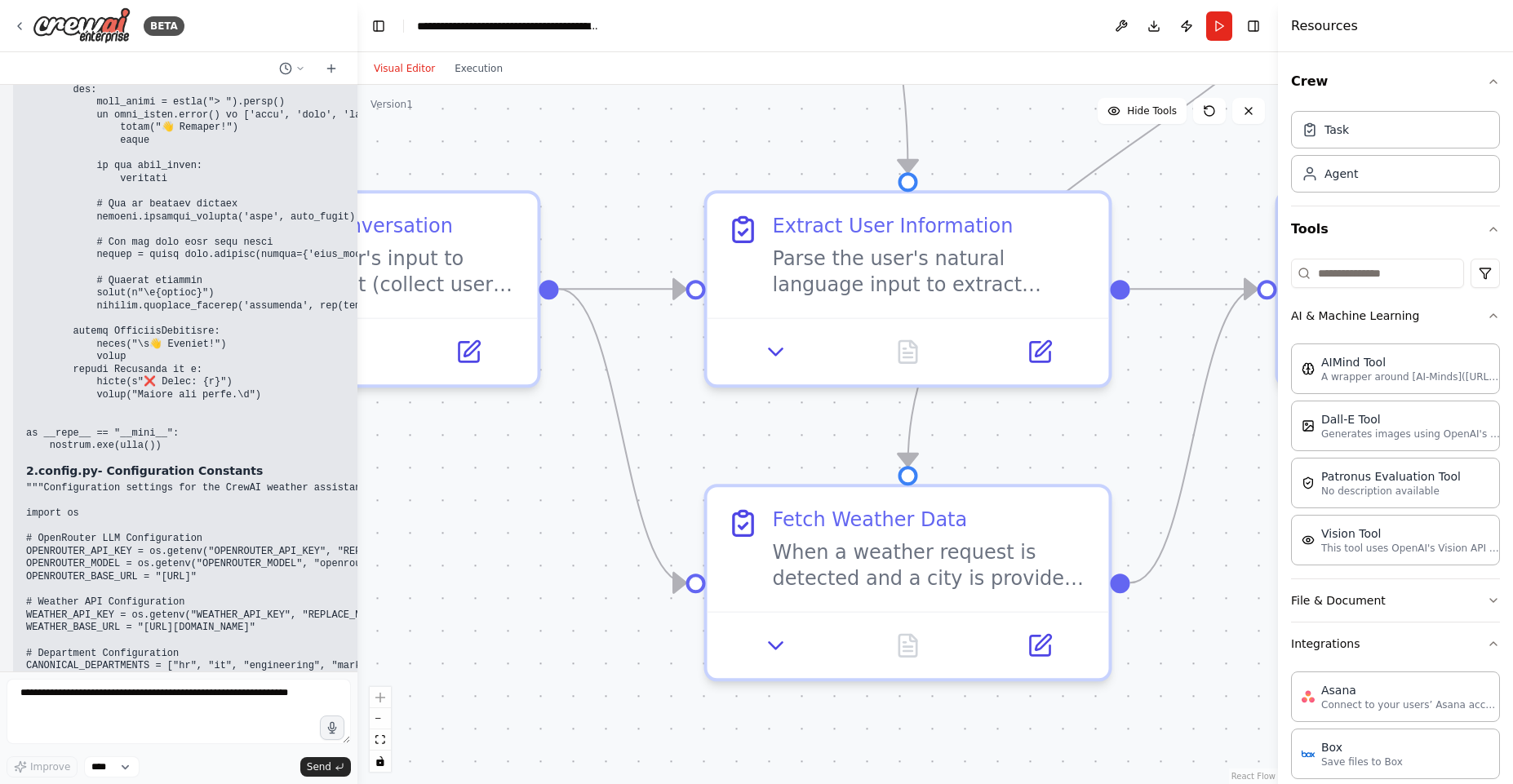
drag, startPoint x: 927, startPoint y: 330, endPoint x: 1197, endPoint y: 266, distance: 277.5
click at [1197, 266] on div ".deletable-edge-delete-btn { width: 20px; height: 20px; border: 0px solid #ffff…" at bounding box center [817, 434] width 920 height 699
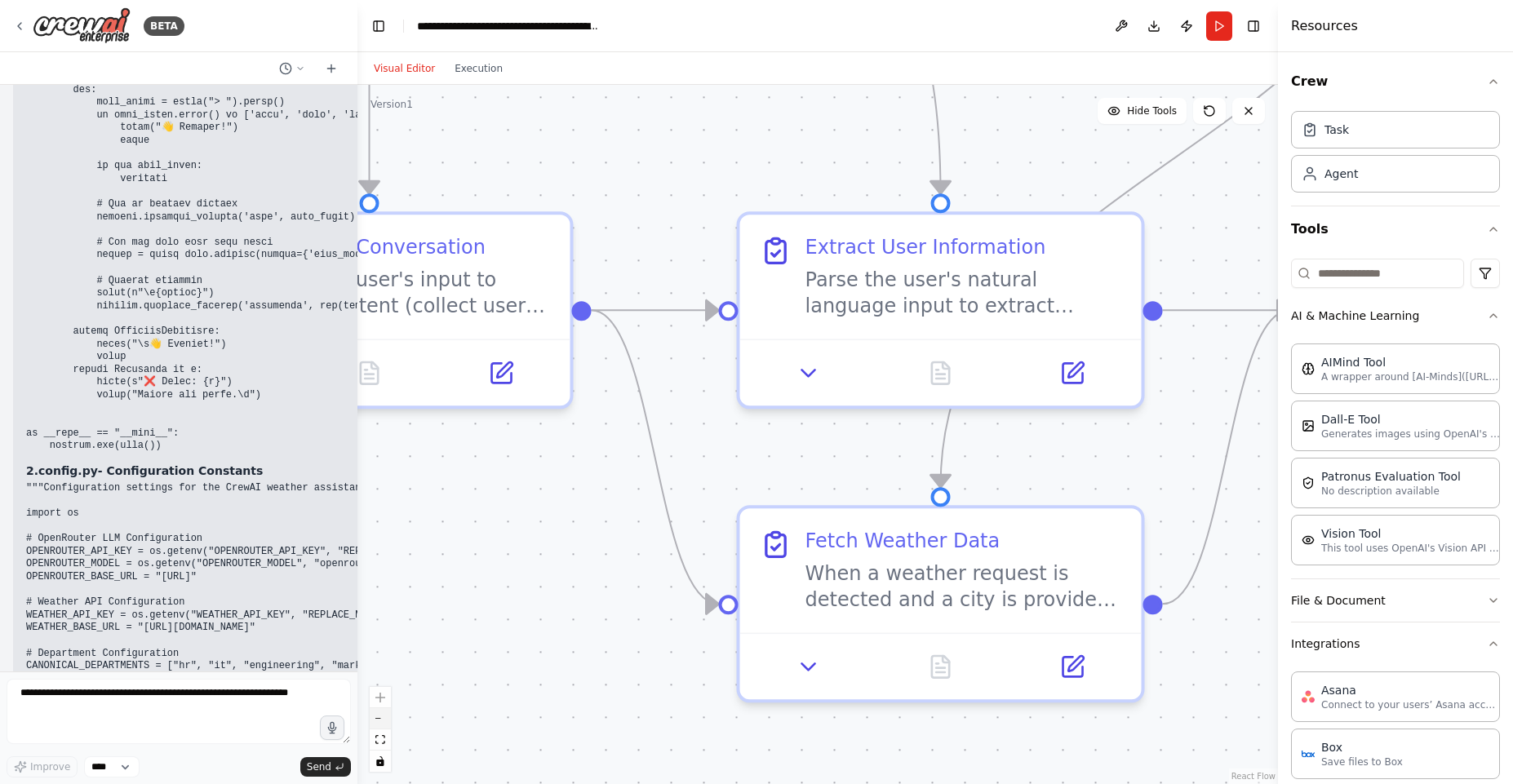
click at [376, 719] on button "zoom out" at bounding box center [380, 719] width 22 height 22
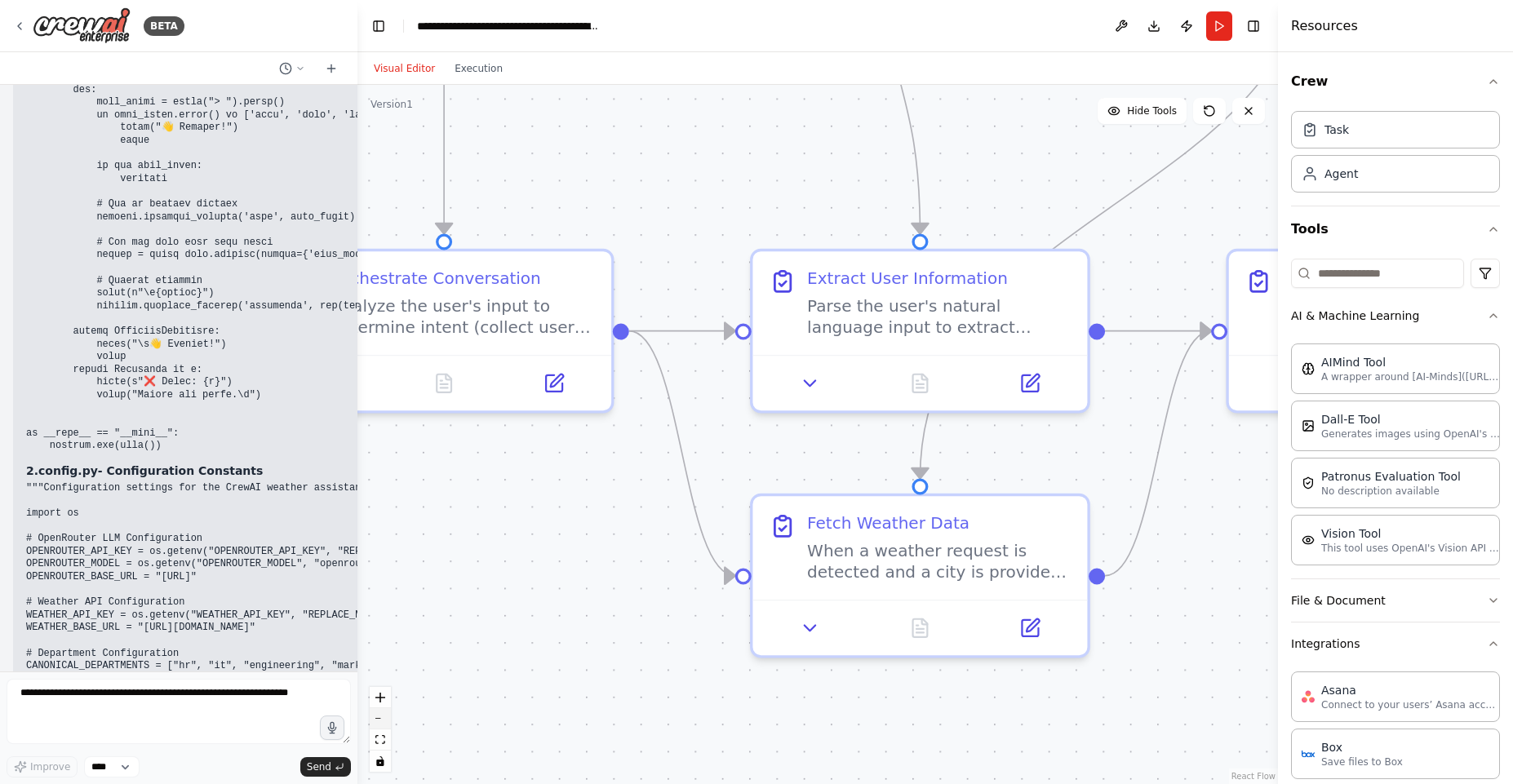
click at [376, 719] on button "zoom out" at bounding box center [380, 719] width 22 height 22
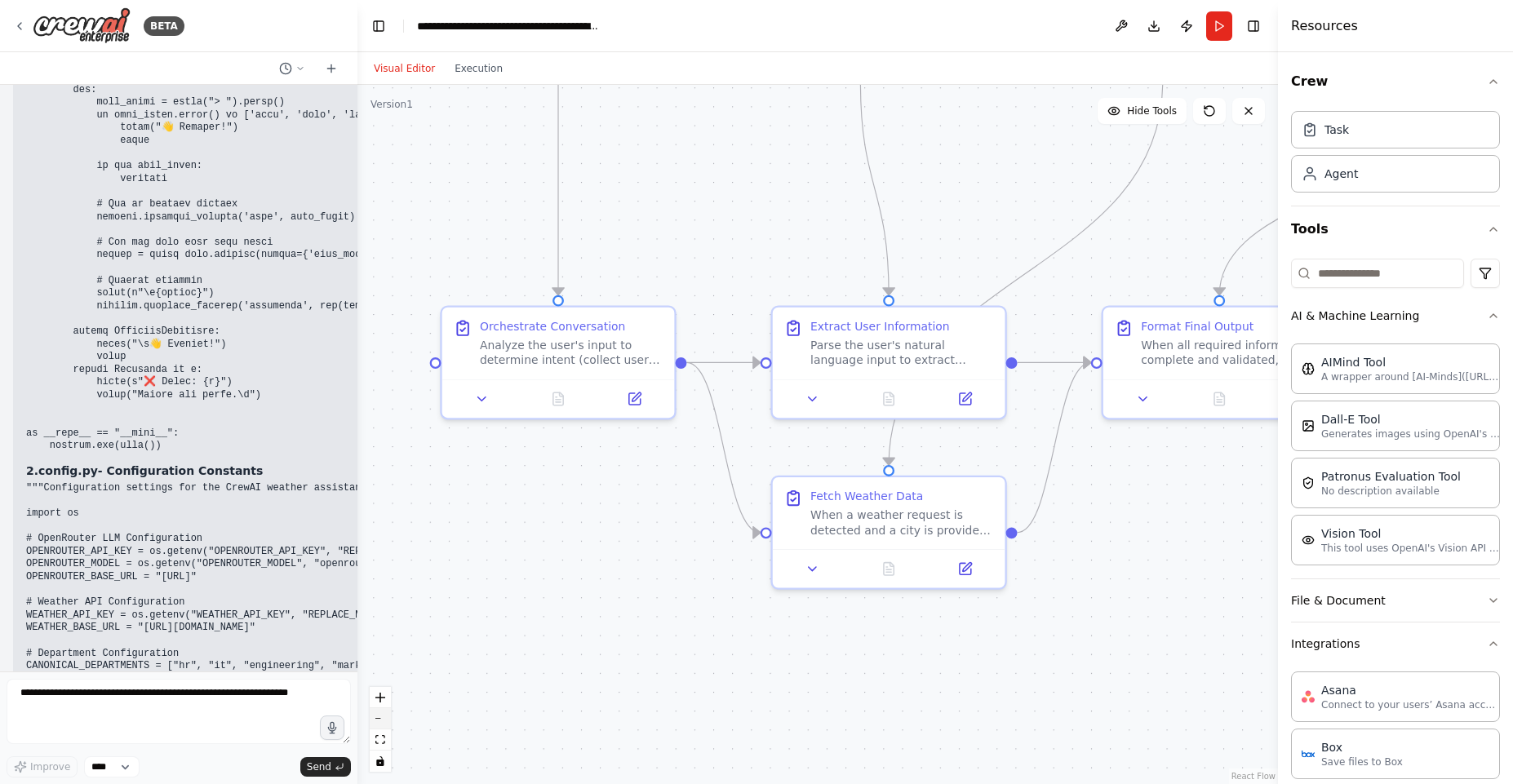
click at [376, 719] on button "zoom out" at bounding box center [380, 719] width 22 height 22
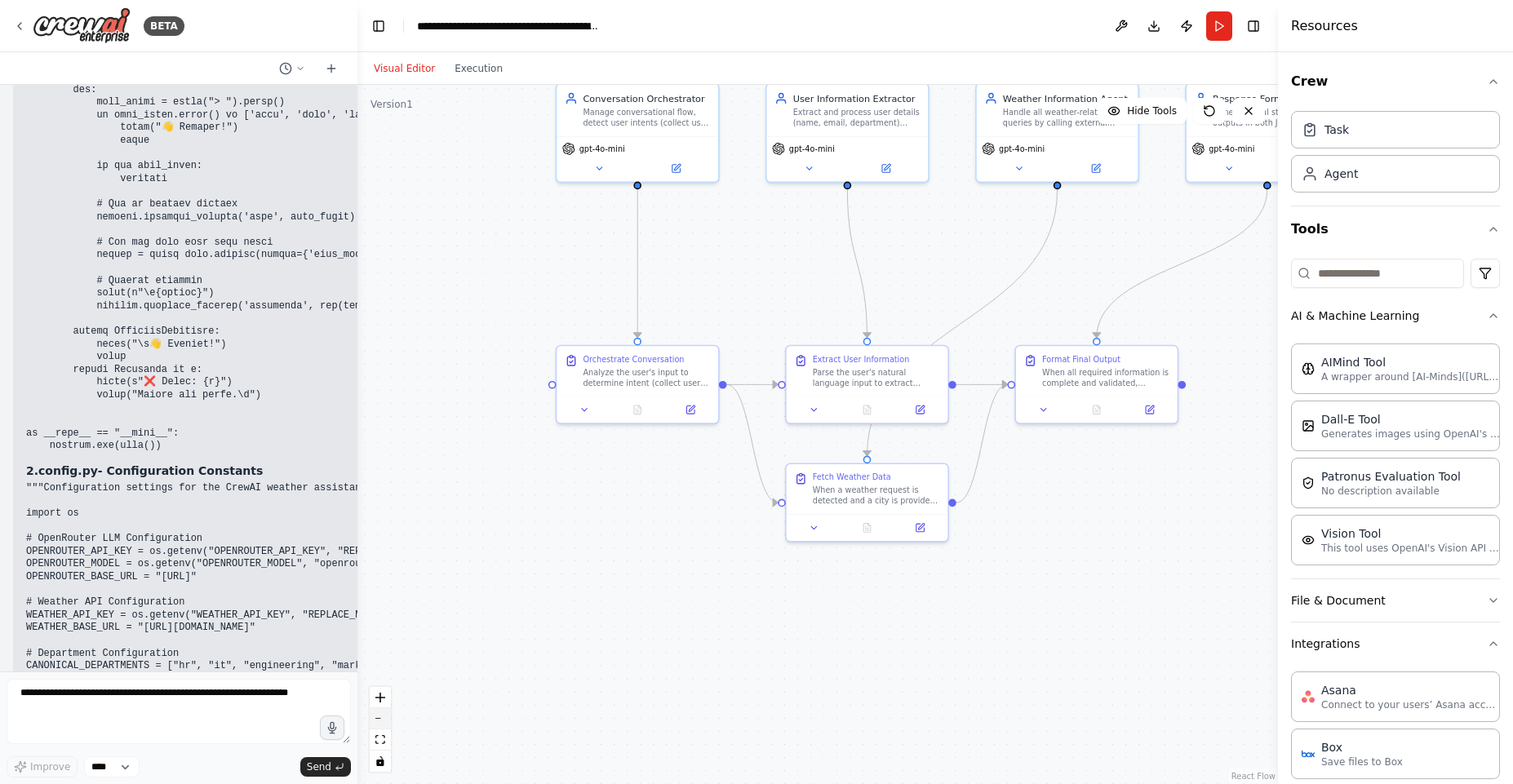
click at [376, 719] on button "zoom out" at bounding box center [380, 719] width 22 height 22
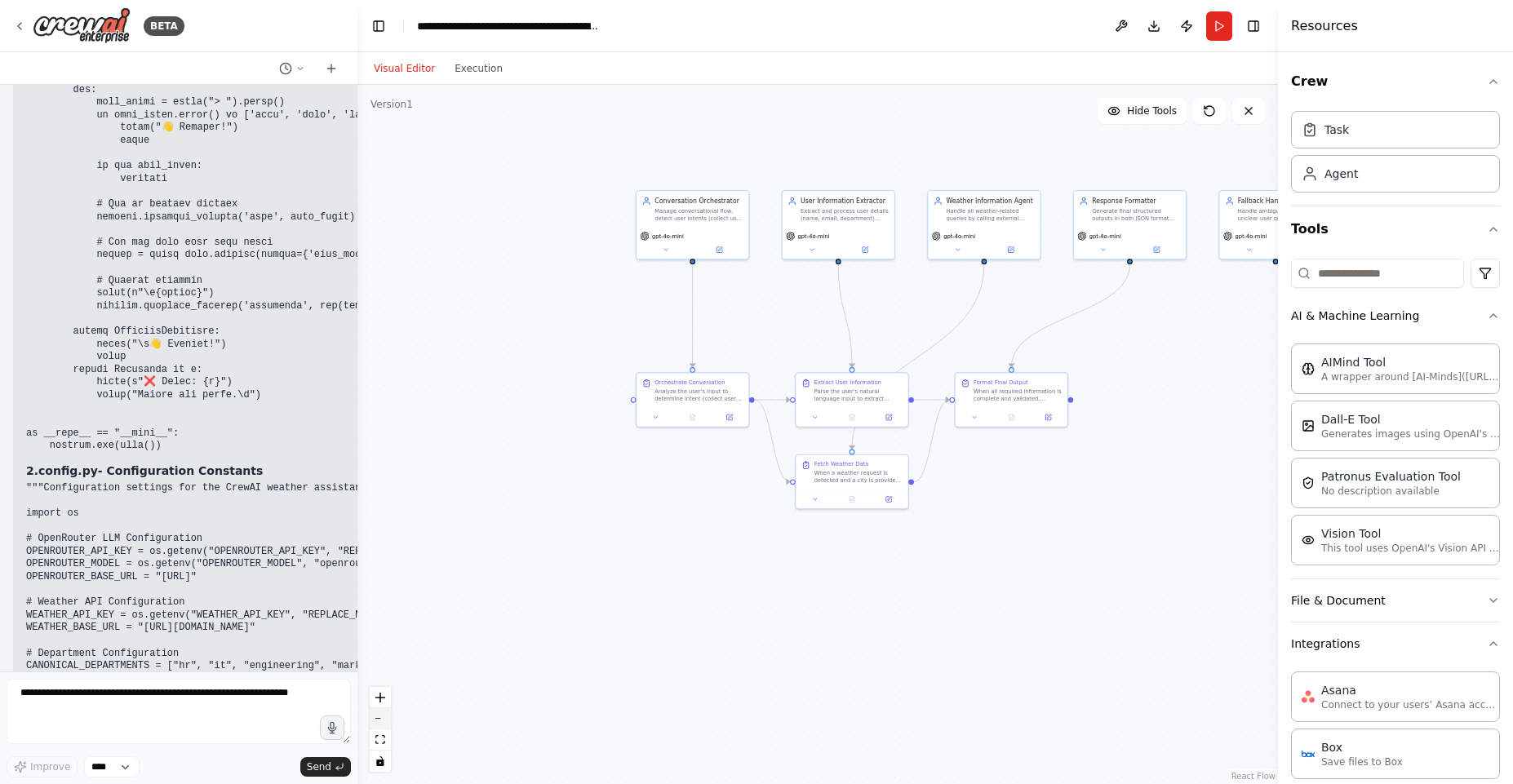
click at [376, 719] on button "zoom out" at bounding box center [380, 719] width 22 height 22
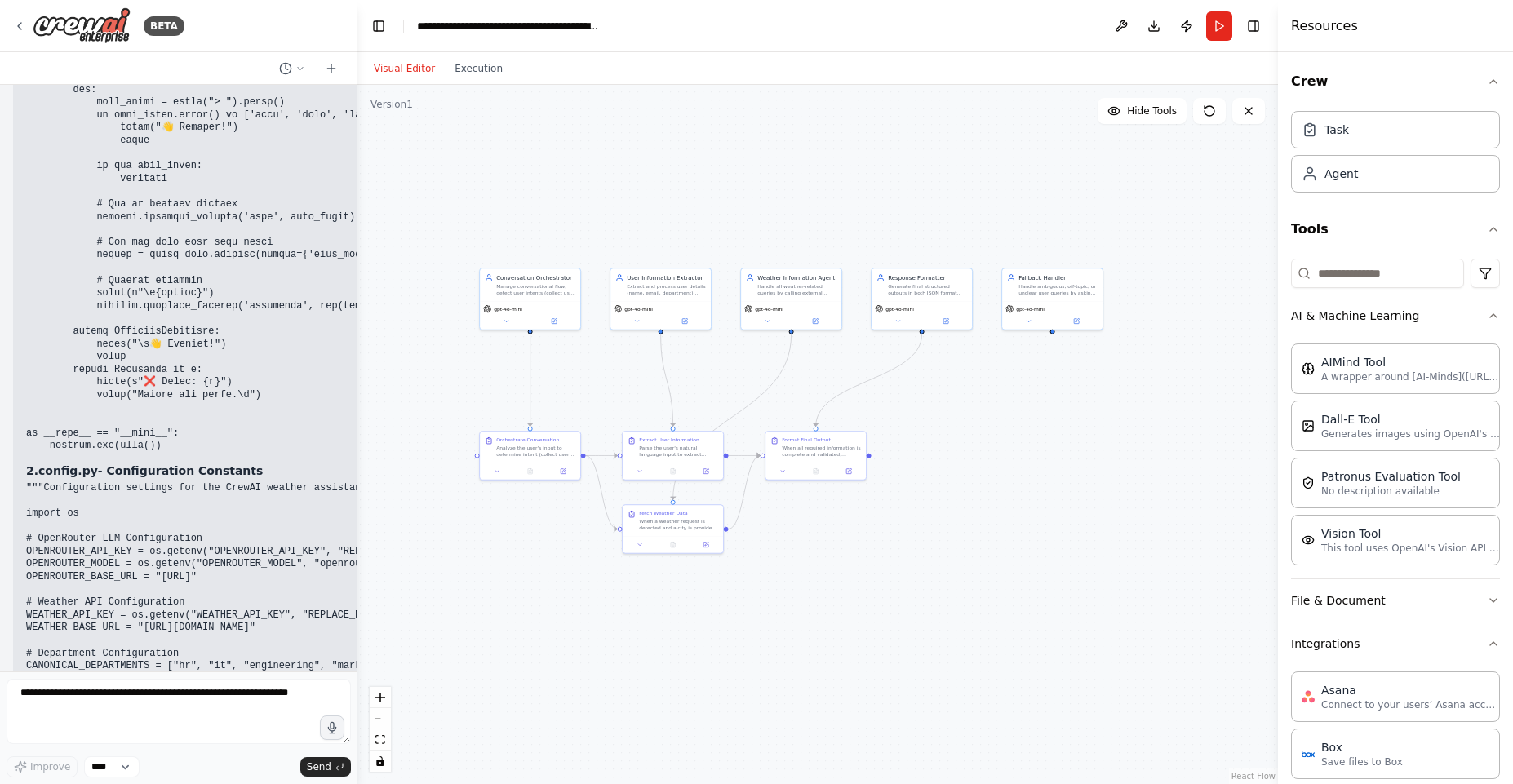
drag, startPoint x: 760, startPoint y: 671, endPoint x: 585, endPoint y: 724, distance: 182.8
click at [585, 724] on div ".deletable-edge-delete-btn { width: 20px; height: 20px; border: 0px solid #ffff…" at bounding box center [817, 434] width 920 height 699
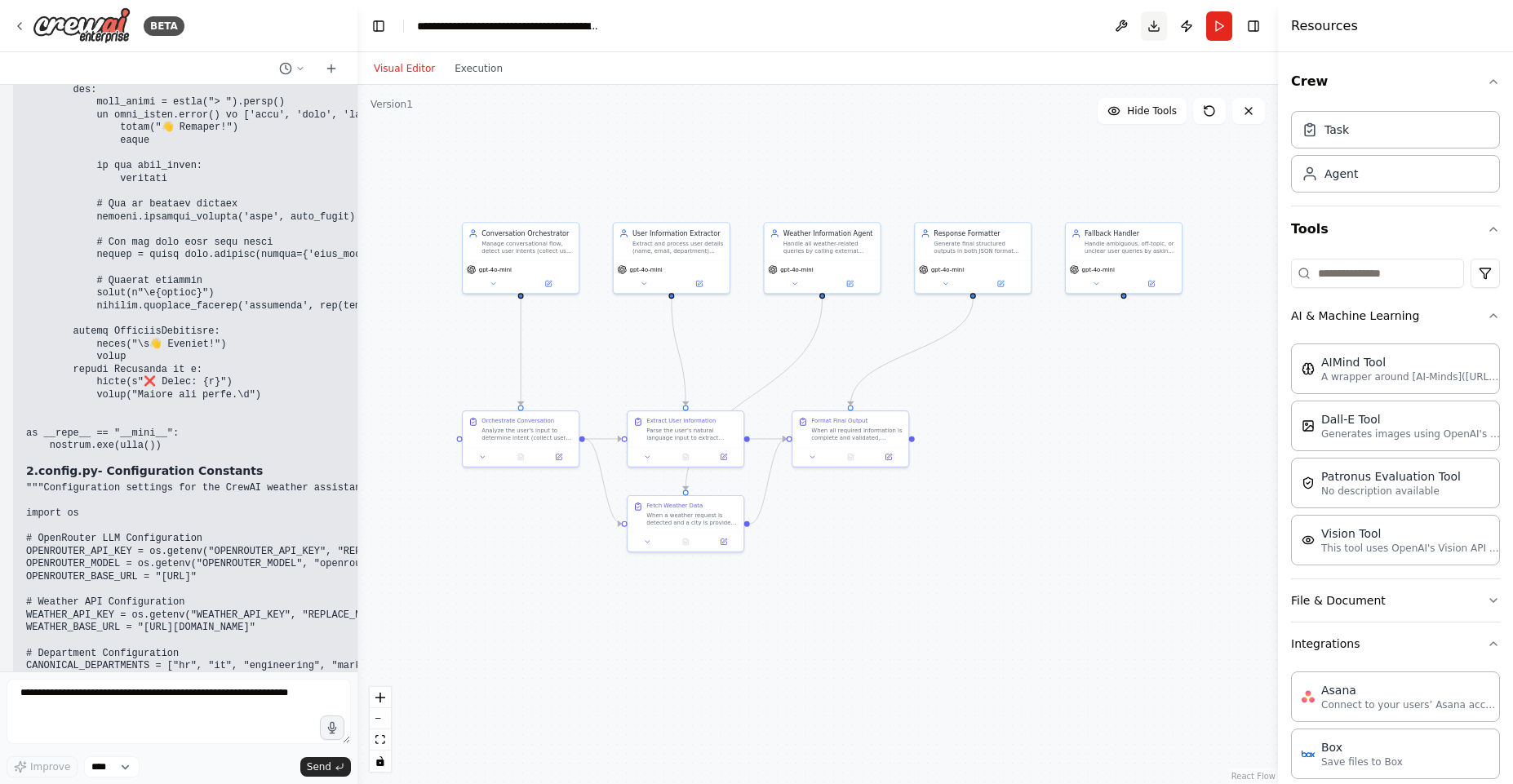
click at [1151, 23] on button "Download" at bounding box center [1154, 26] width 27 height 29
